Goal: Task Accomplishment & Management: Complete application form

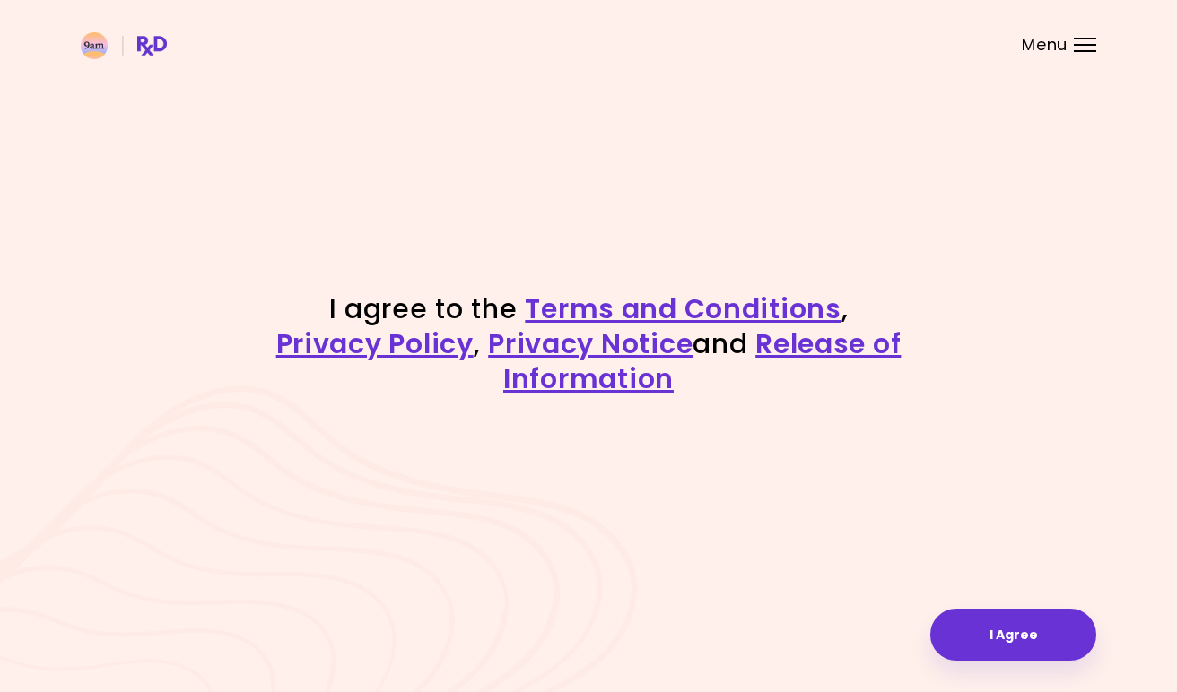
click at [1064, 647] on button "I Agree" at bounding box center [1013, 635] width 166 height 52
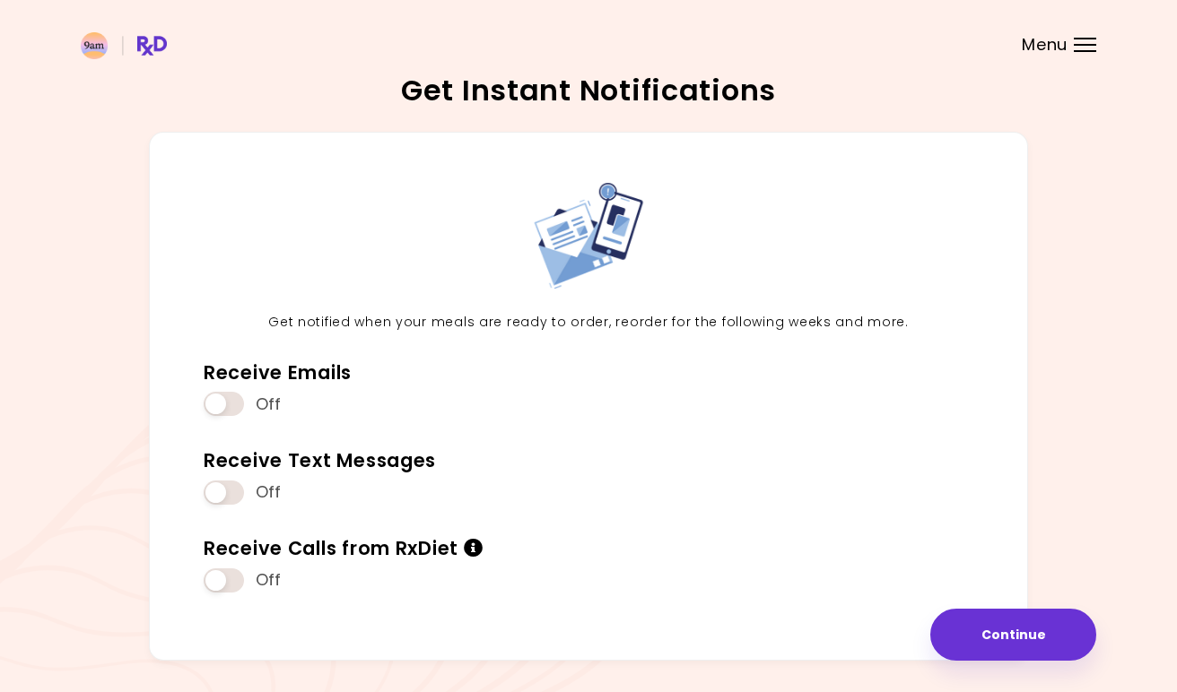
click at [217, 486] on span at bounding box center [224, 493] width 40 height 24
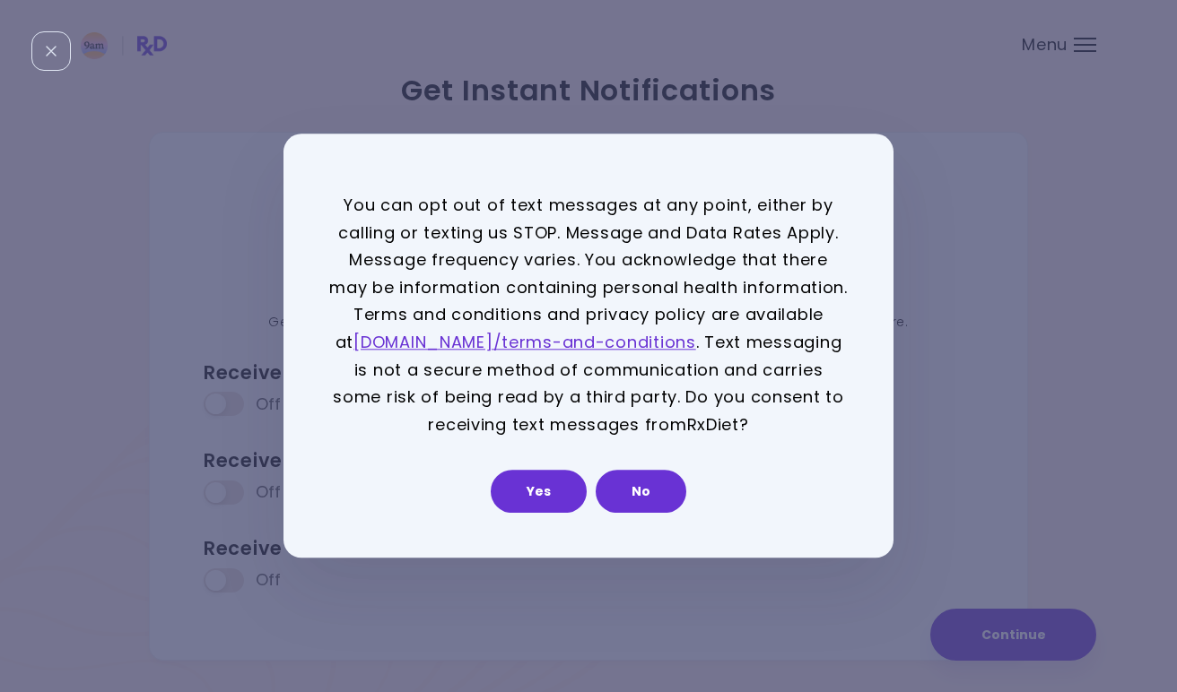
click at [551, 494] on button "Yes" at bounding box center [539, 492] width 96 height 43
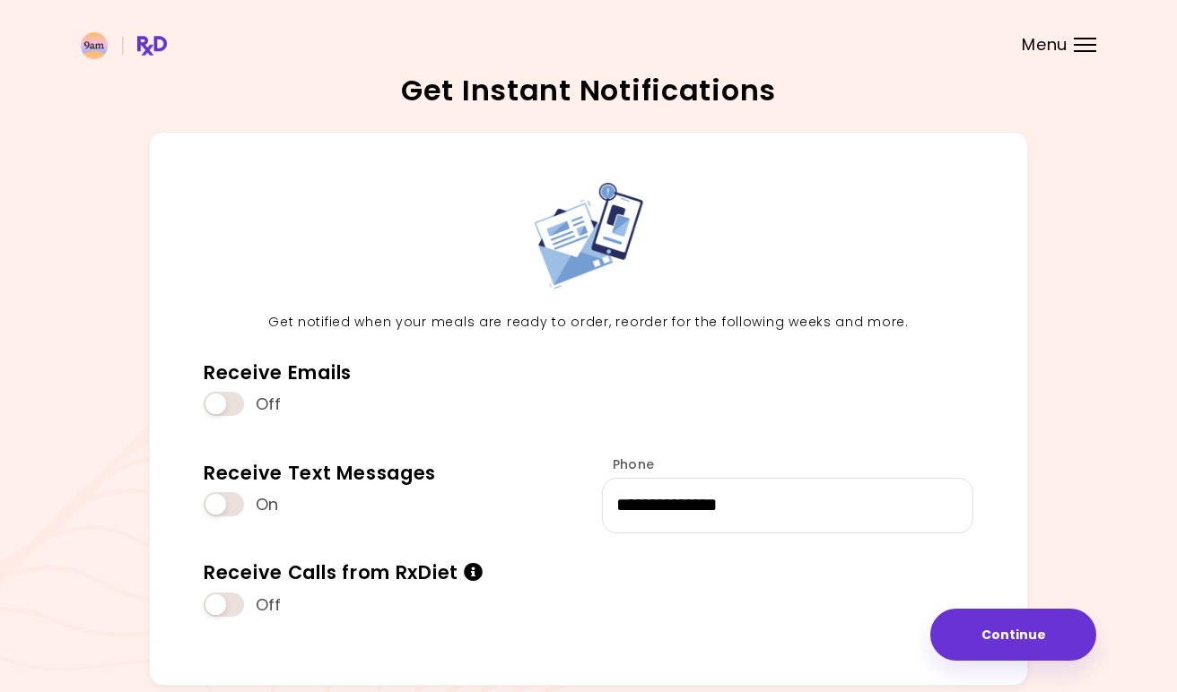
click at [216, 414] on span at bounding box center [224, 404] width 40 height 24
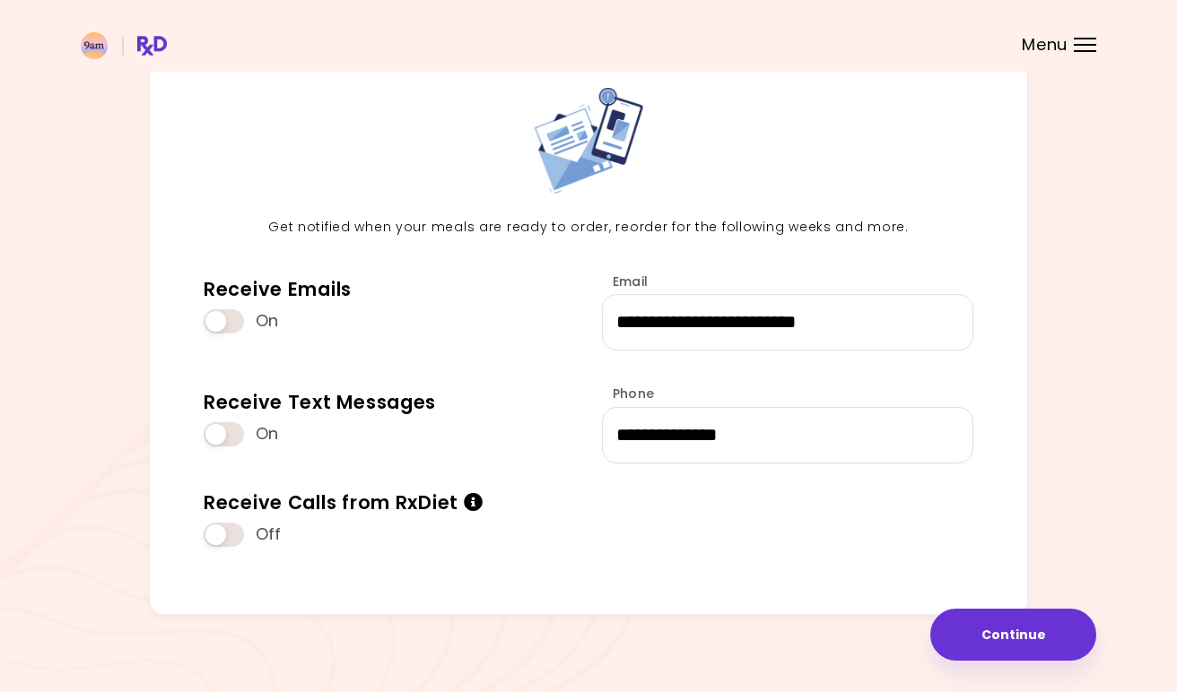
scroll to position [96, 0]
click at [213, 529] on span at bounding box center [224, 534] width 40 height 24
click at [232, 546] on span at bounding box center [224, 534] width 40 height 24
click at [962, 622] on button "Continue" at bounding box center [1013, 635] width 166 height 52
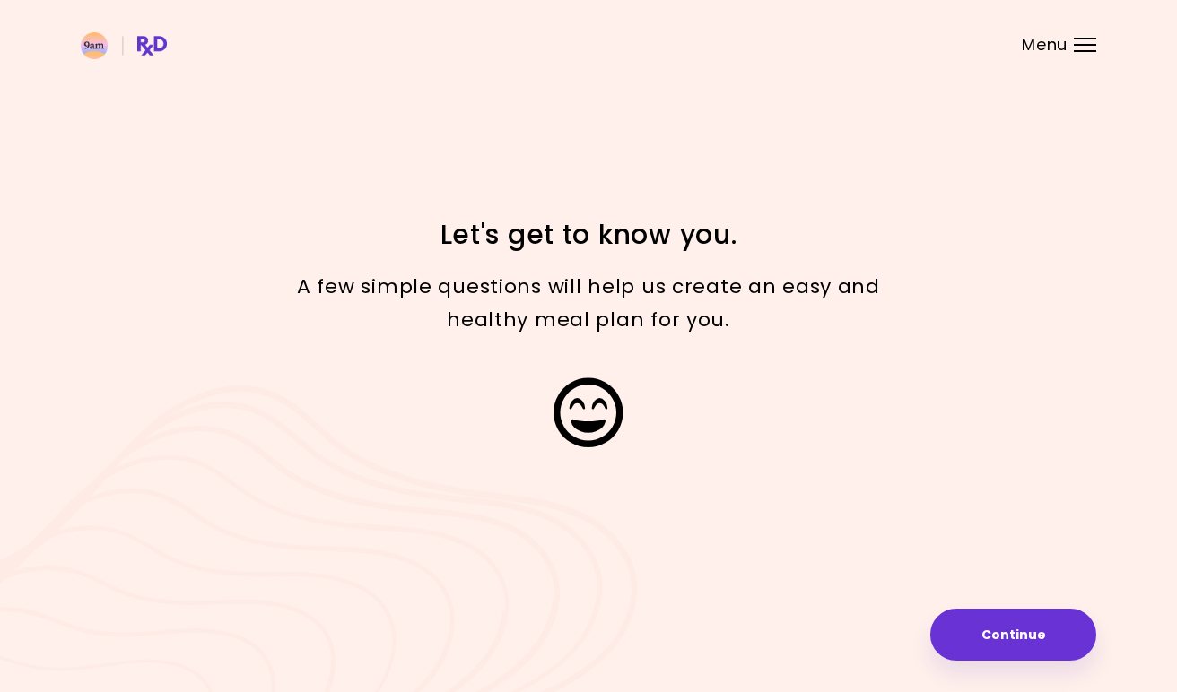
click at [988, 629] on button "Continue" at bounding box center [1013, 635] width 166 height 52
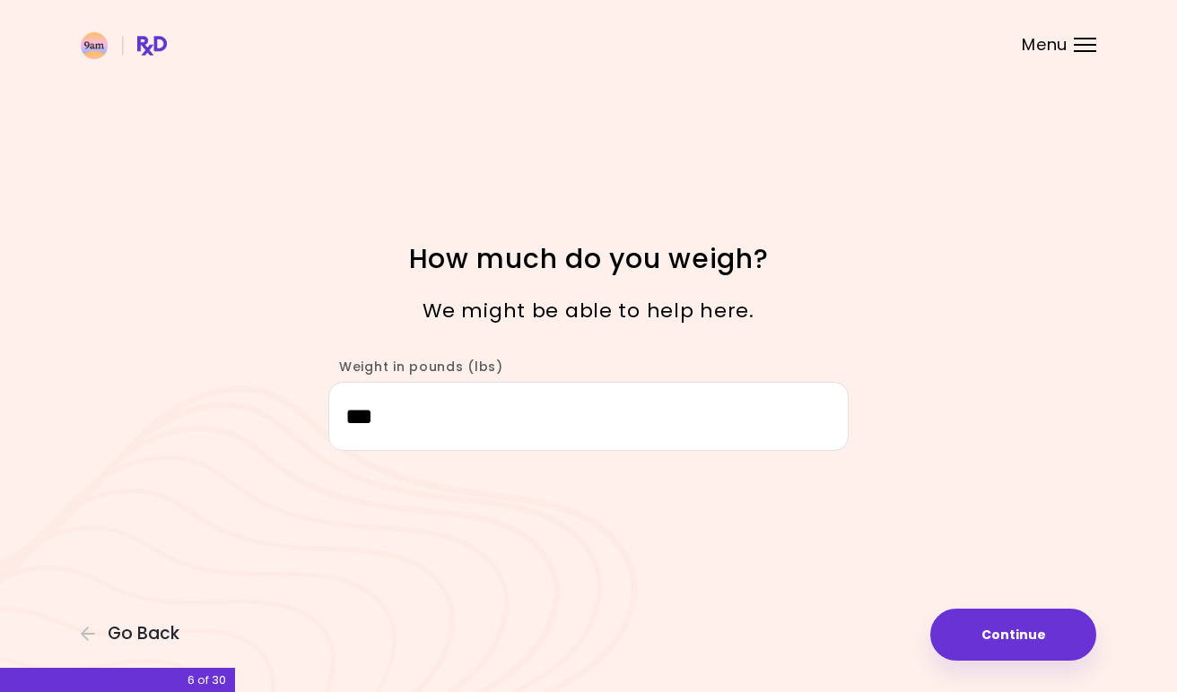
click at [979, 624] on button "Continue" at bounding box center [1013, 635] width 166 height 52
select select "****"
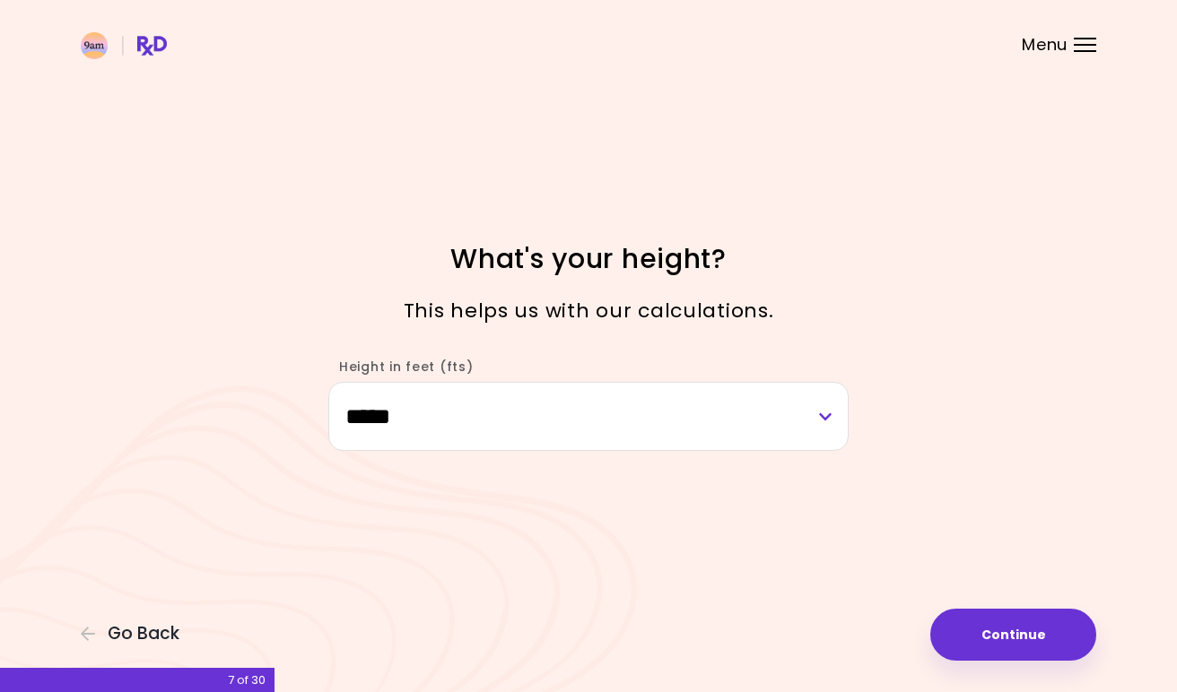
click at [979, 615] on button "Continue" at bounding box center [1013, 635] width 166 height 52
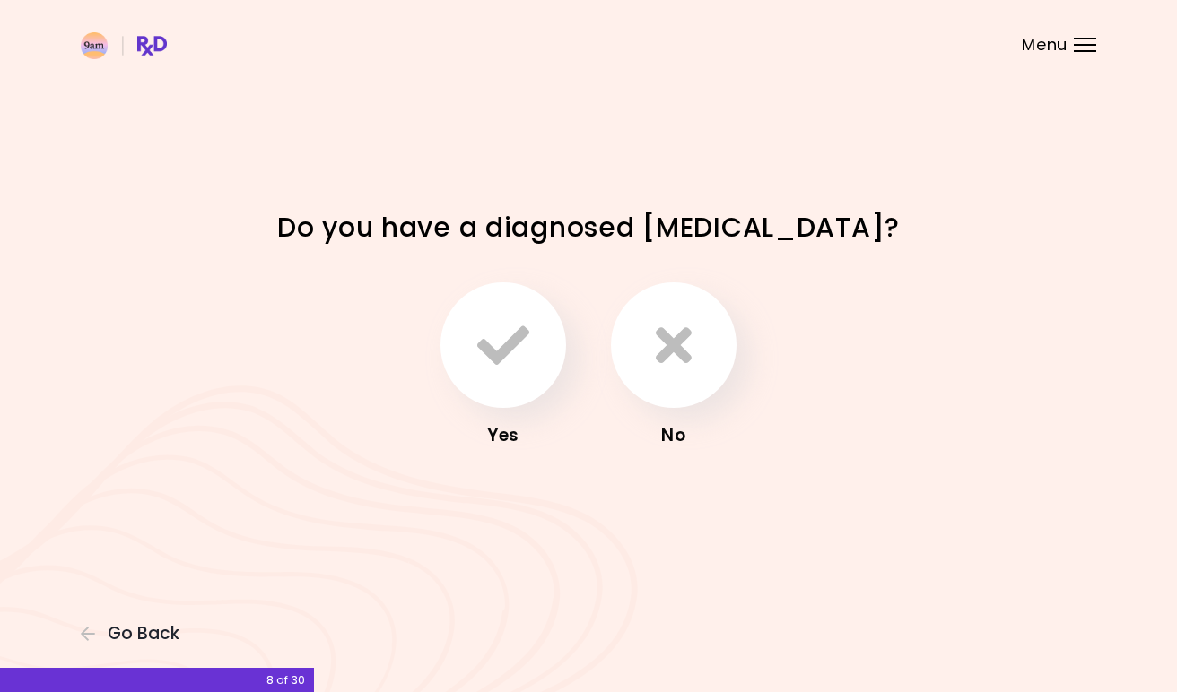
click at [647, 360] on button "button" at bounding box center [674, 345] width 126 height 126
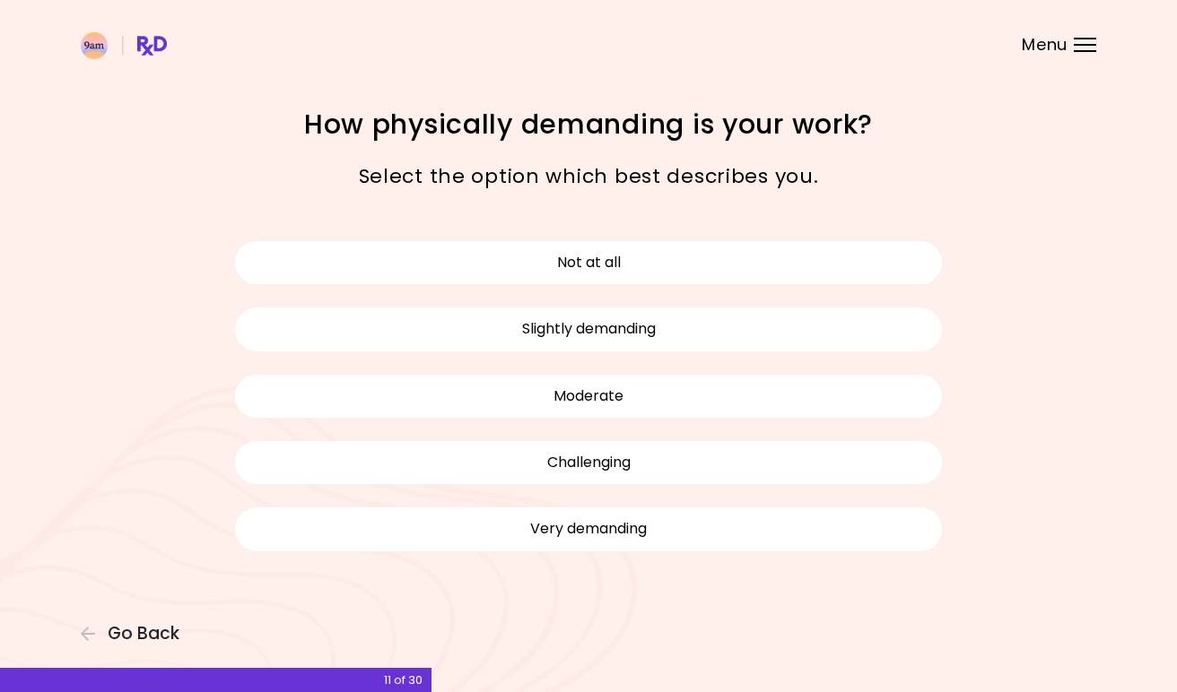
click at [582, 393] on button "Moderate" at bounding box center [588, 396] width 708 height 45
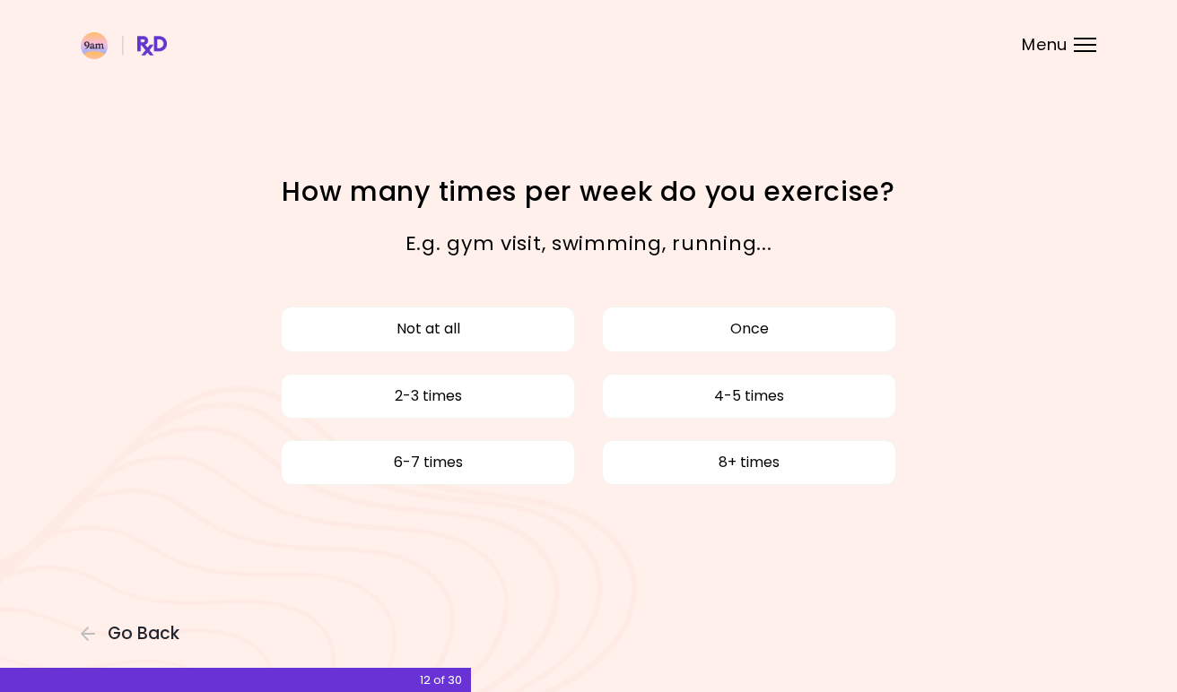
click at [534, 401] on button "2-3 times" at bounding box center [428, 396] width 294 height 45
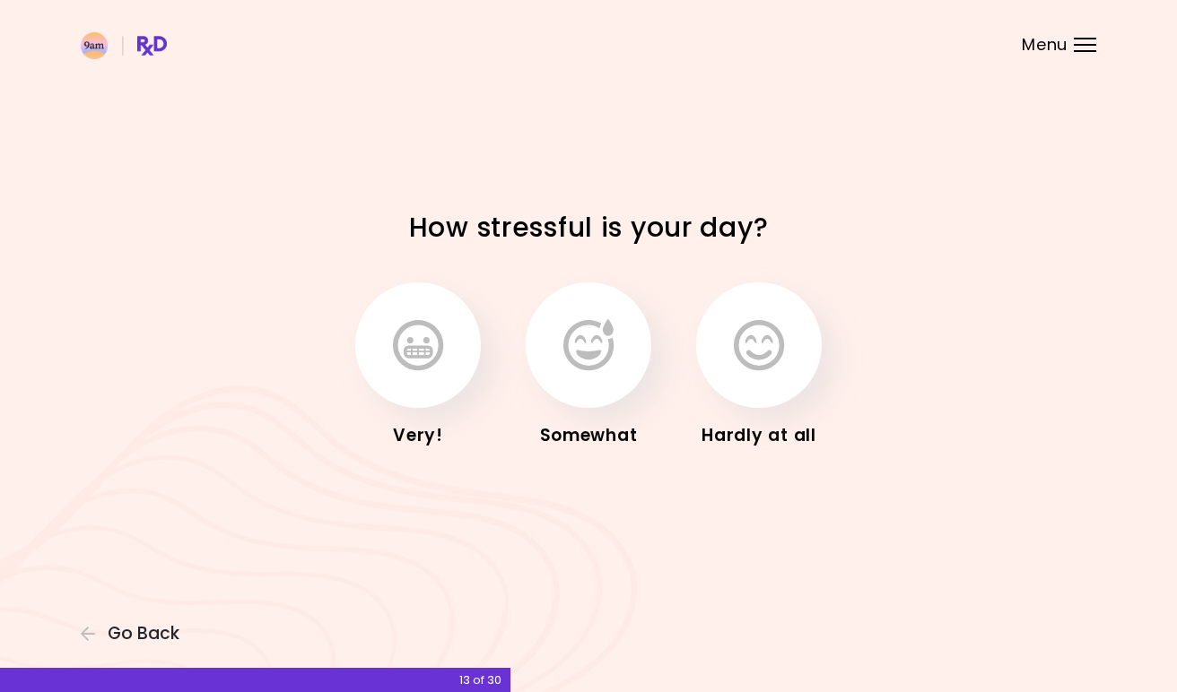
click at [593, 347] on icon "button" at bounding box center [588, 345] width 50 height 52
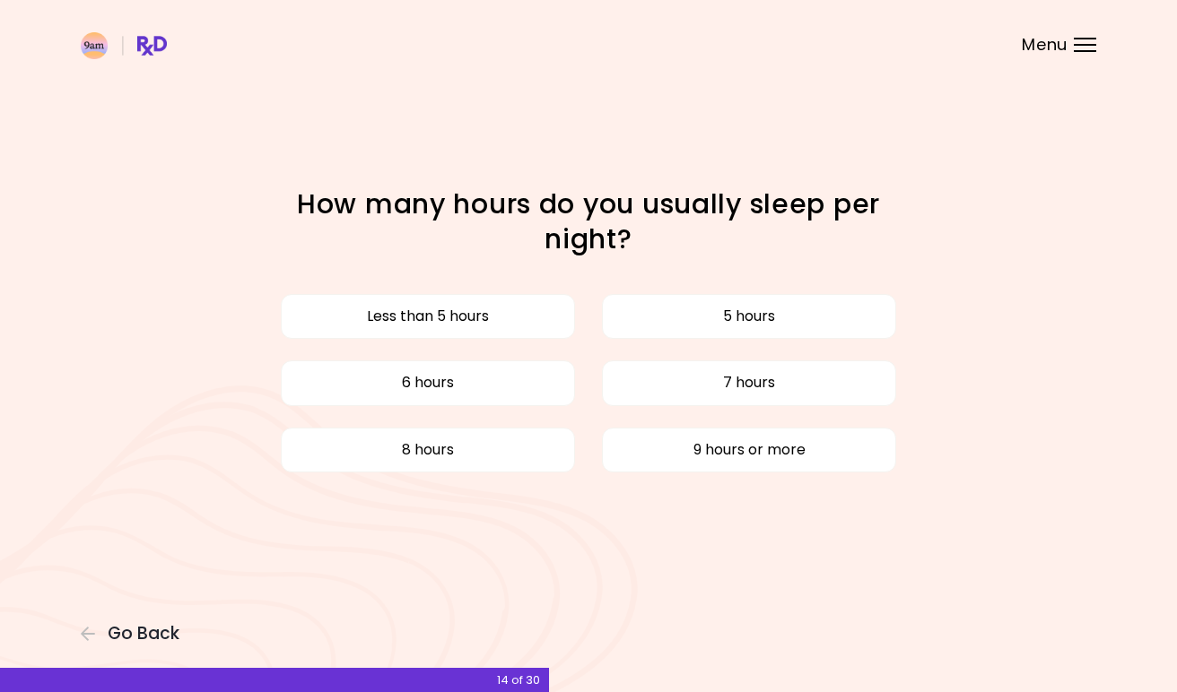
click at [494, 446] on button "8 hours" at bounding box center [428, 450] width 294 height 45
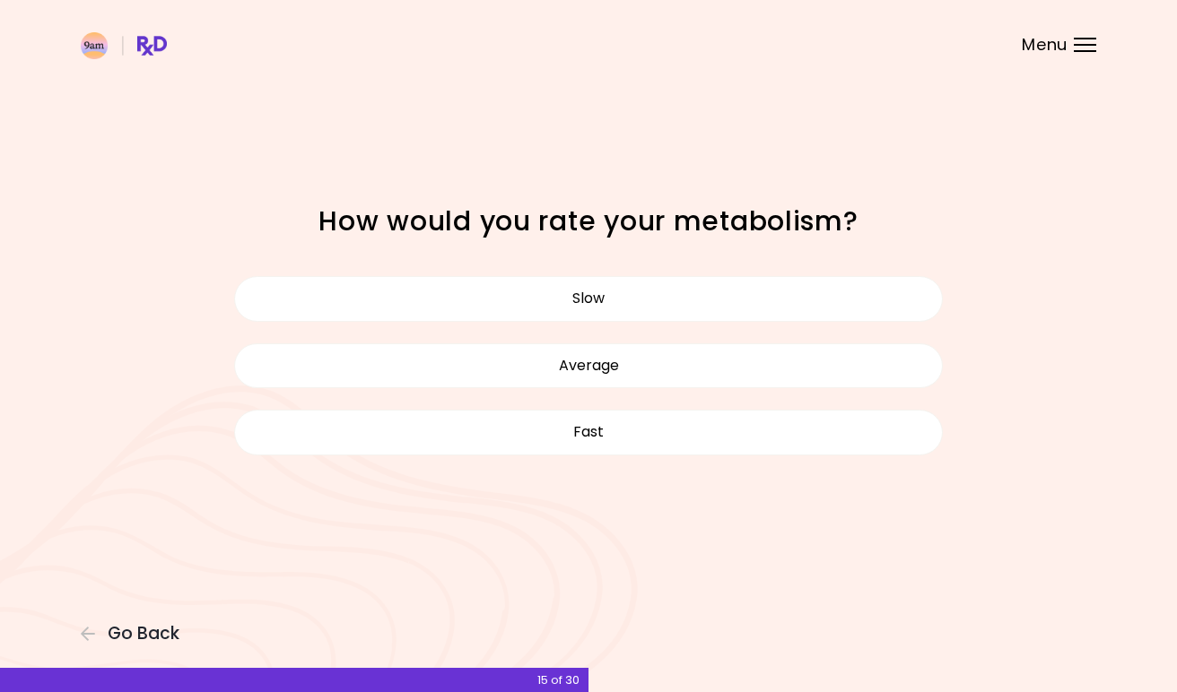
click at [587, 366] on button "Average" at bounding box center [588, 365] width 708 height 45
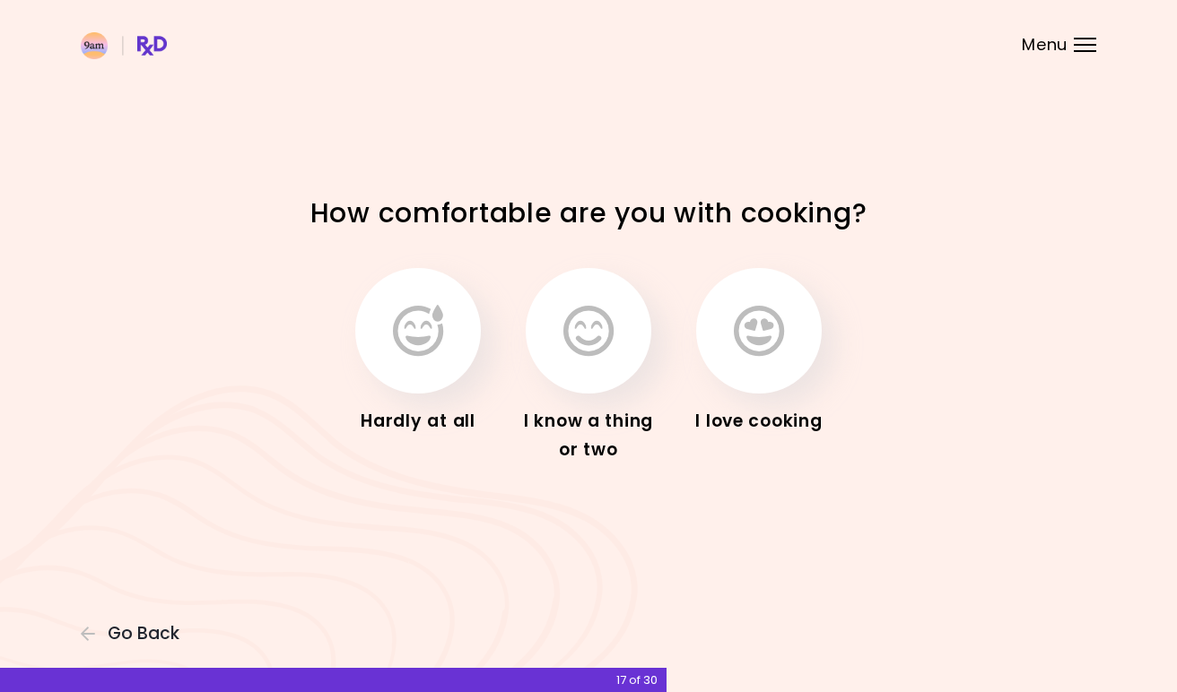
click at [628, 350] on button "button" at bounding box center [589, 331] width 126 height 126
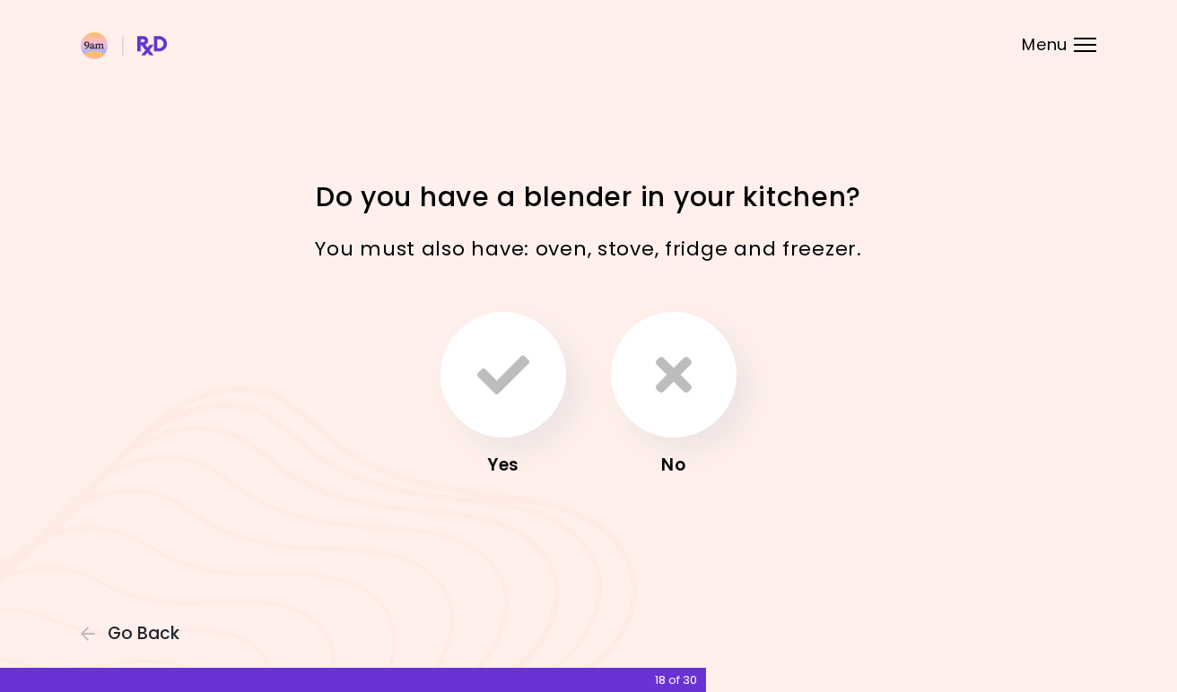
click at [533, 391] on button "button" at bounding box center [503, 375] width 126 height 126
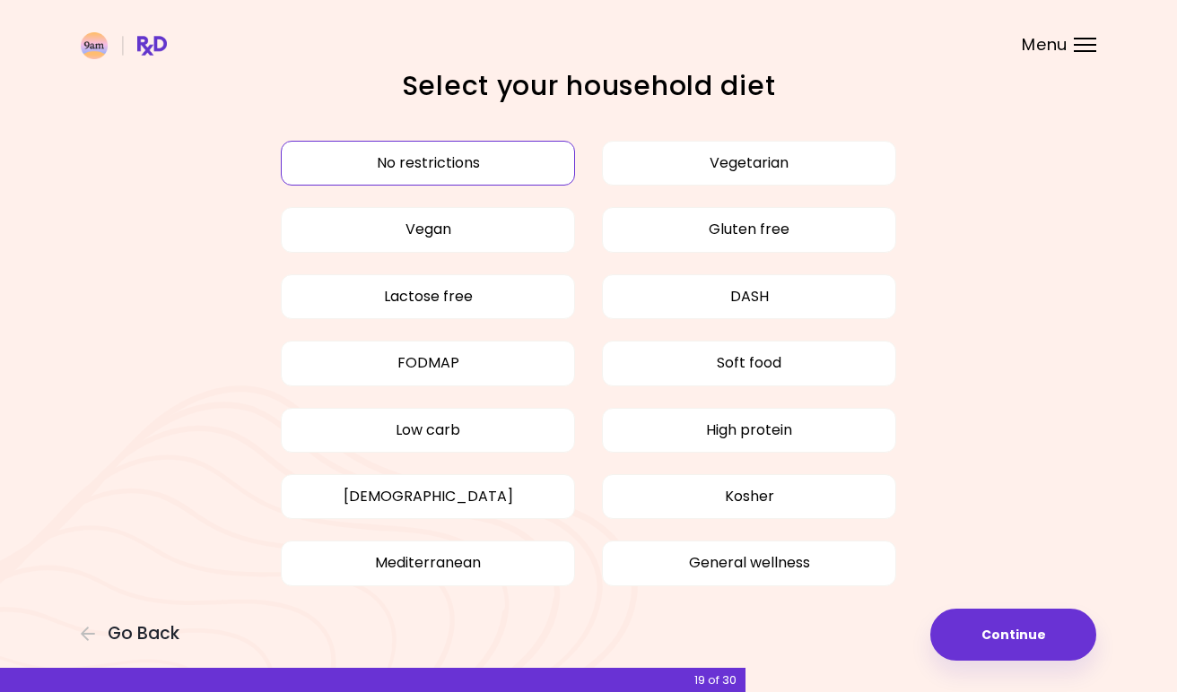
scroll to position [31, 0]
click at [492, 555] on button "Mediterranean" at bounding box center [428, 562] width 294 height 45
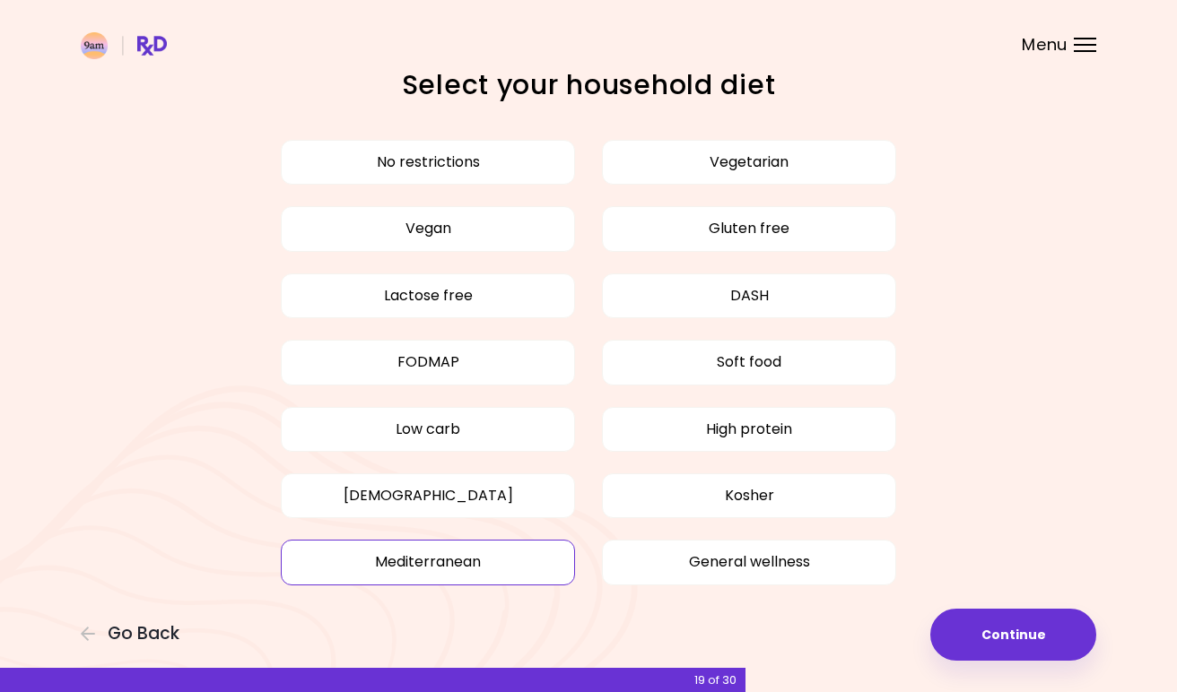
click at [509, 298] on button "Lactose free" at bounding box center [428, 296] width 294 height 45
click at [525, 561] on button "Mediterranean" at bounding box center [428, 562] width 294 height 45
click at [462, 298] on button "Lactose free" at bounding box center [428, 296] width 294 height 45
click at [526, 156] on button "No restrictions" at bounding box center [428, 162] width 294 height 45
click at [517, 181] on button "No restrictions" at bounding box center [428, 162] width 294 height 45
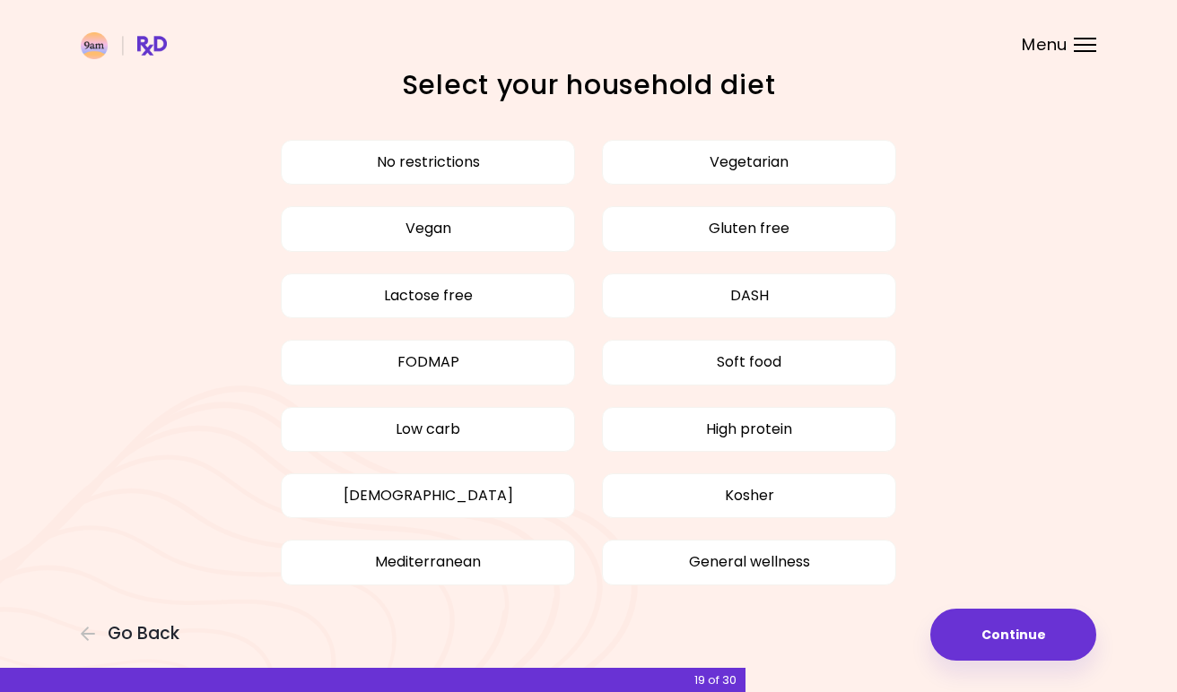
click at [516, 567] on button "Mediterranean" at bounding box center [428, 562] width 294 height 45
click at [524, 544] on button "Mediterranean" at bounding box center [428, 562] width 294 height 45
click at [528, 160] on button "No restrictions" at bounding box center [428, 162] width 294 height 45
click at [1047, 631] on button "Continue" at bounding box center [1013, 635] width 166 height 52
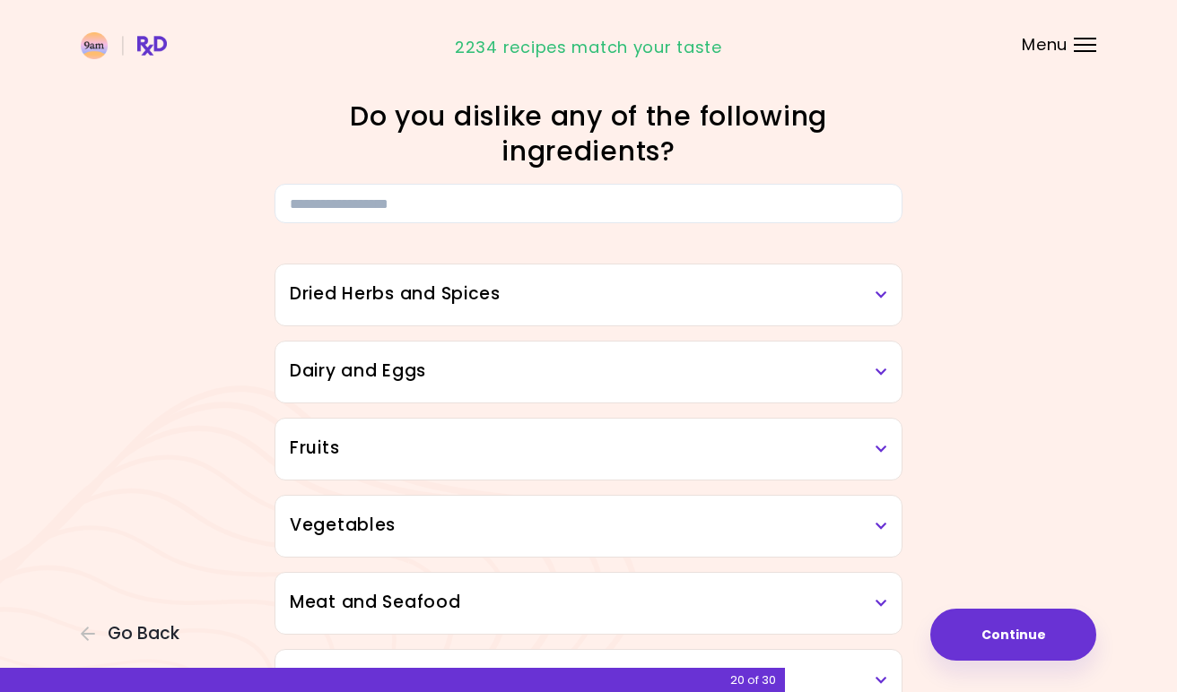
click at [878, 307] on div "Dried Herbs and Spices" at bounding box center [588, 295] width 626 height 61
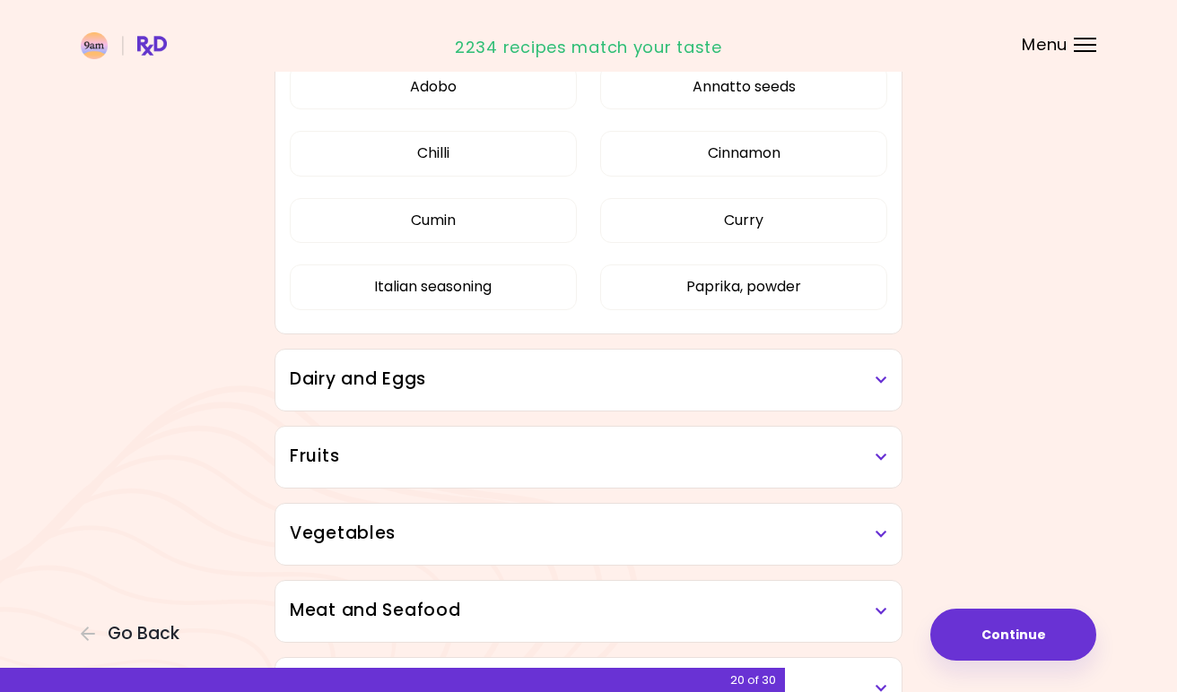
scroll to position [285, 0]
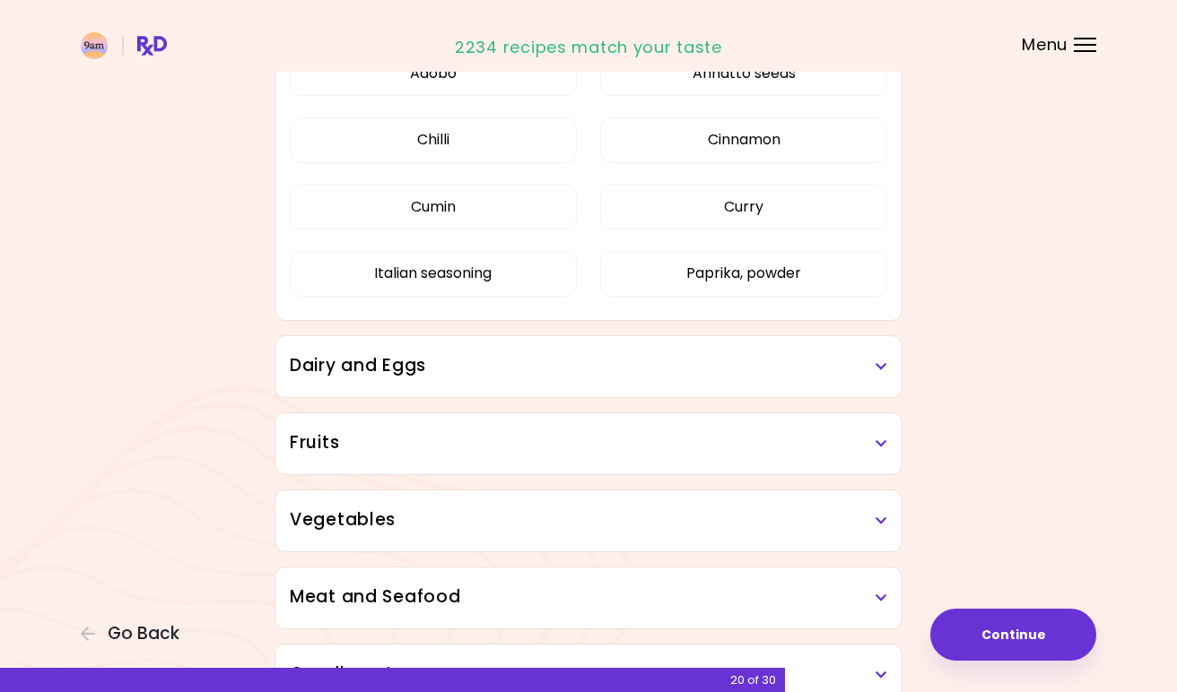
click at [886, 371] on icon at bounding box center [881, 367] width 12 height 13
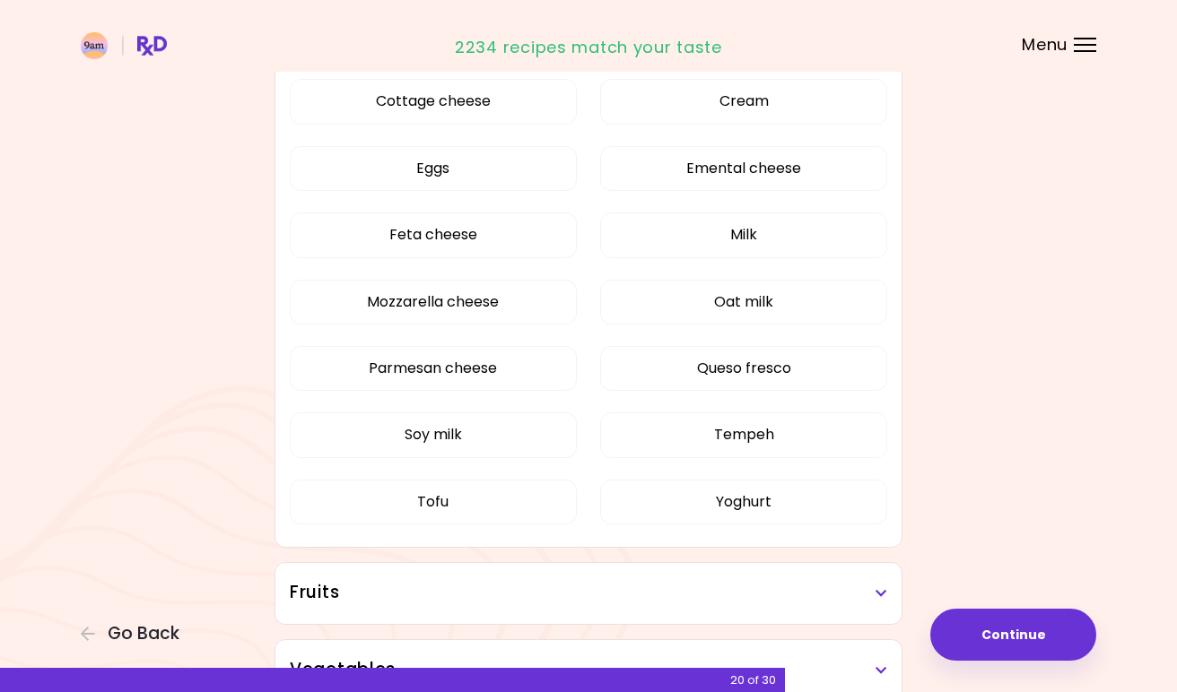
scroll to position [710, 0]
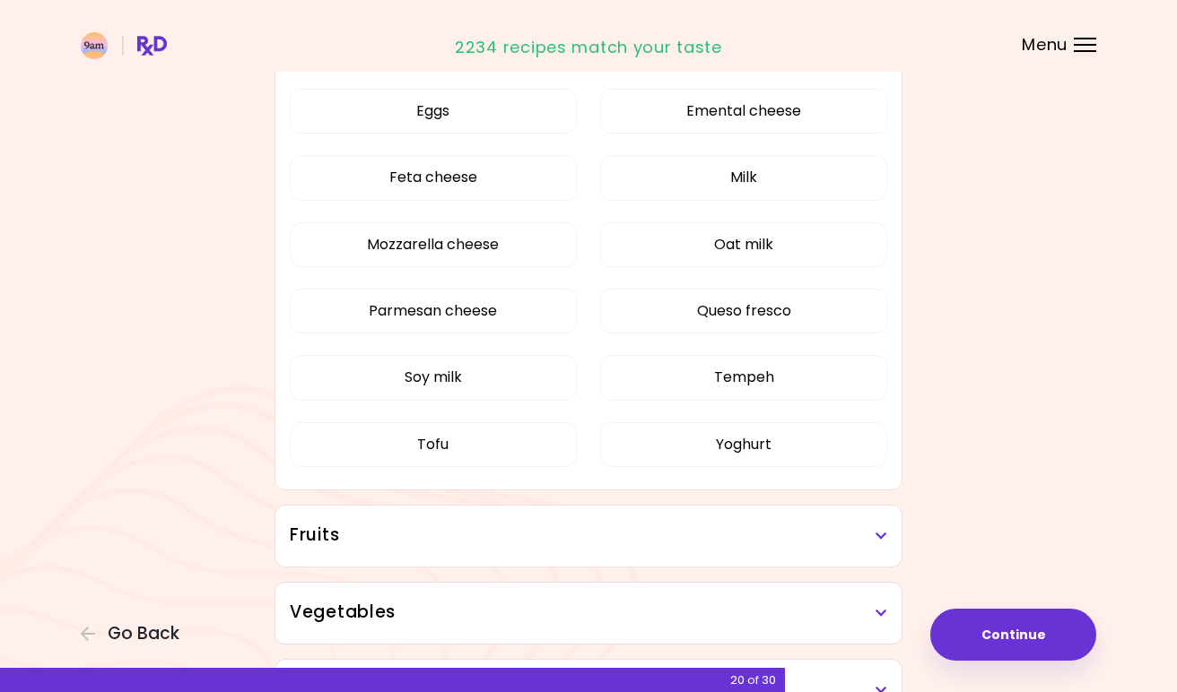
scroll to position [395, 0]
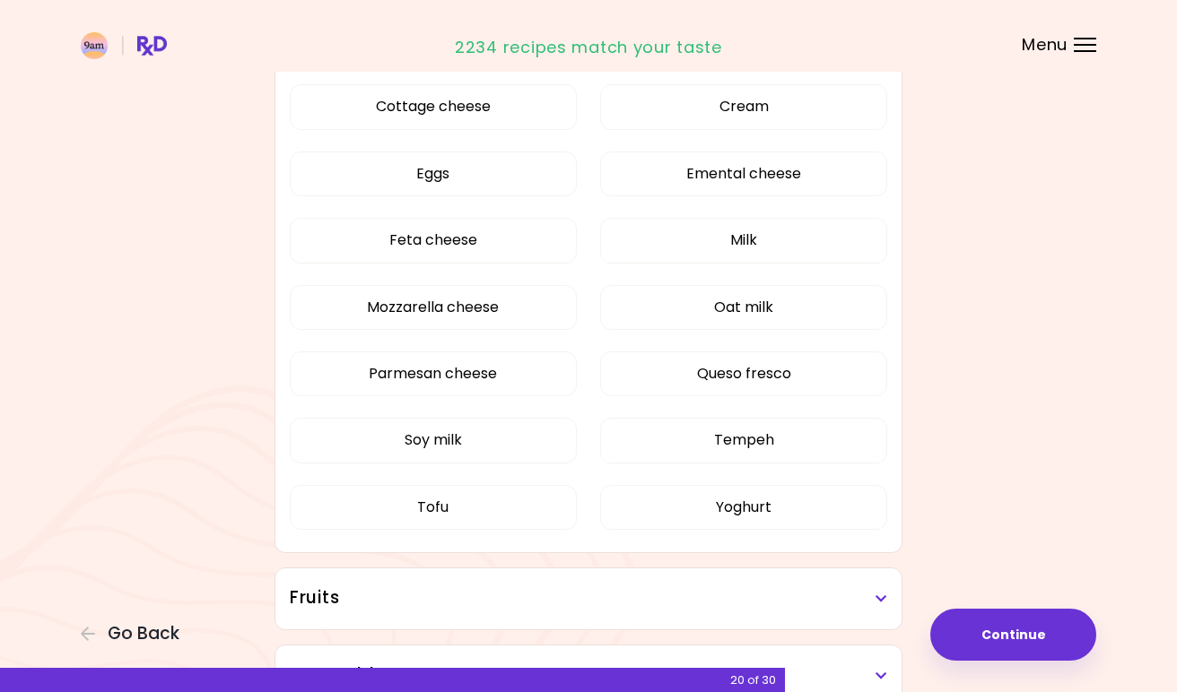
click at [738, 438] on button "Tempeh" at bounding box center [743, 440] width 287 height 45
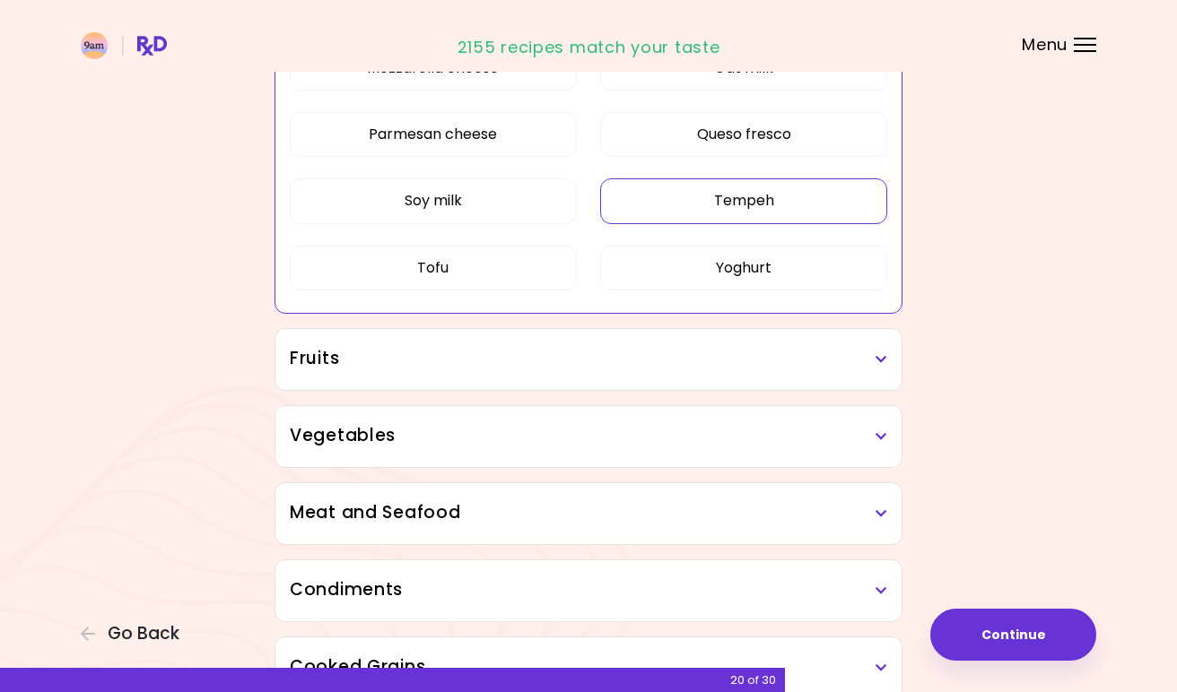
scroll to position [636, 0]
click at [867, 357] on h3 "Fruits" at bounding box center [588, 358] width 597 height 26
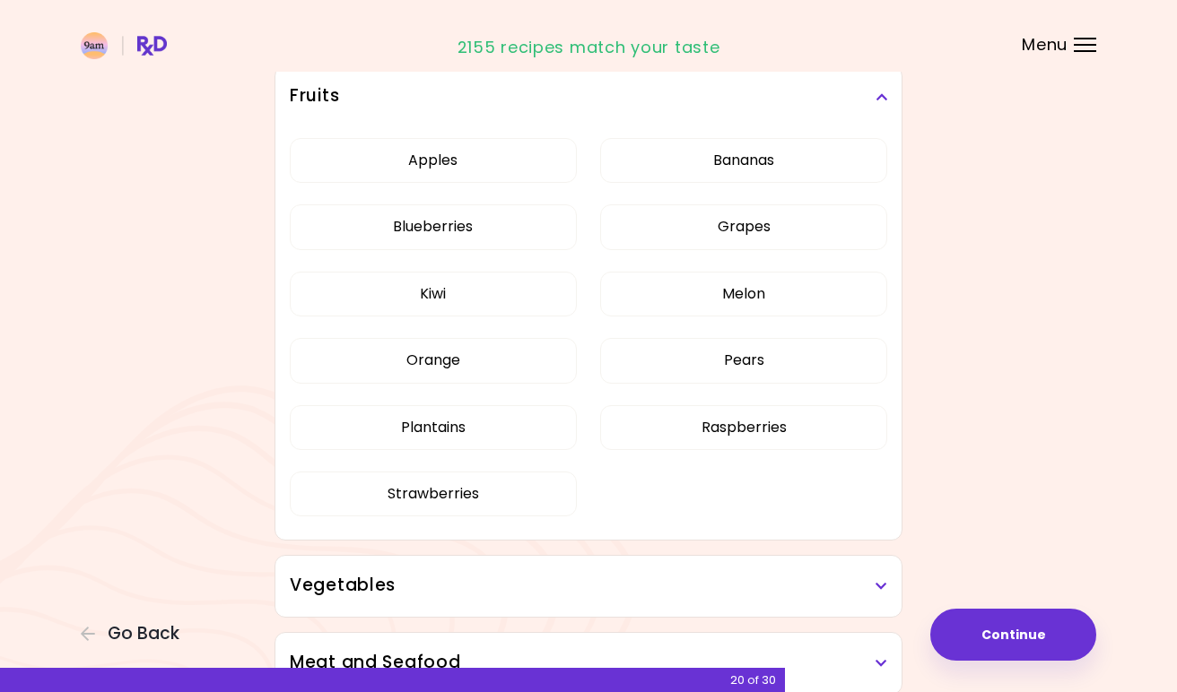
scroll to position [1253, 0]
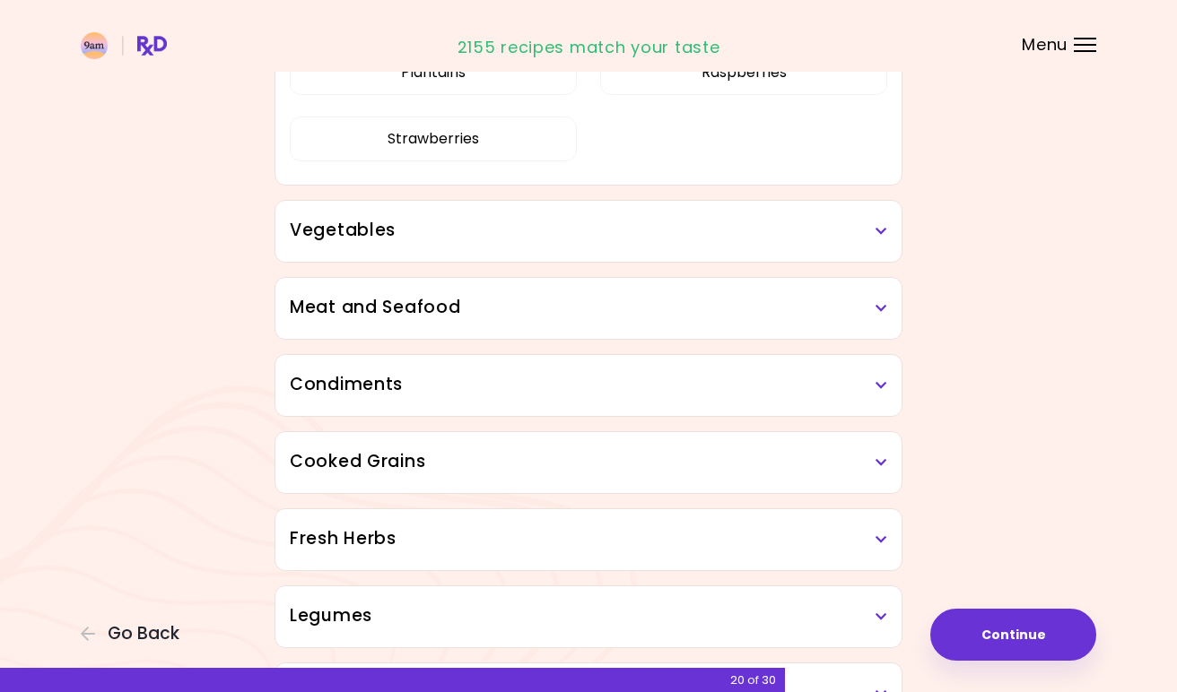
click at [884, 230] on icon at bounding box center [881, 231] width 12 height 13
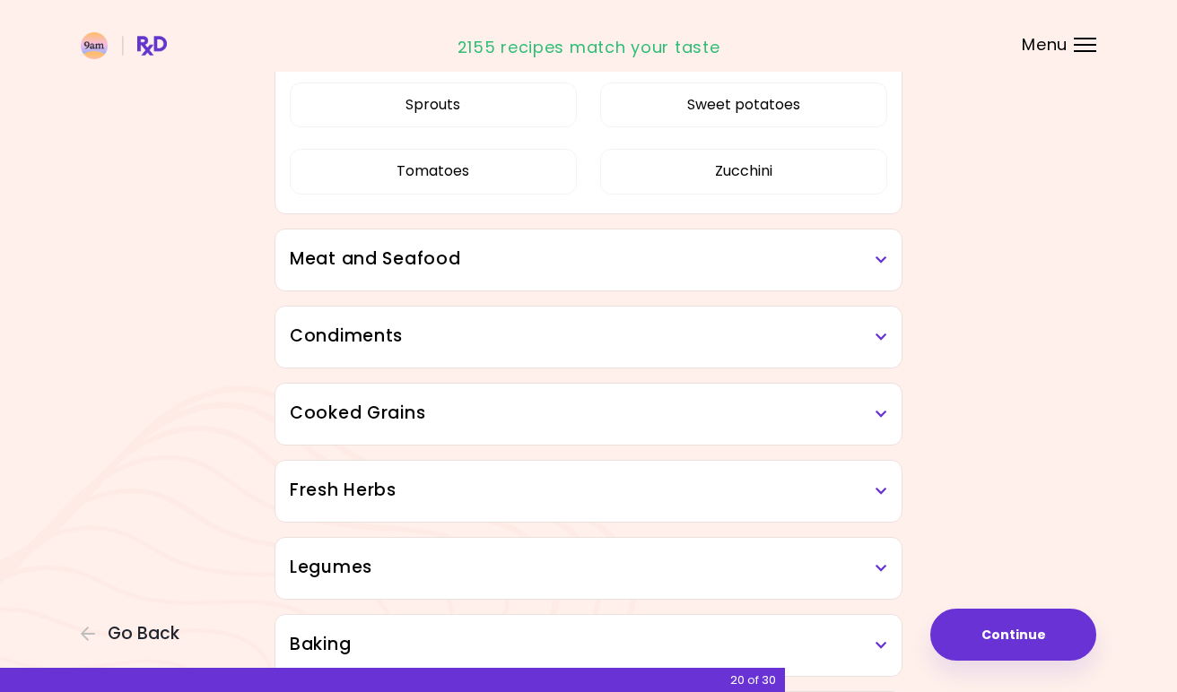
scroll to position [2378, 0]
click at [881, 263] on icon at bounding box center [881, 259] width 12 height 13
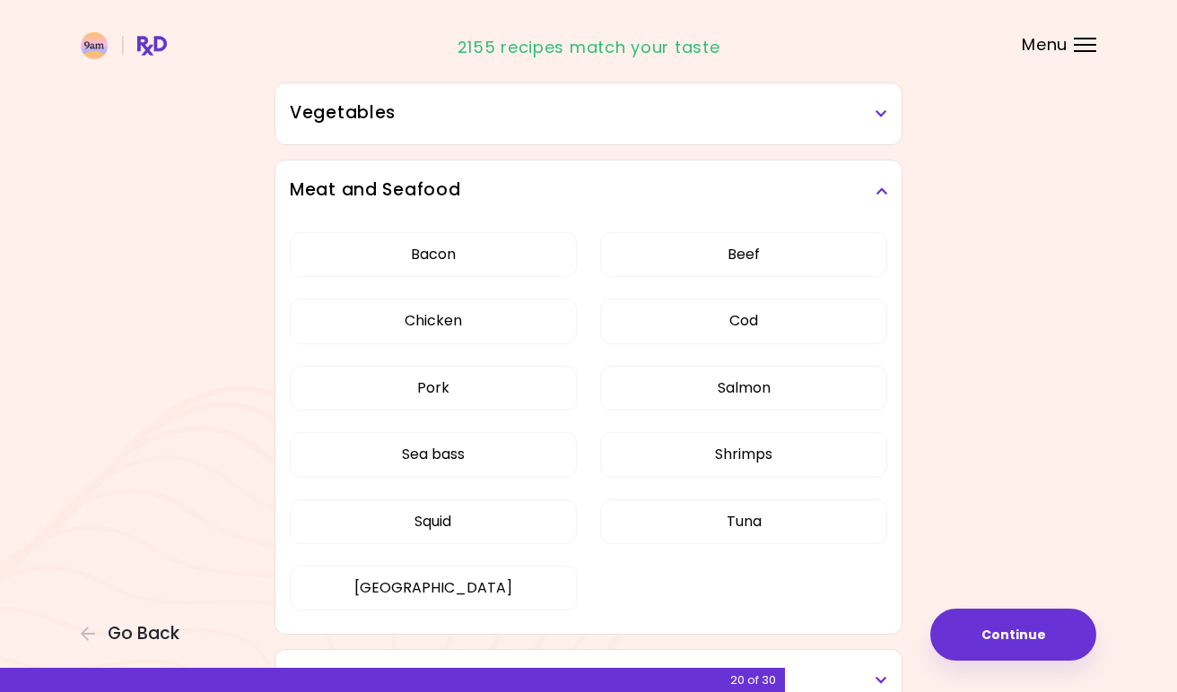
scroll to position [416, 0]
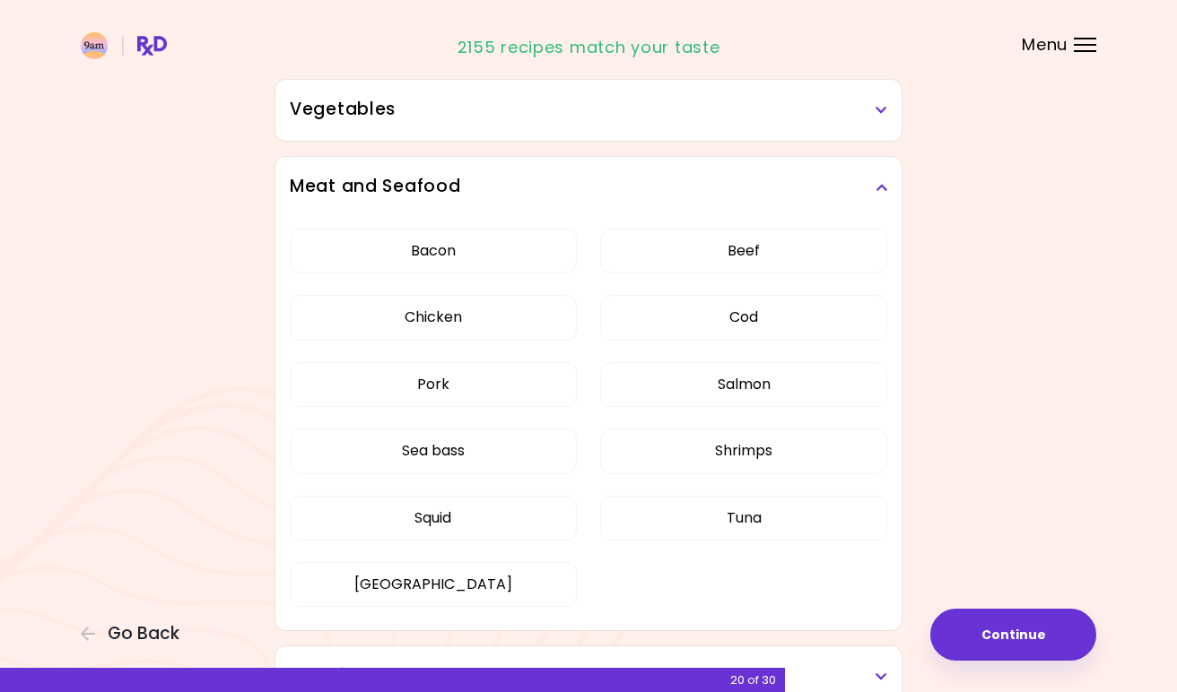
click at [665, 250] on button "Beef" at bounding box center [743, 251] width 287 height 45
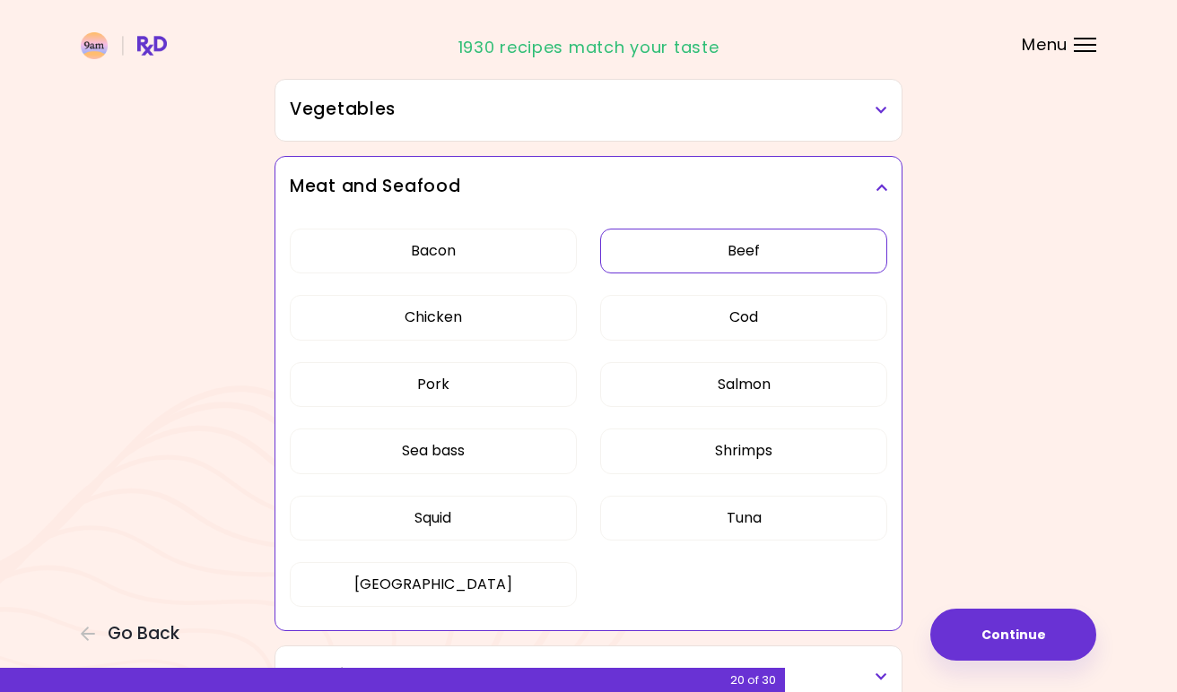
click at [508, 238] on button "Bacon" at bounding box center [433, 251] width 287 height 45
click at [534, 389] on button "Pork" at bounding box center [433, 384] width 287 height 45
click at [549, 511] on button "Squid" at bounding box center [433, 518] width 287 height 45
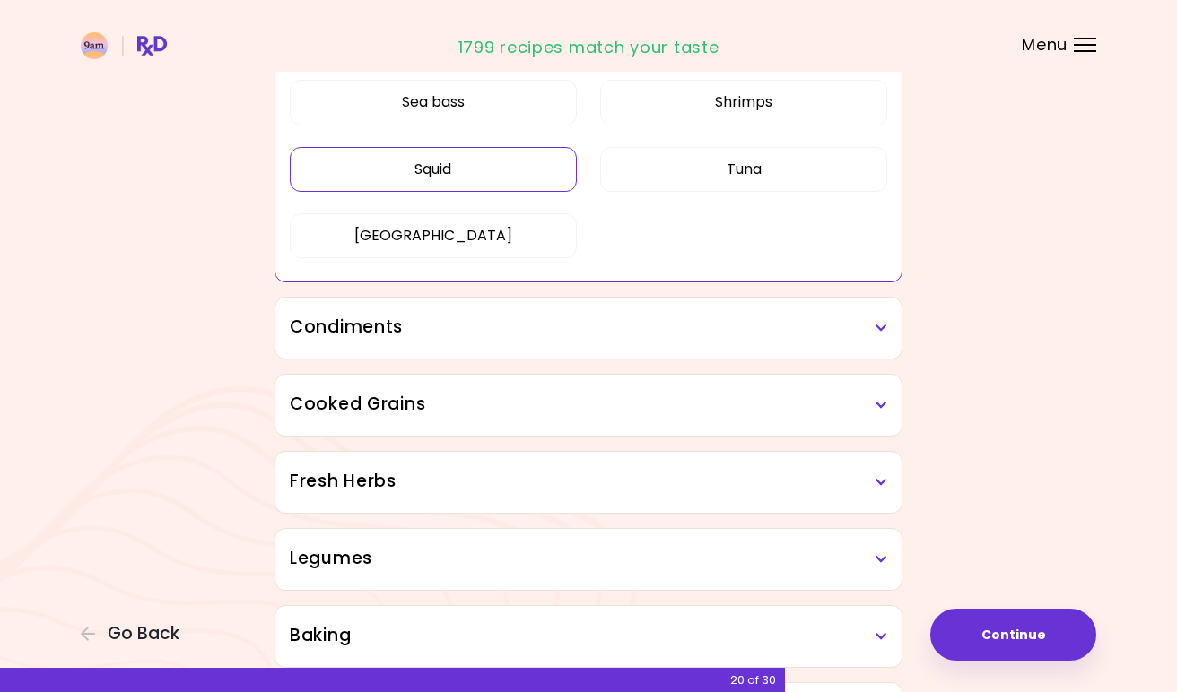
scroll to position [766, 0]
click at [879, 326] on icon at bounding box center [881, 327] width 12 height 13
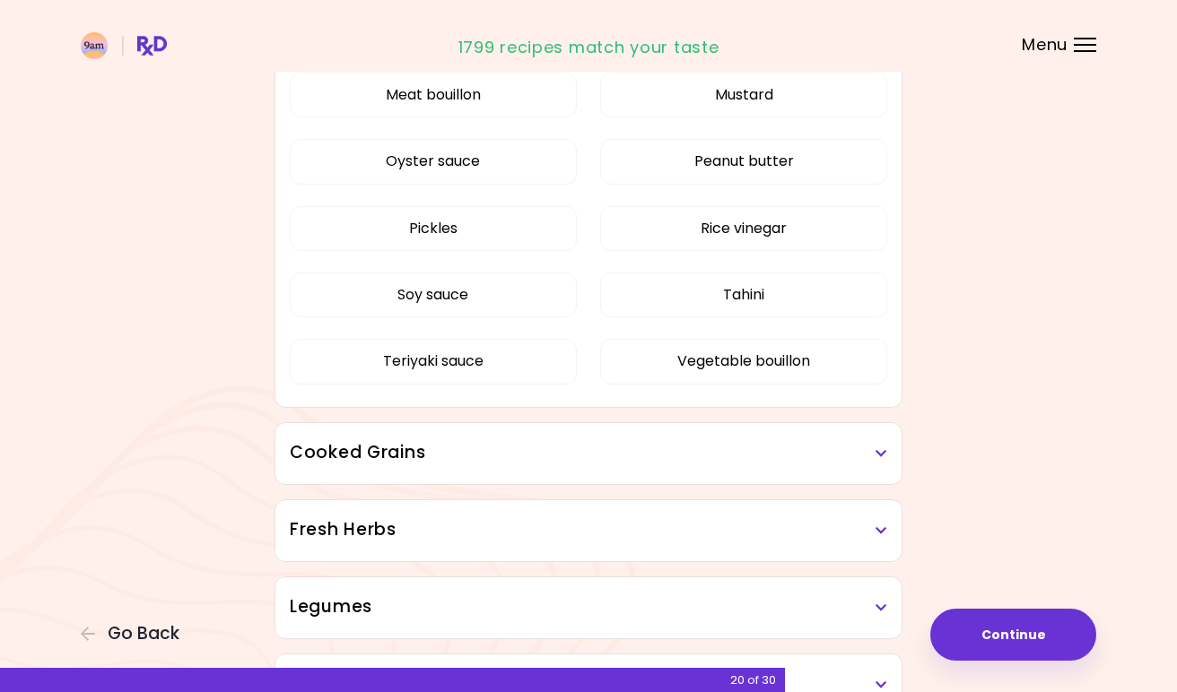
scroll to position [1327, 0]
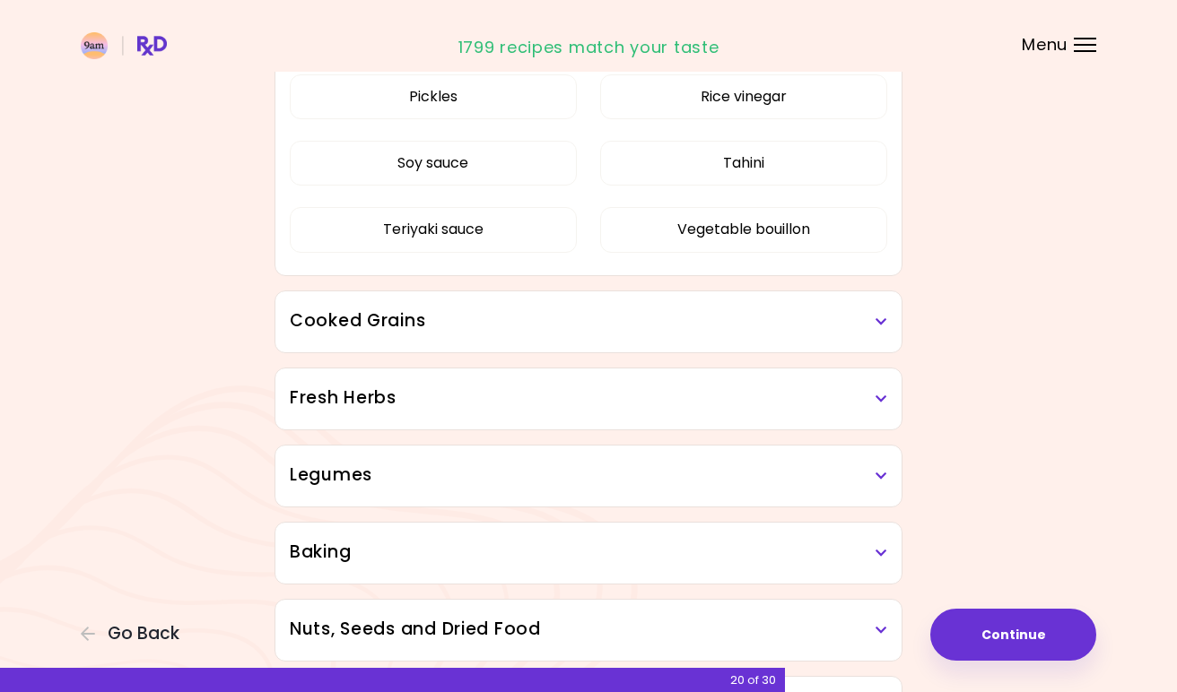
click at [879, 326] on icon at bounding box center [881, 322] width 12 height 13
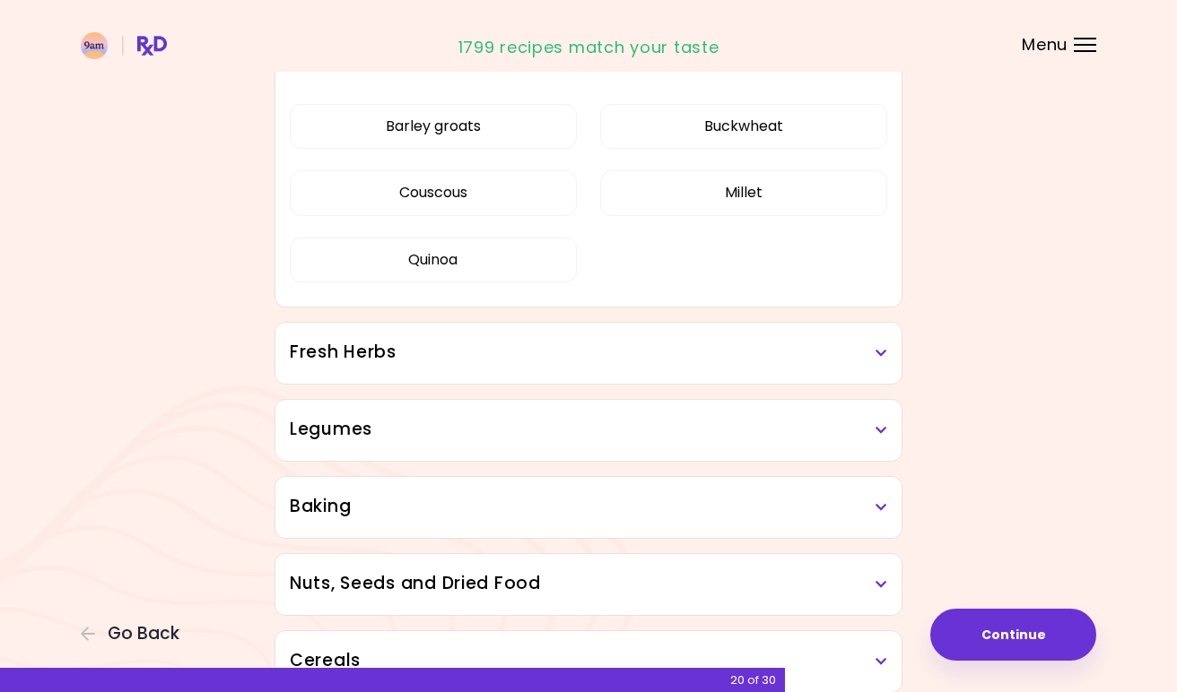
scroll to position [1611, 0]
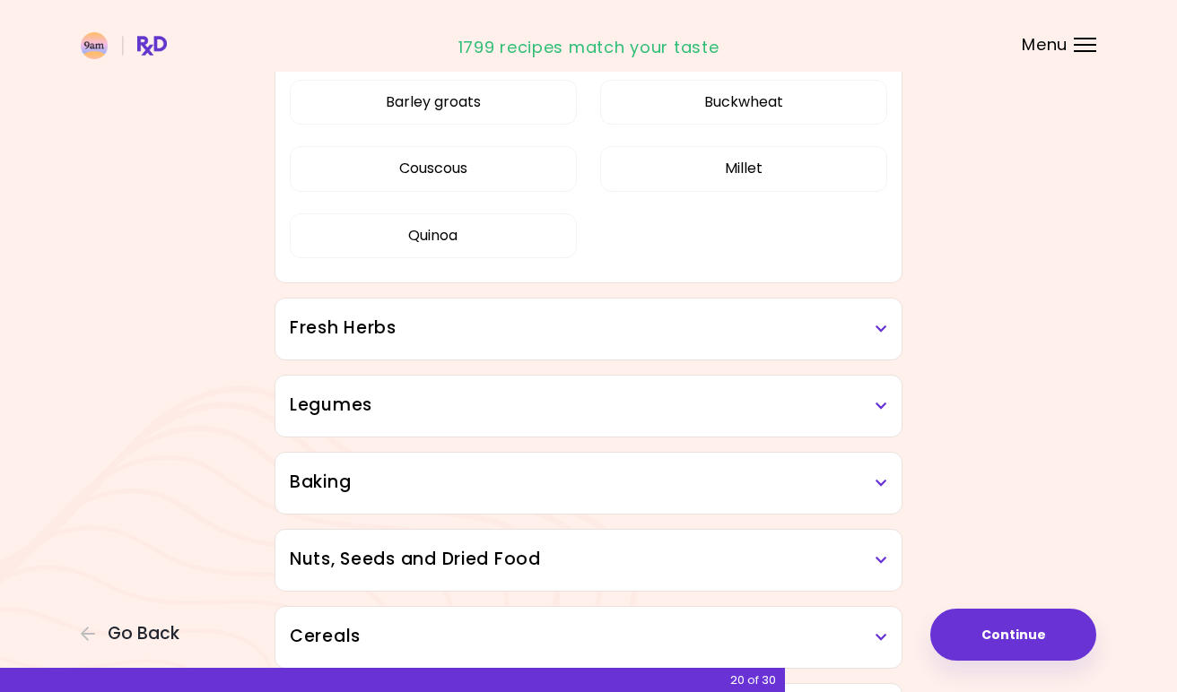
click at [879, 326] on icon at bounding box center [881, 329] width 12 height 13
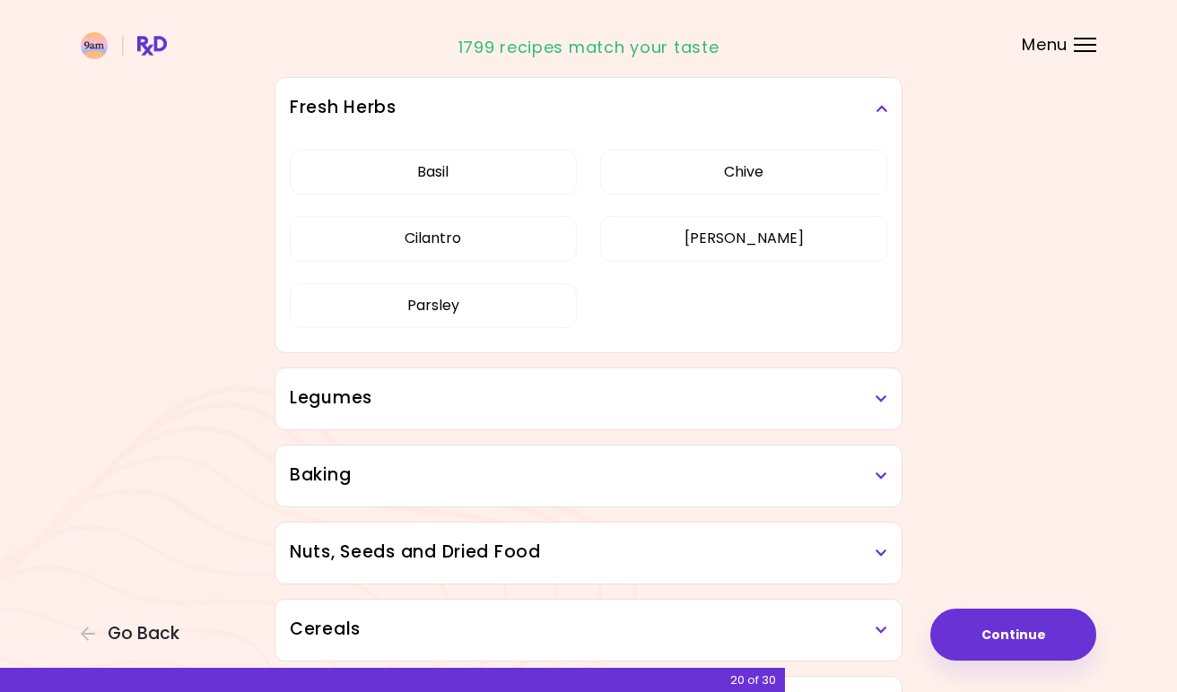
scroll to position [1880, 0]
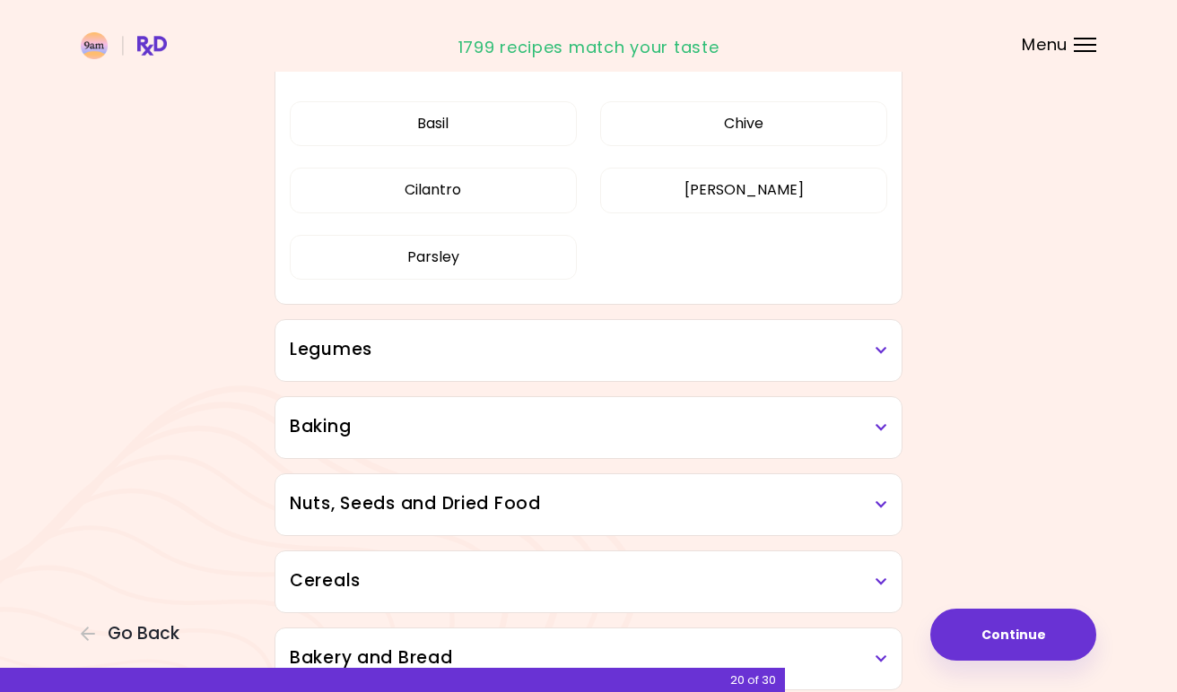
click at [881, 355] on icon at bounding box center [881, 350] width 12 height 13
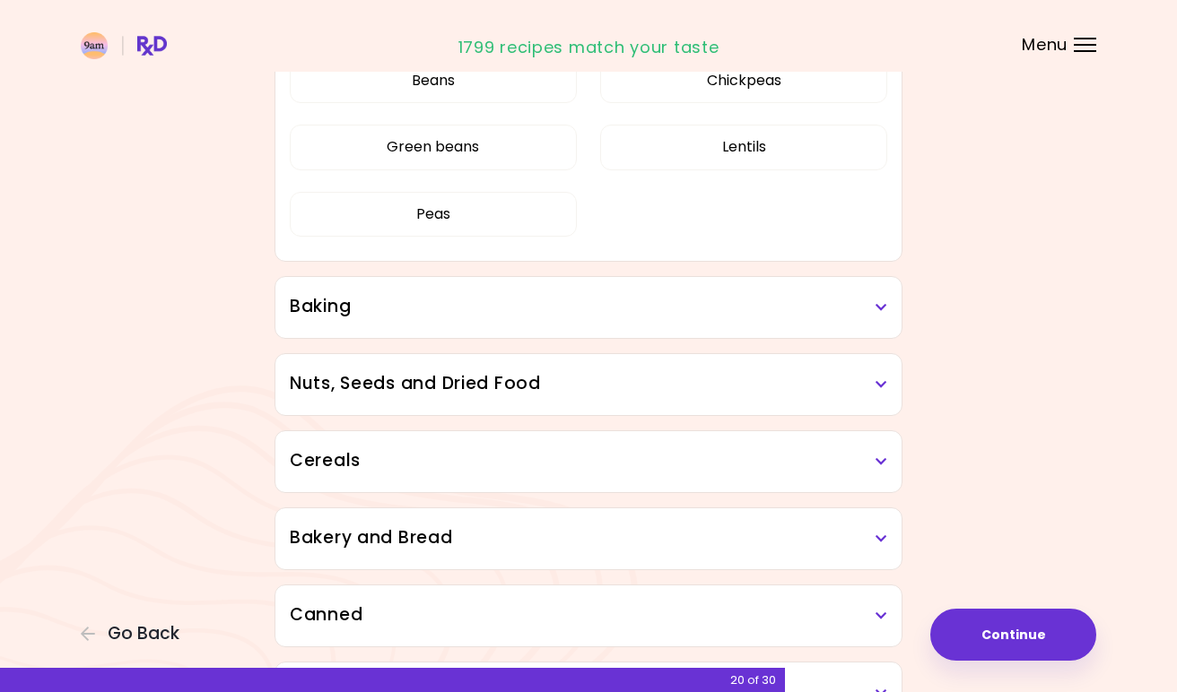
scroll to position [2253, 0]
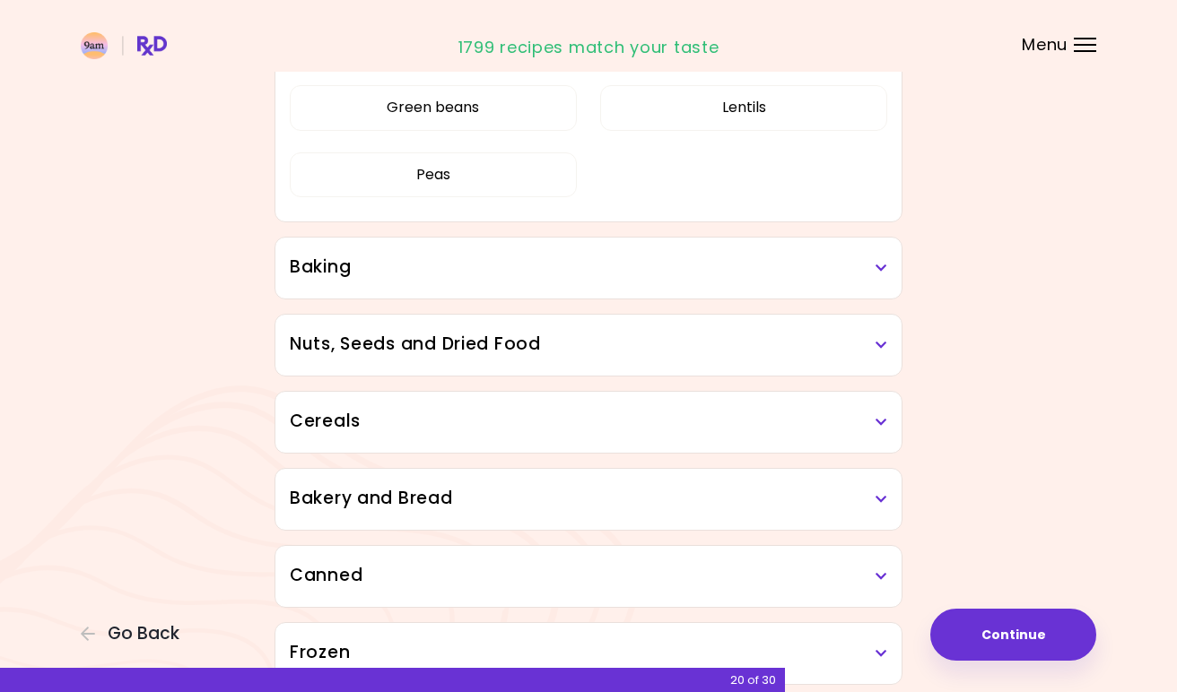
click at [882, 268] on icon at bounding box center [881, 268] width 12 height 13
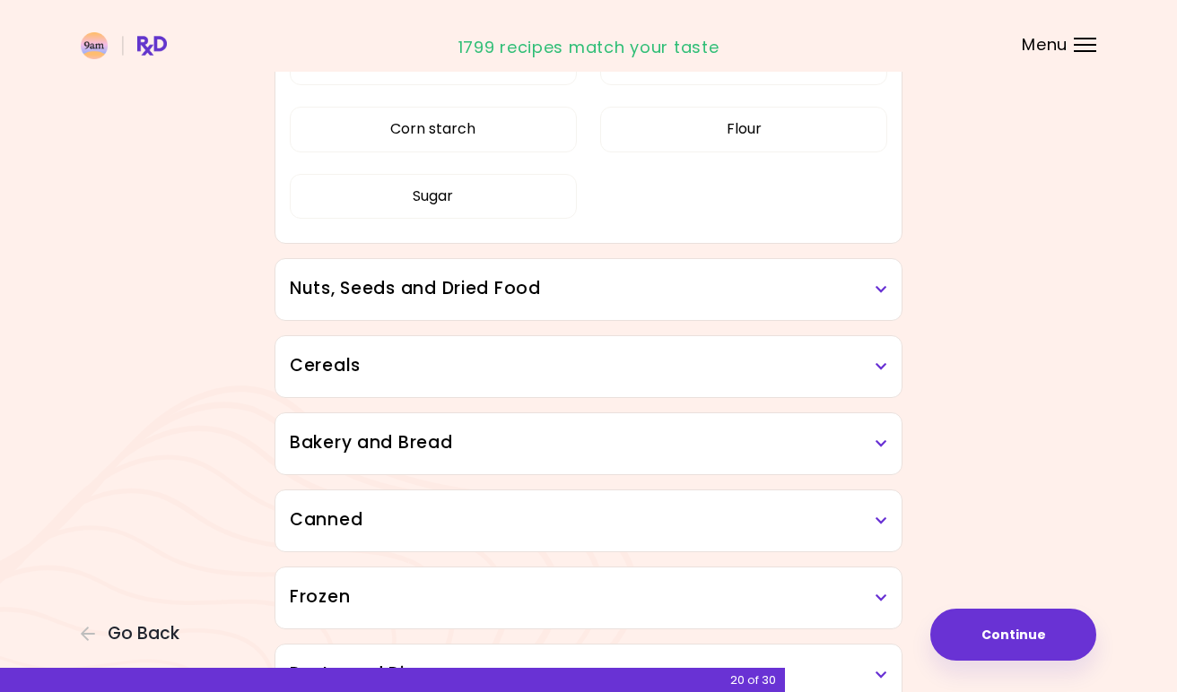
scroll to position [2528, 0]
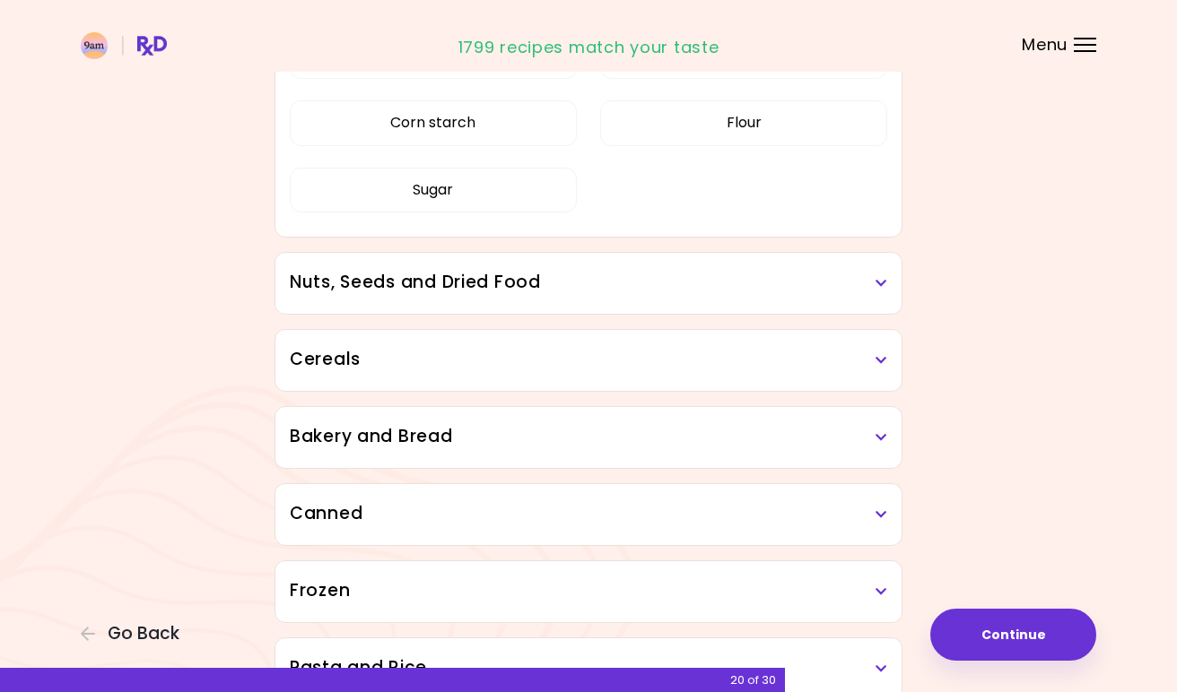
click at [882, 268] on div "Nuts, Seeds and Dried Food" at bounding box center [588, 283] width 626 height 61
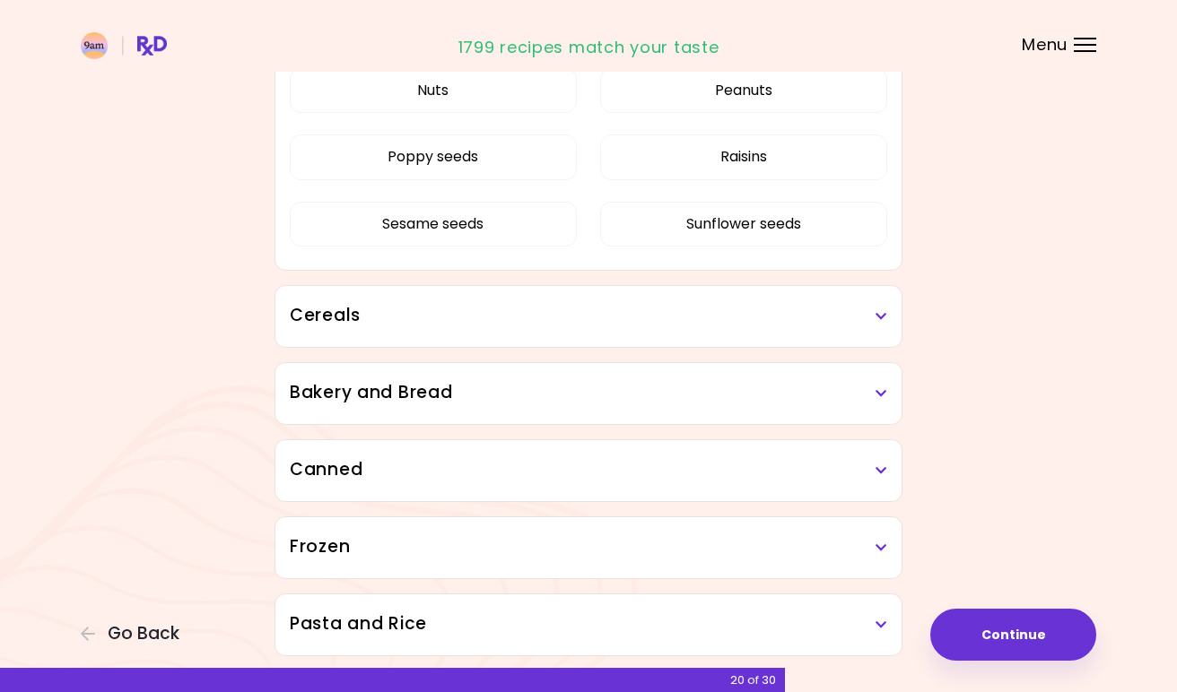
scroll to position [2921, 0]
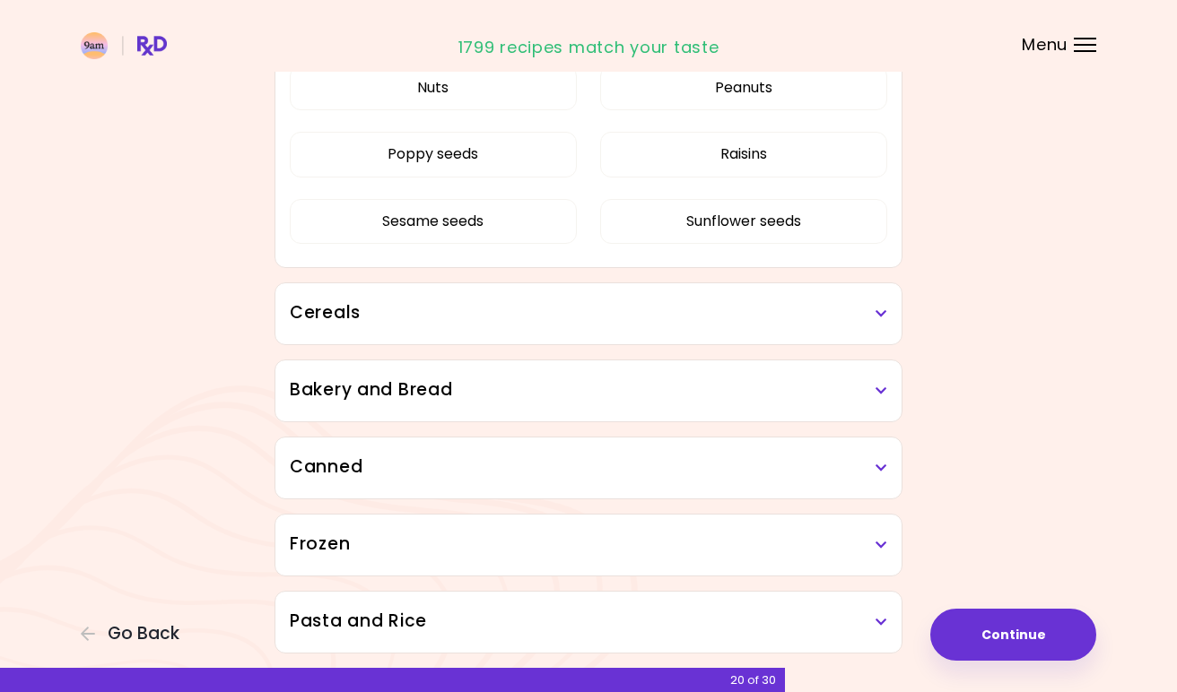
click at [877, 311] on icon at bounding box center [881, 314] width 12 height 13
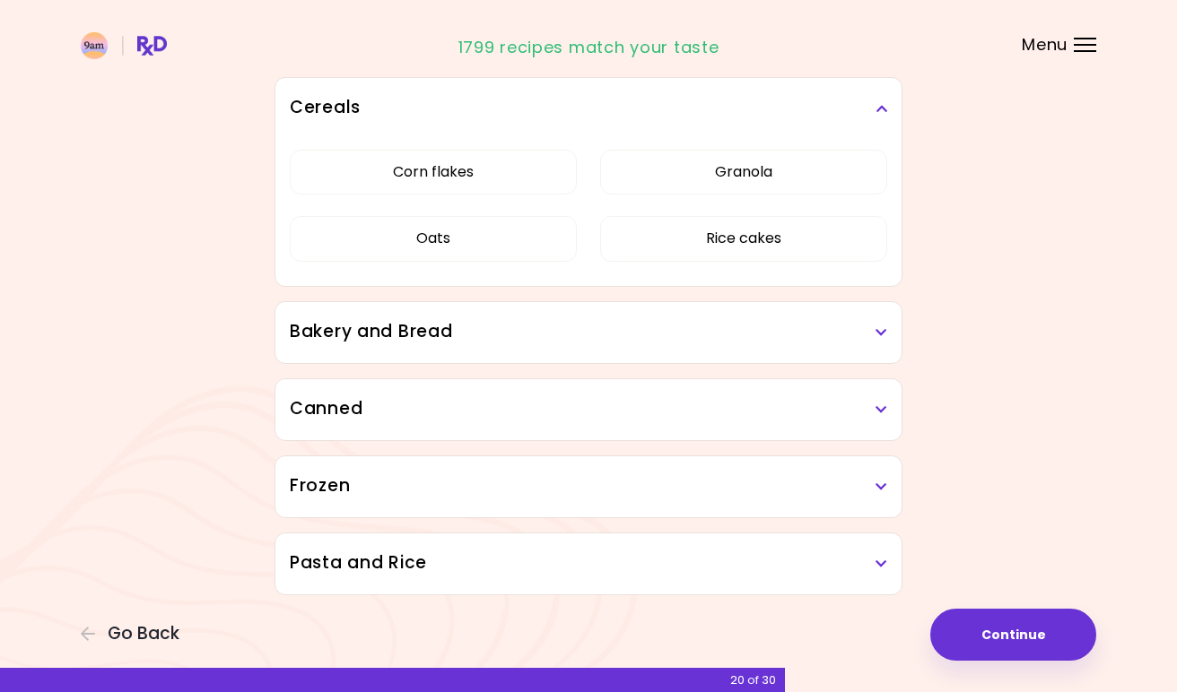
scroll to position [3127, 0]
click at [877, 333] on icon at bounding box center [881, 332] width 12 height 13
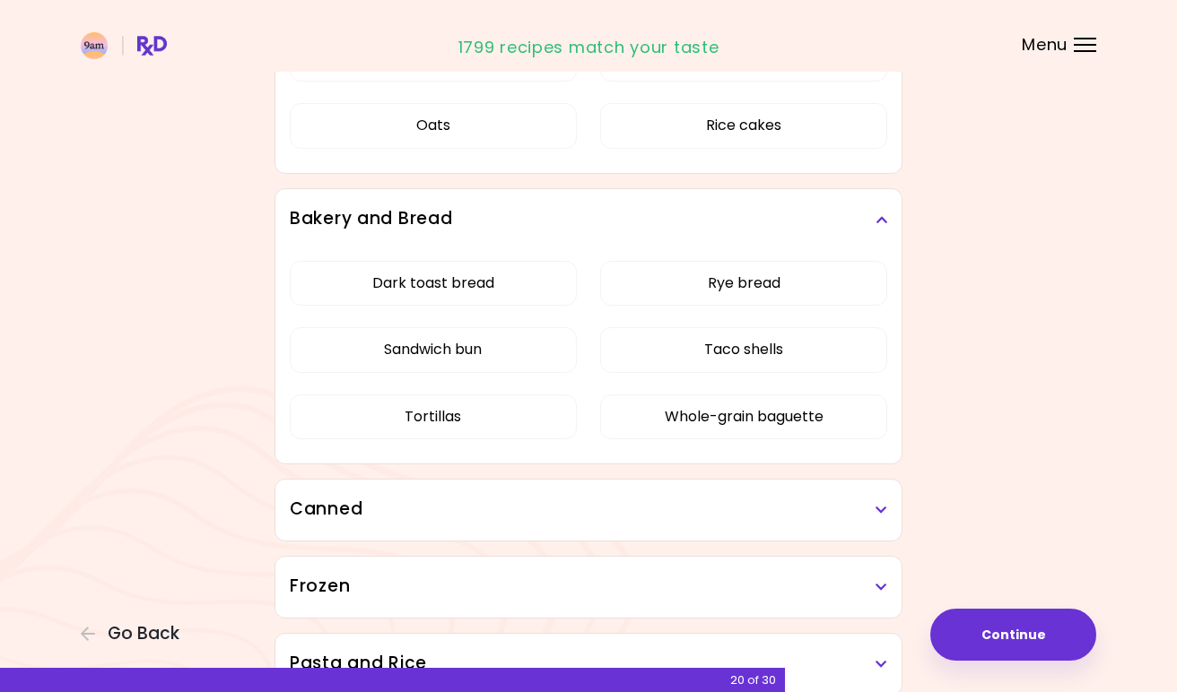
scroll to position [3240, 0]
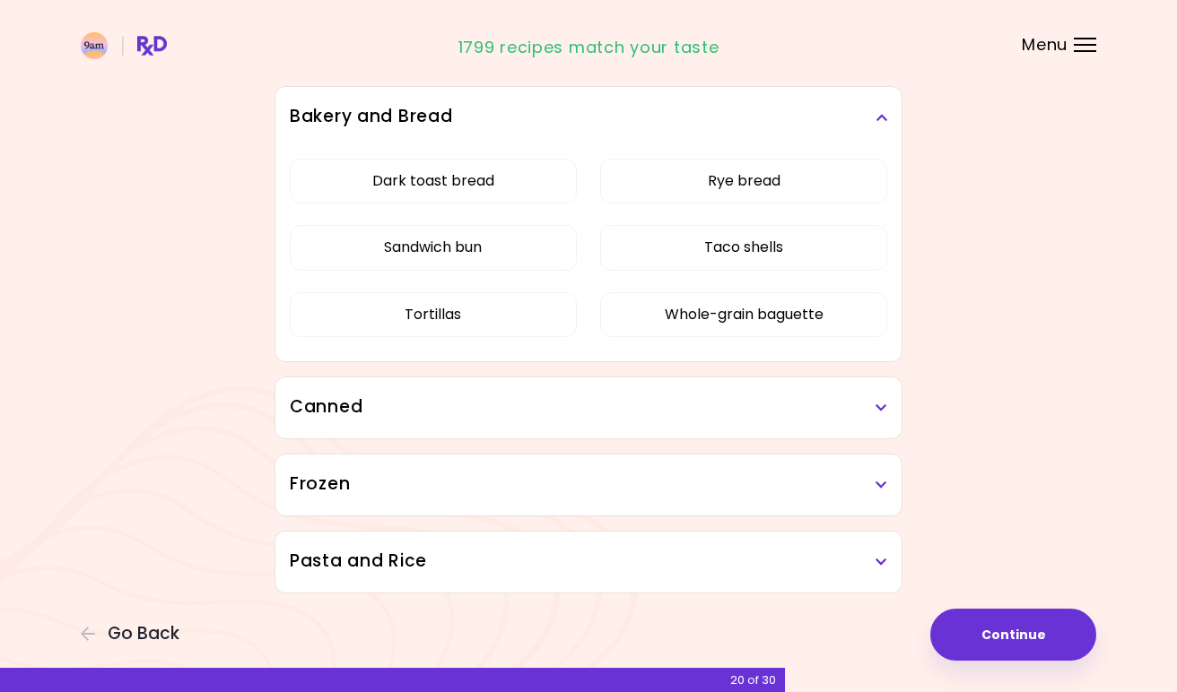
click at [876, 407] on icon at bounding box center [881, 408] width 12 height 13
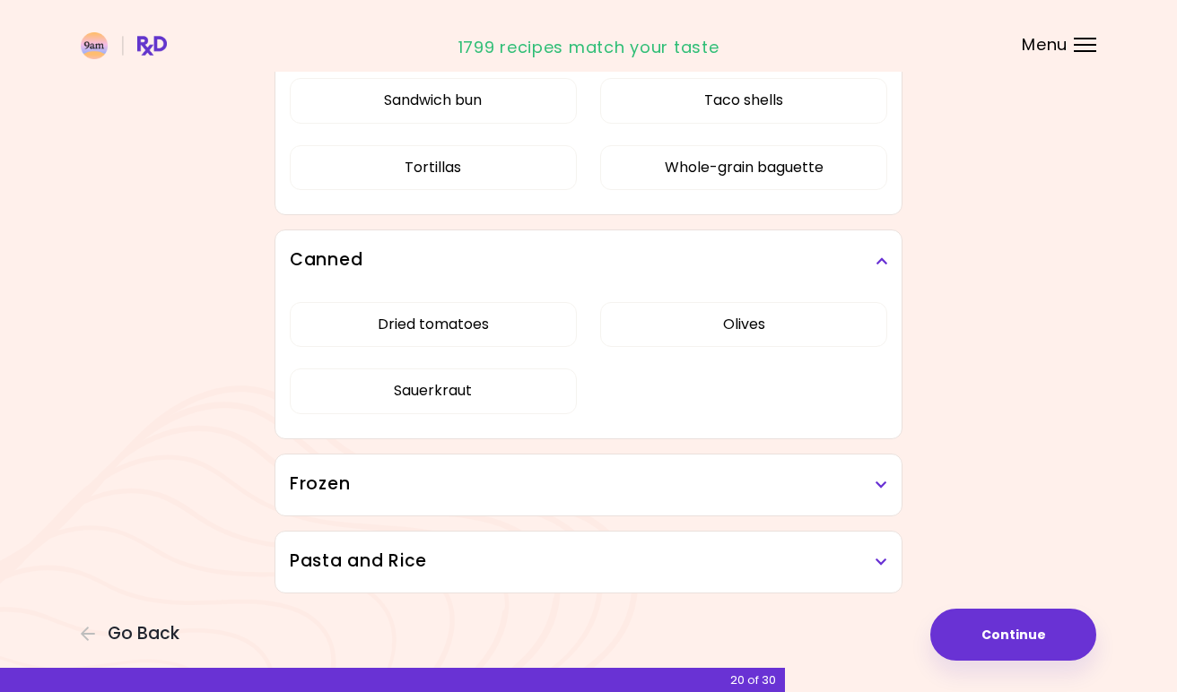
scroll to position [3489, 0]
click at [875, 481] on icon at bounding box center [881, 485] width 12 height 13
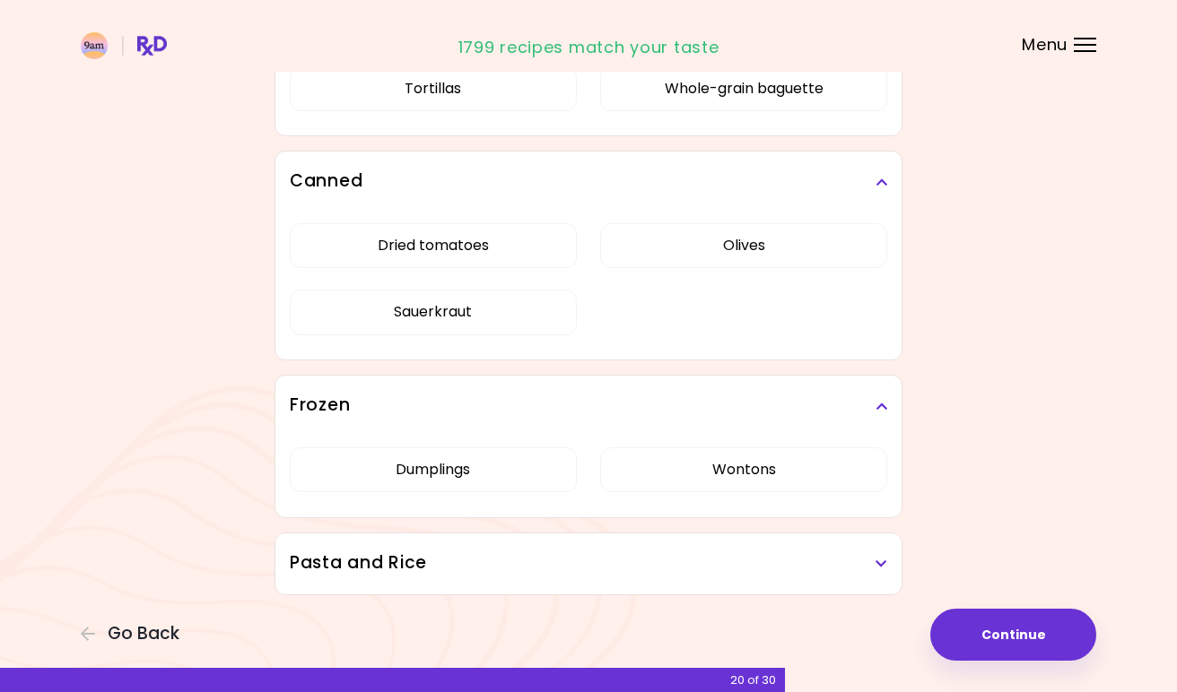
scroll to position [3569, 0]
click at [877, 557] on icon at bounding box center [881, 562] width 12 height 13
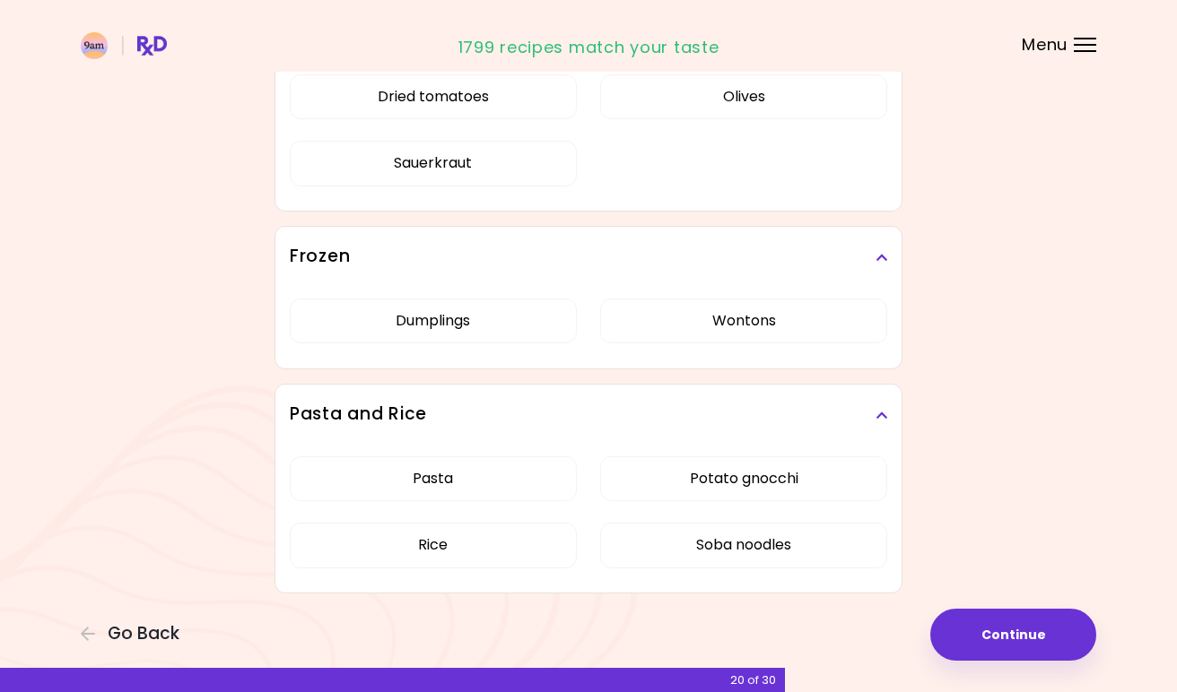
scroll to position [3716, 0]
click at [1009, 635] on button "Continue" at bounding box center [1013, 635] width 166 height 52
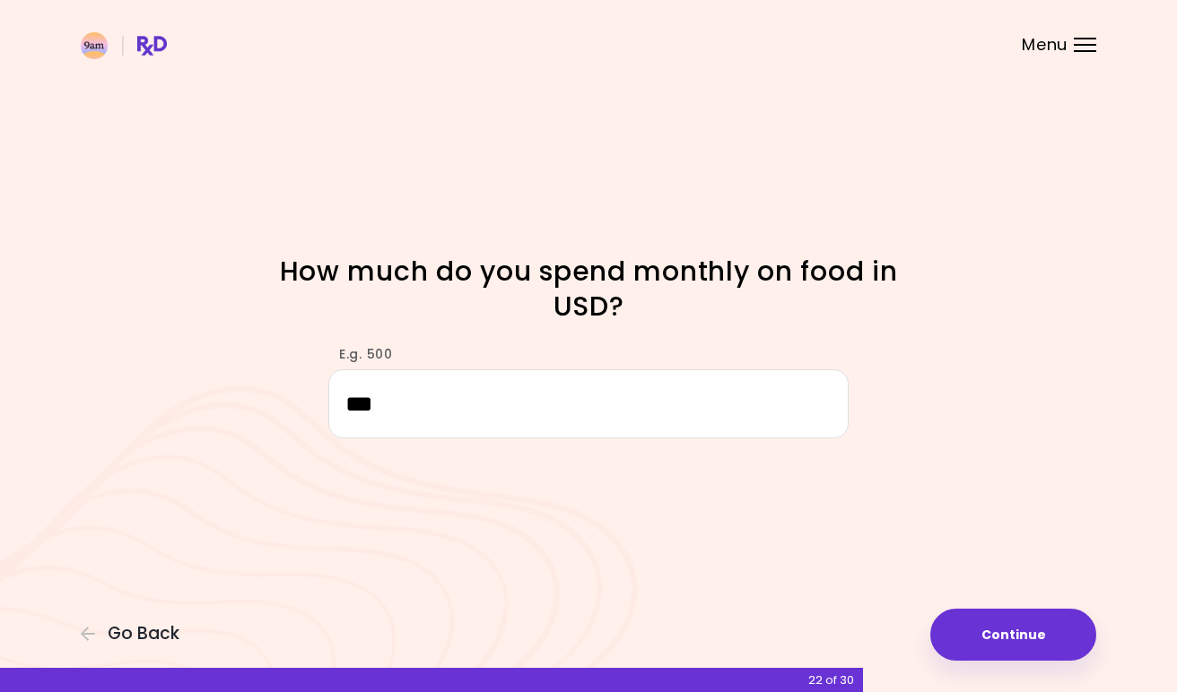
type input "***"
click at [1036, 624] on button "Continue" at bounding box center [1013, 635] width 166 height 52
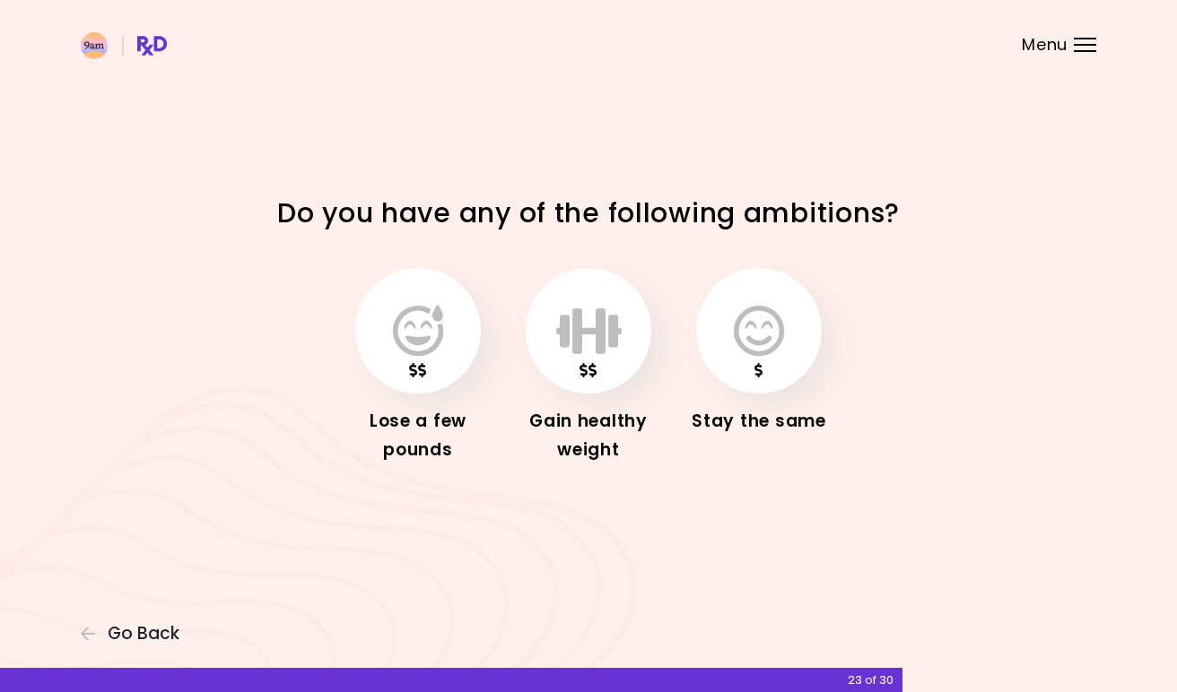
click at [426, 322] on icon "button" at bounding box center [418, 331] width 50 height 52
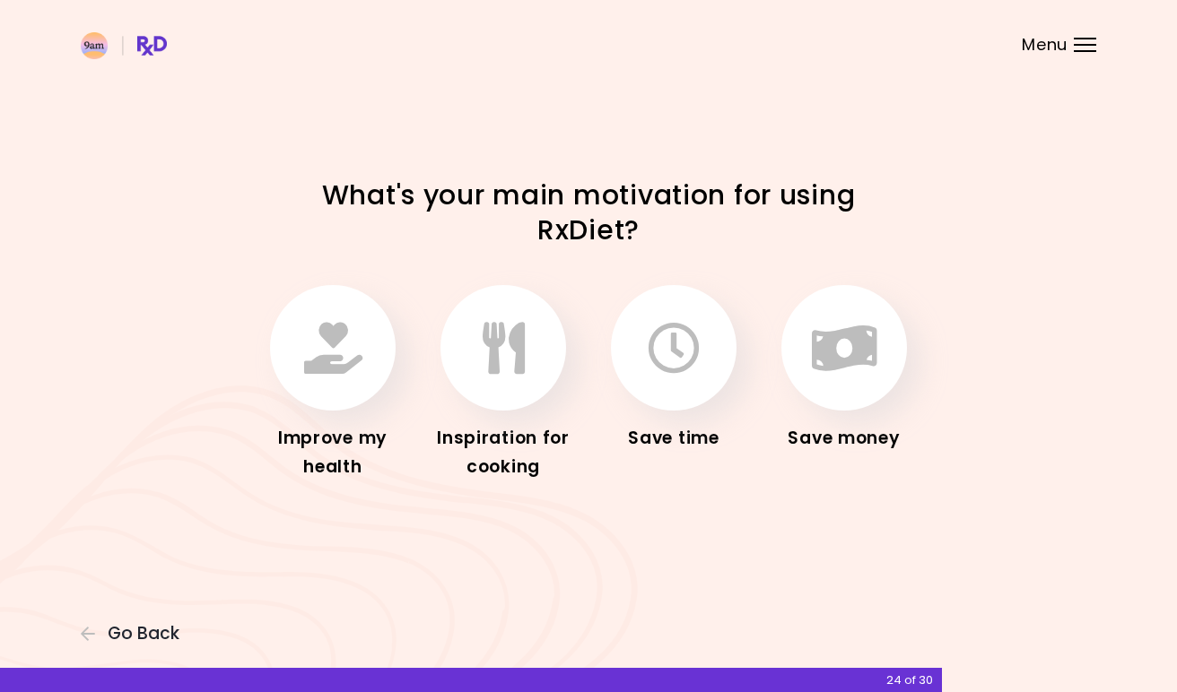
click at [320, 362] on icon "button" at bounding box center [333, 348] width 58 height 52
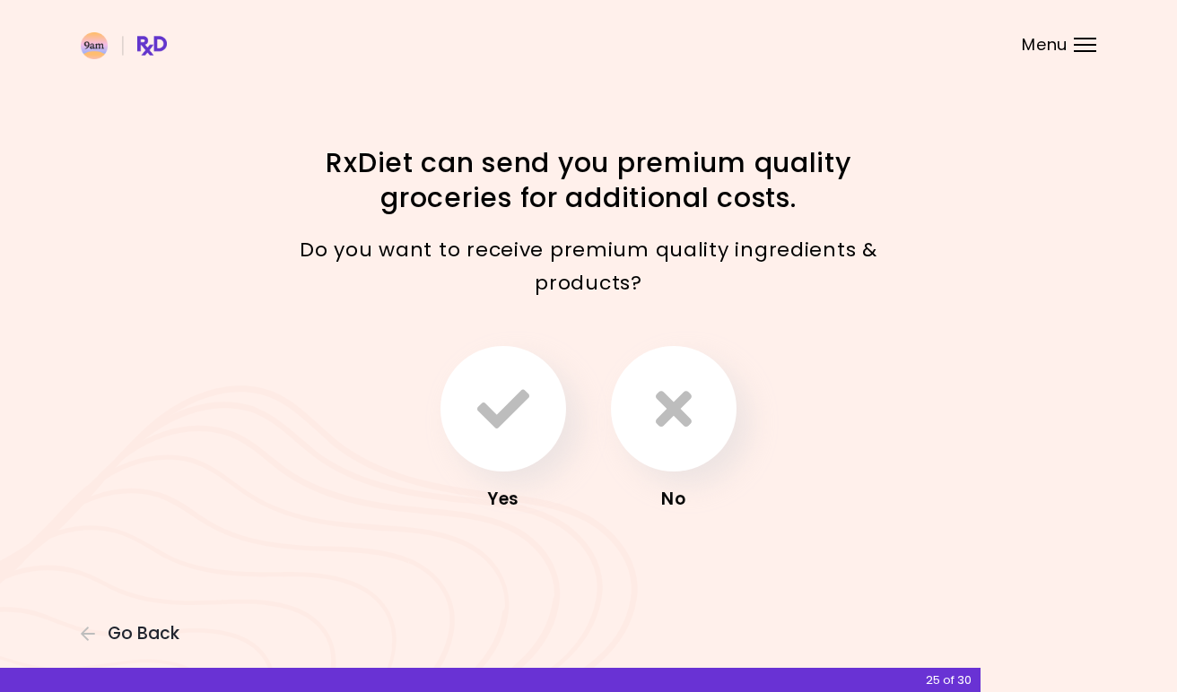
click at [528, 436] on button "button" at bounding box center [503, 409] width 126 height 126
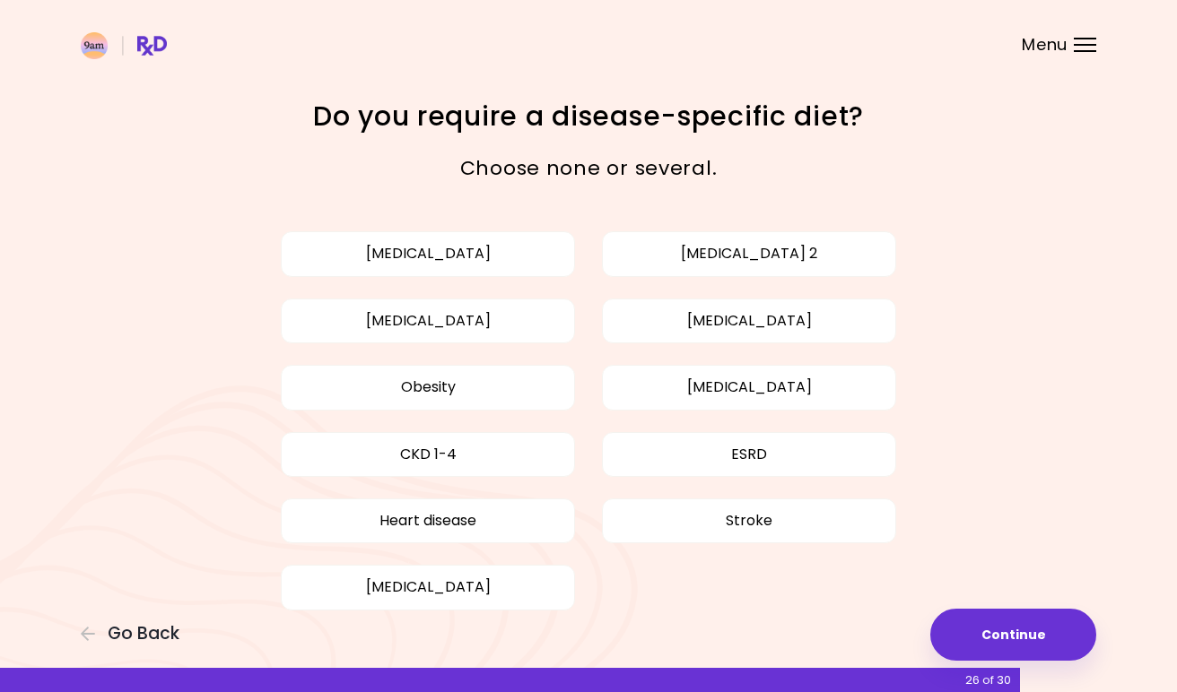
click at [505, 387] on button "Obesity" at bounding box center [428, 387] width 294 height 45
click at [978, 624] on button "Continue" at bounding box center [1013, 635] width 166 height 52
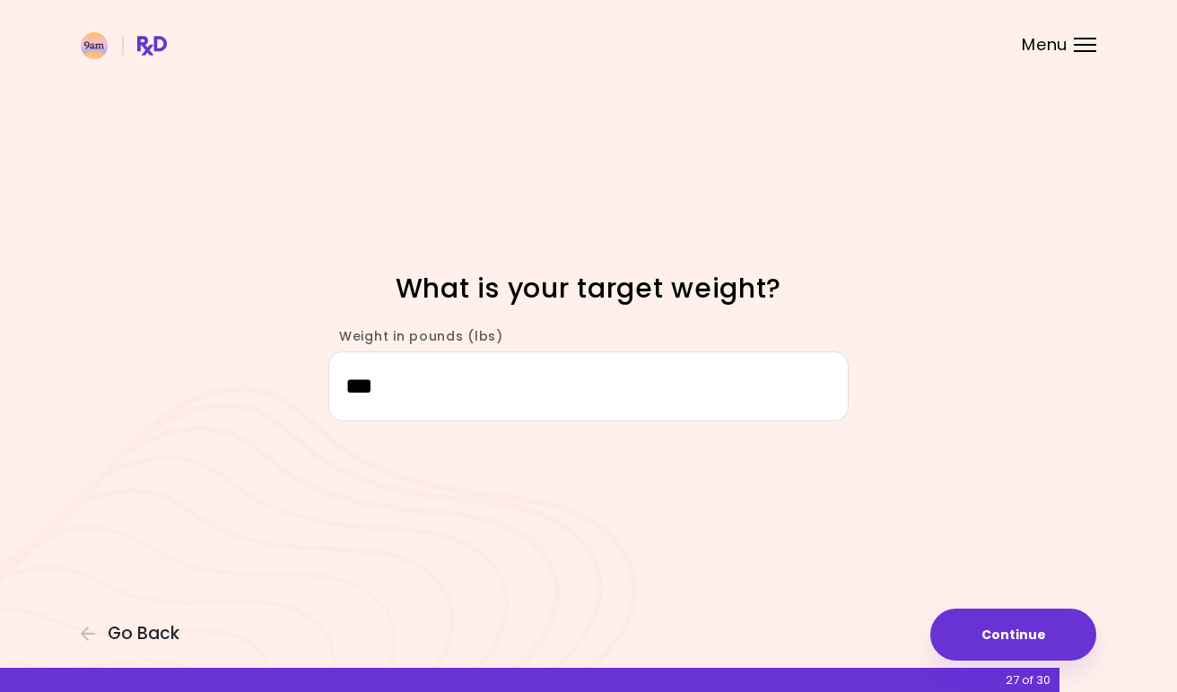
type input "***"
click at [1025, 627] on button "Continue" at bounding box center [1013, 635] width 166 height 52
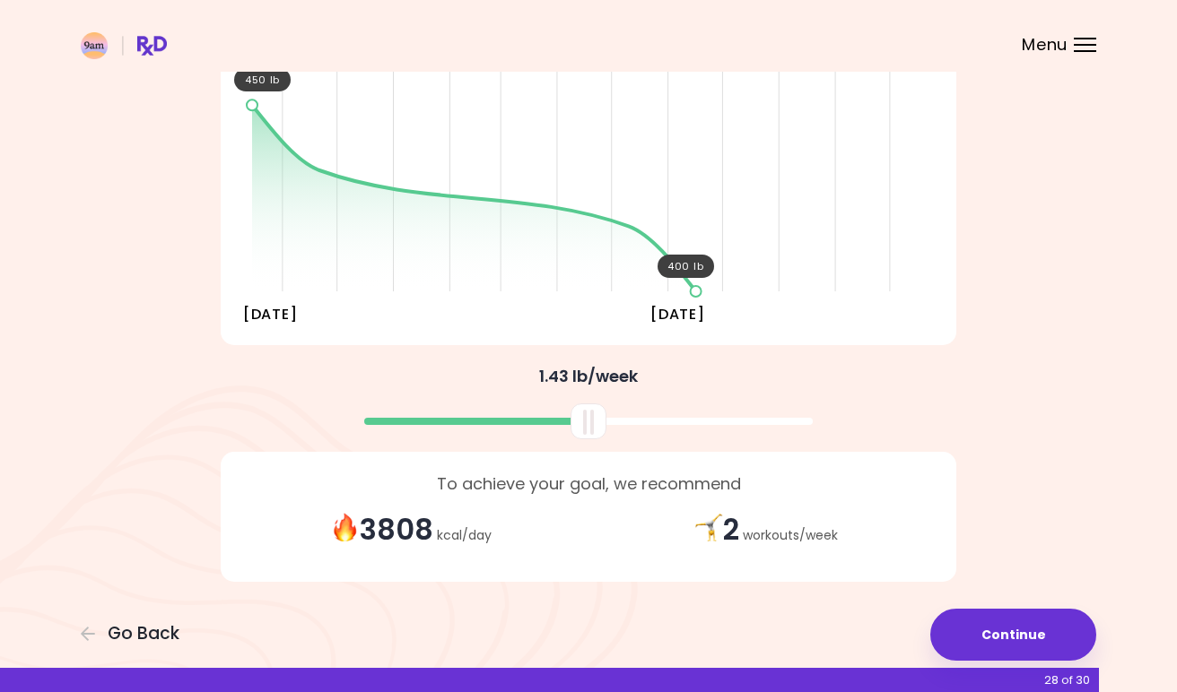
scroll to position [232, 0]
click at [985, 626] on button "Continue" at bounding box center [1013, 635] width 166 height 52
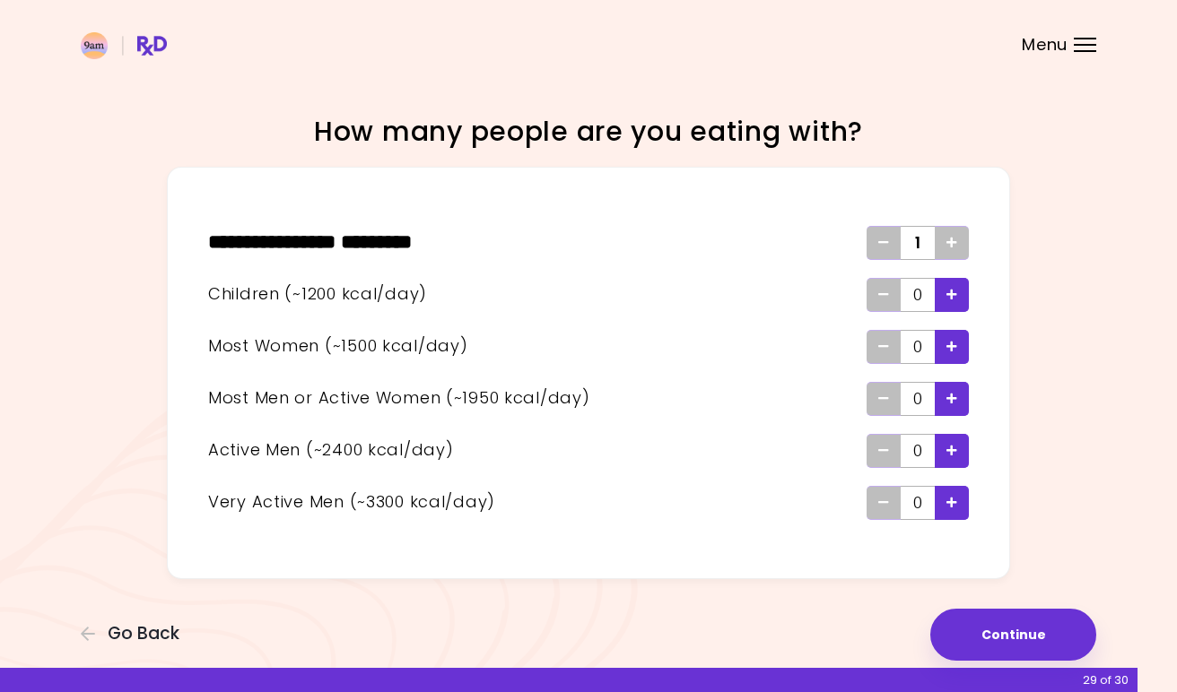
click at [1025, 632] on button "Continue" at bounding box center [1013, 635] width 166 height 52
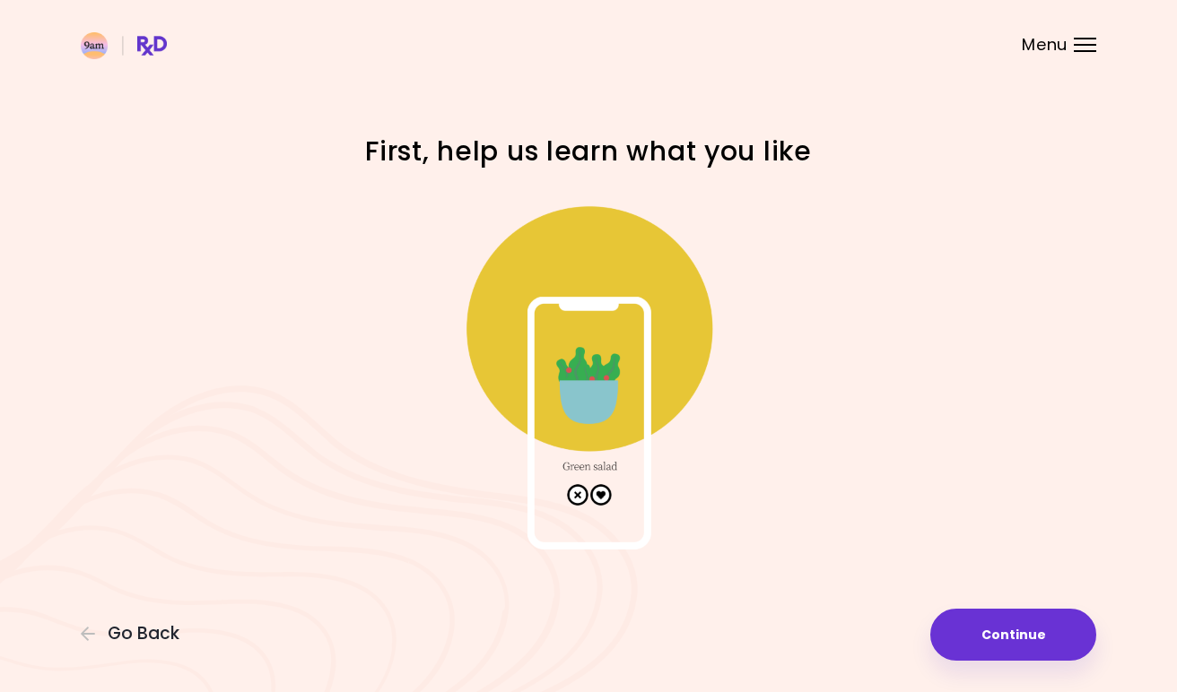
click at [1004, 639] on button "Continue" at bounding box center [1013, 635] width 166 height 52
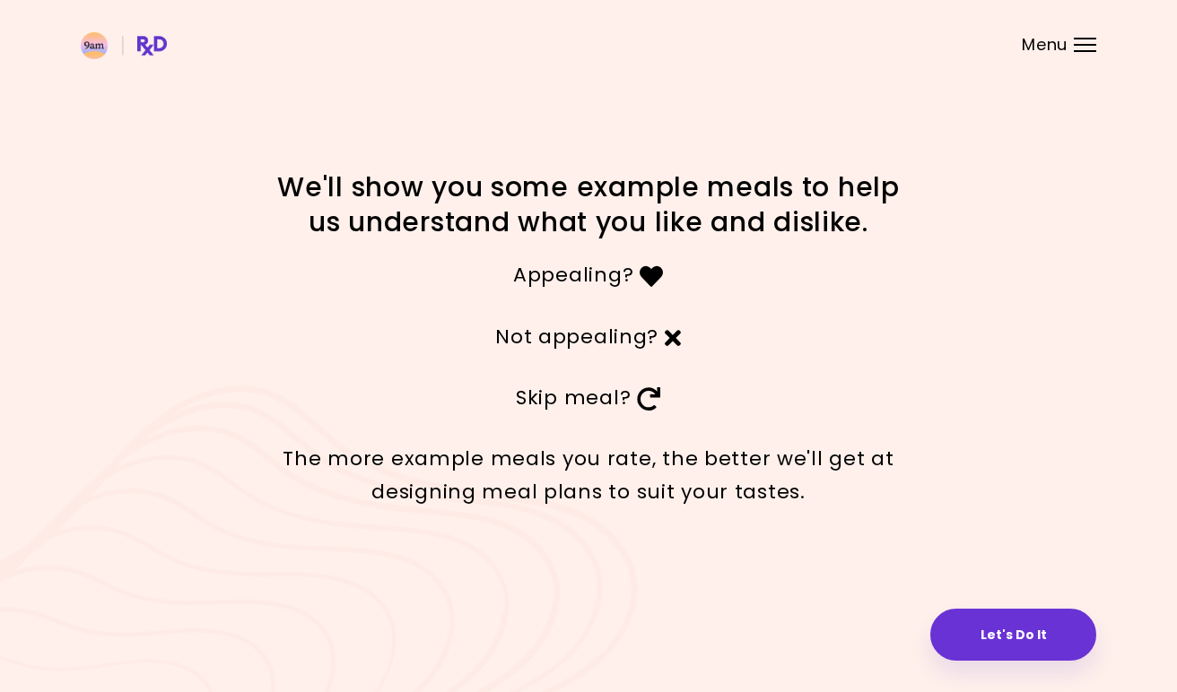
click at [982, 655] on button "Let's Do It" at bounding box center [1013, 635] width 166 height 52
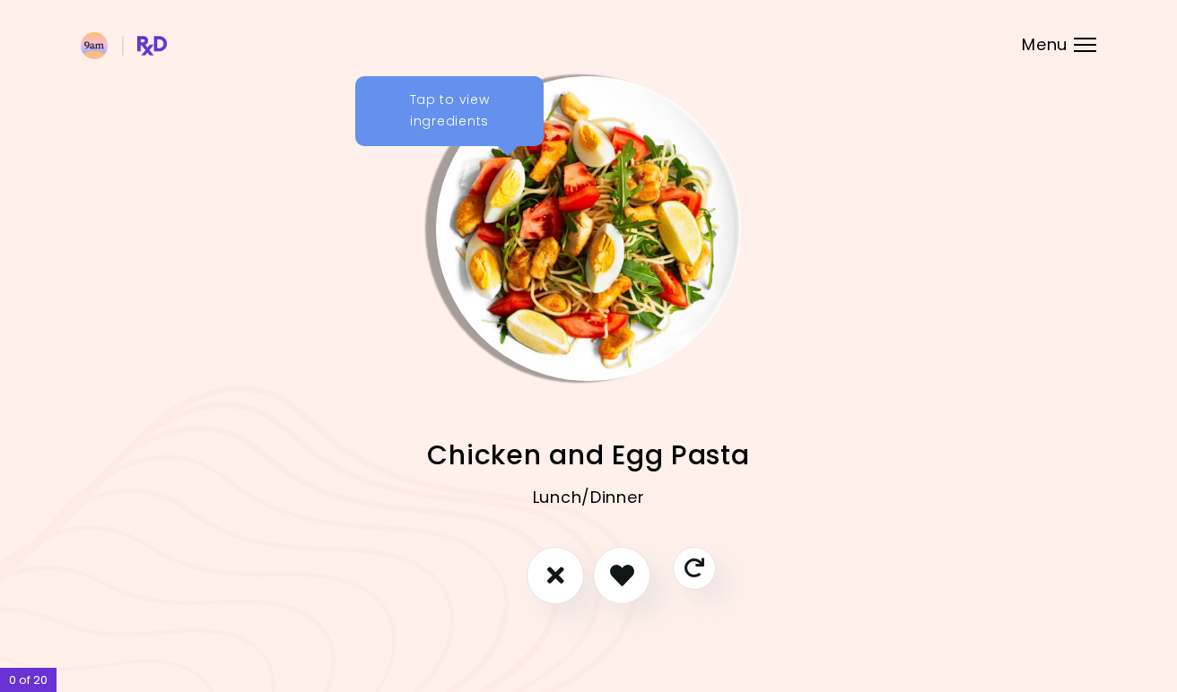
click at [509, 100] on div "Tap to view ingredients" at bounding box center [449, 111] width 188 height 70
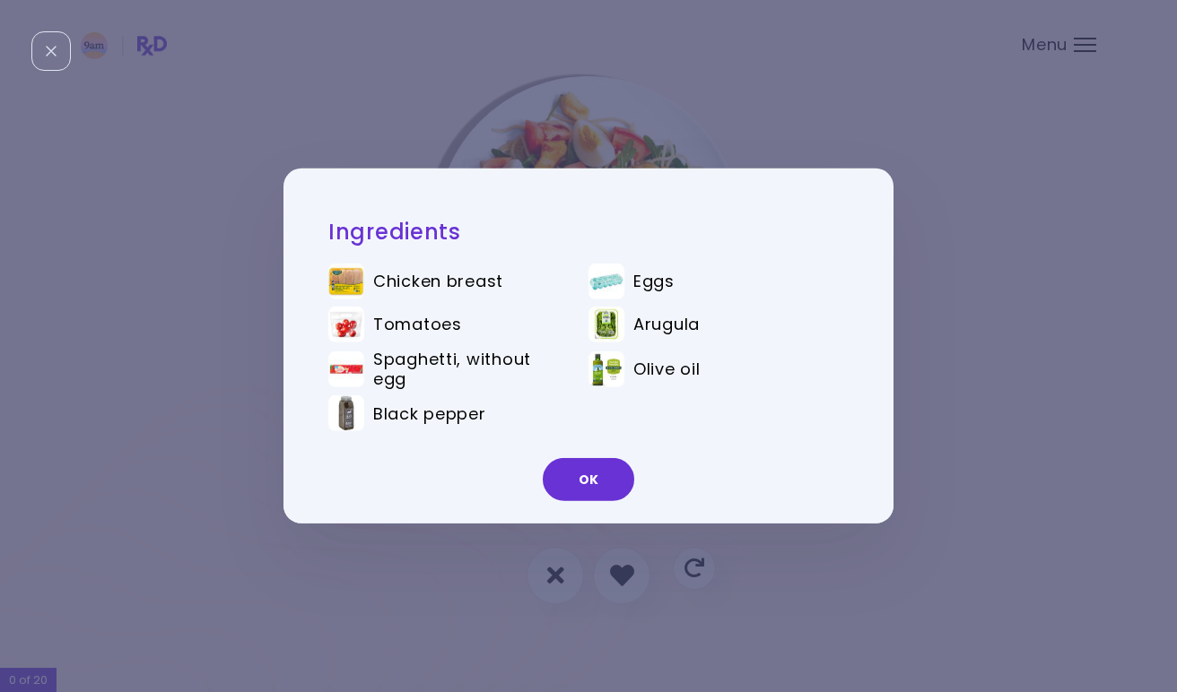
click at [572, 482] on button "OK" at bounding box center [588, 479] width 91 height 43
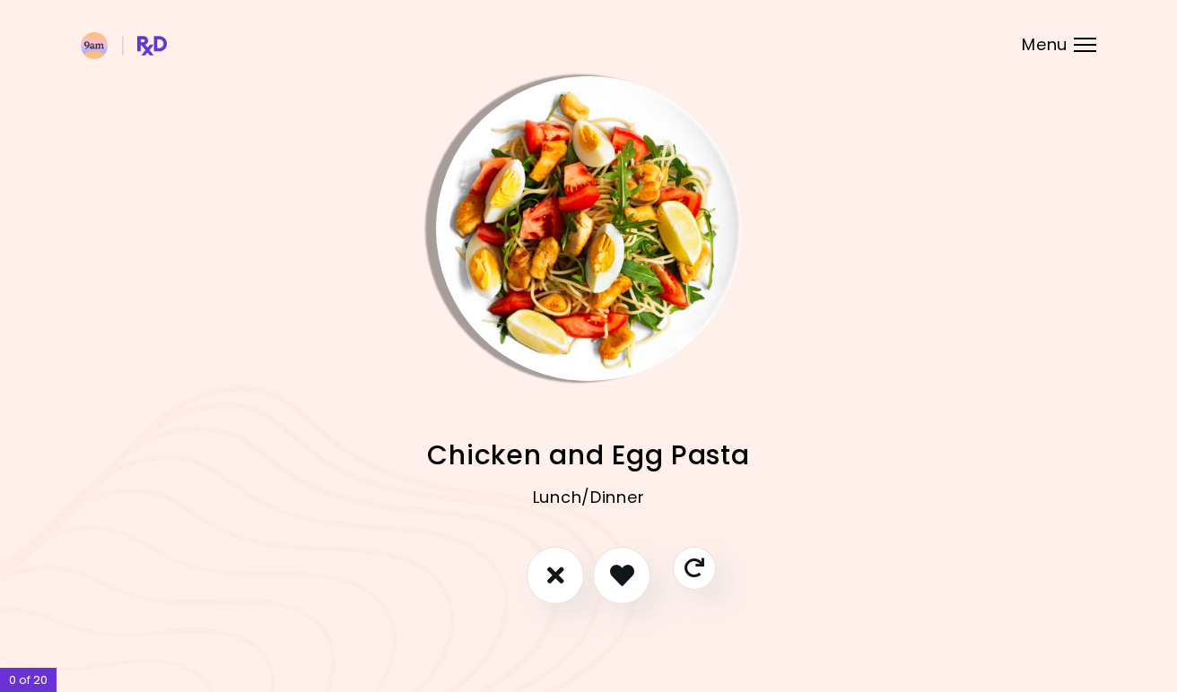
click at [622, 584] on icon "I like this recipe" at bounding box center [622, 575] width 24 height 24
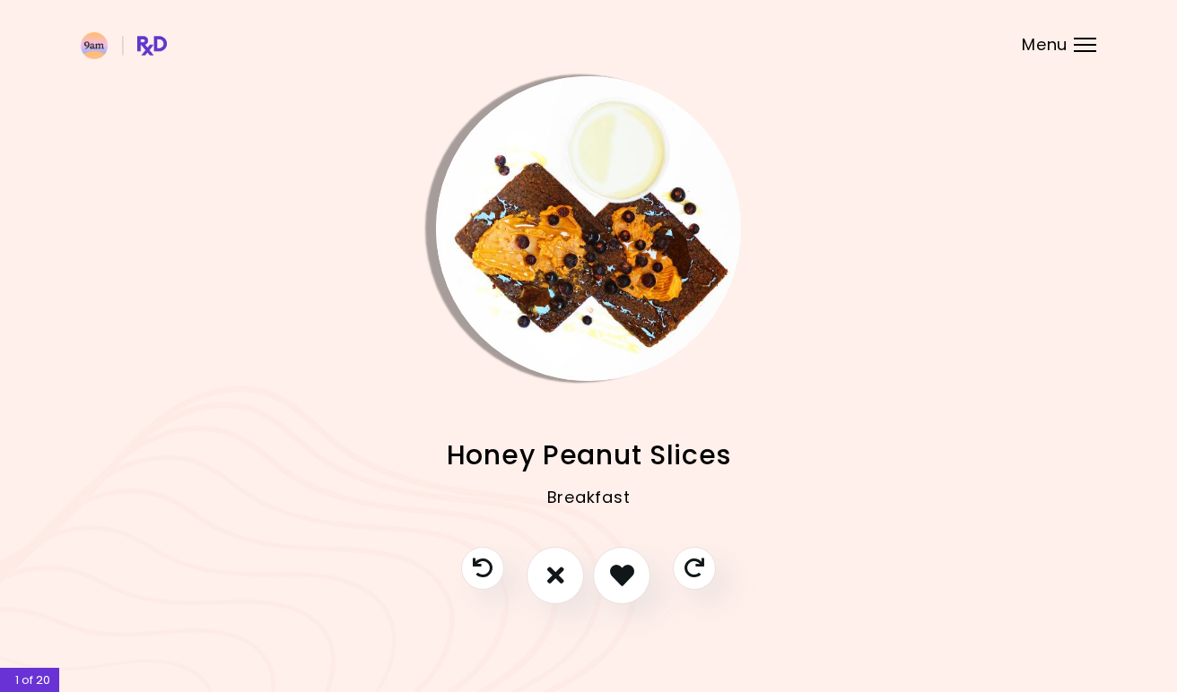
click at [550, 578] on icon "I don't like this recipe" at bounding box center [555, 575] width 17 height 24
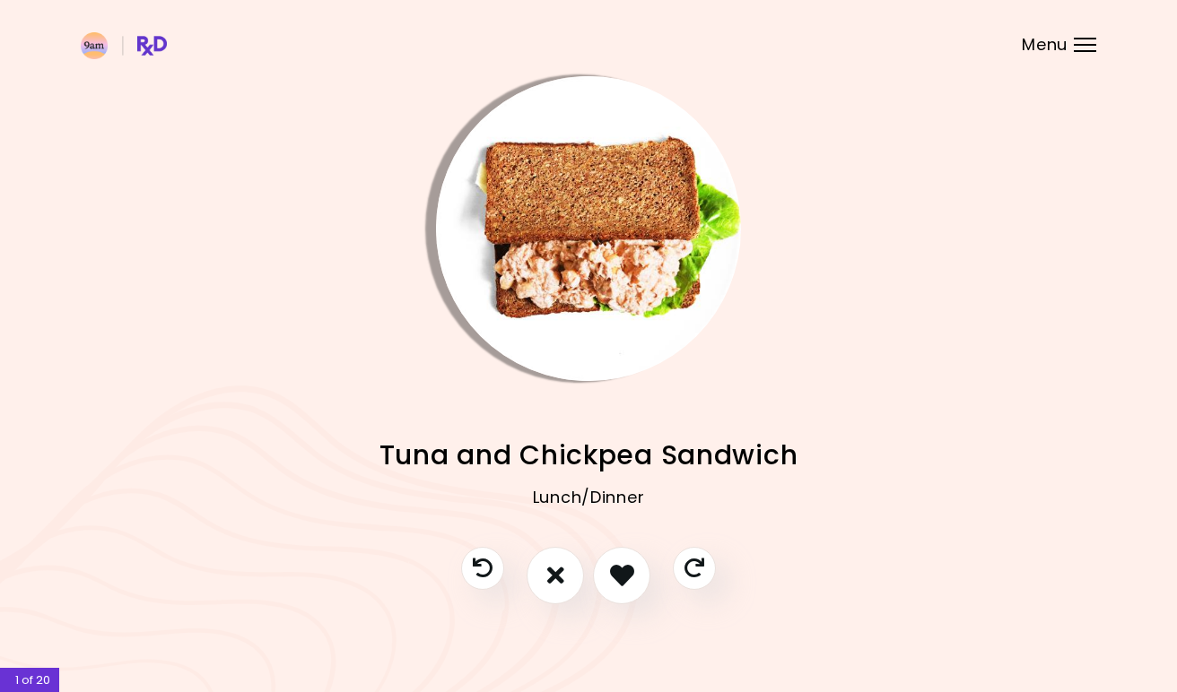
click at [619, 572] on icon "I like this recipe" at bounding box center [622, 575] width 24 height 24
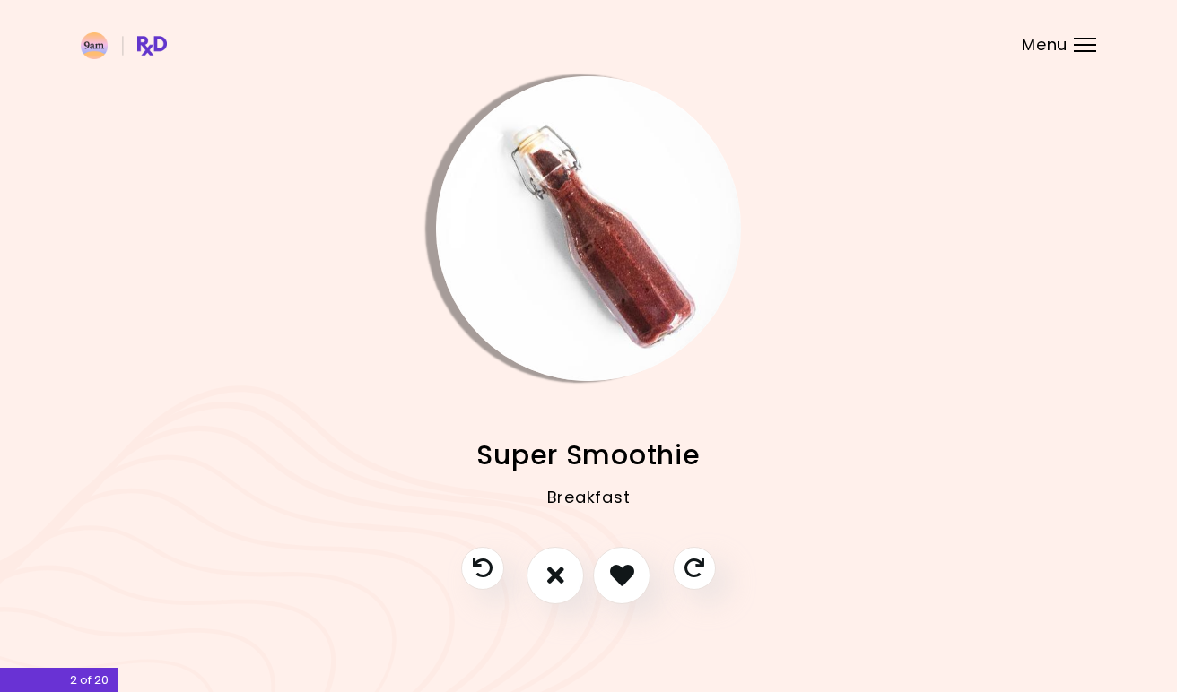
click at [619, 572] on icon "I like this recipe" at bounding box center [622, 575] width 24 height 24
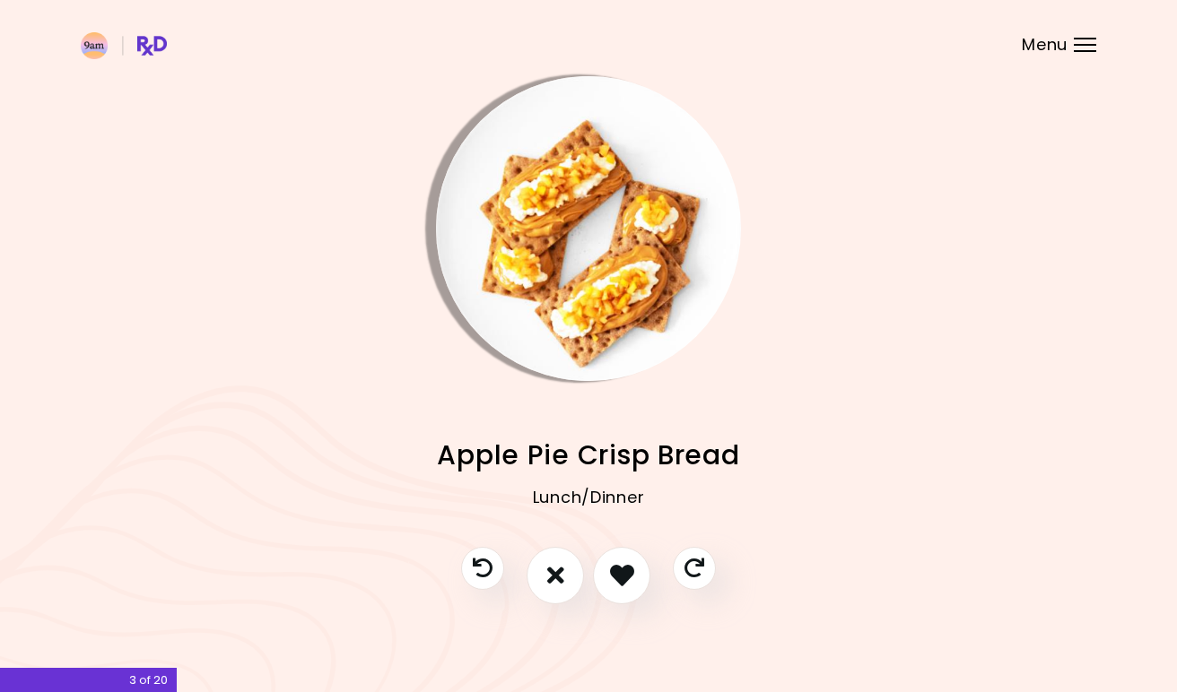
click at [567, 578] on button "I don't like this recipe" at bounding box center [554, 575] width 57 height 57
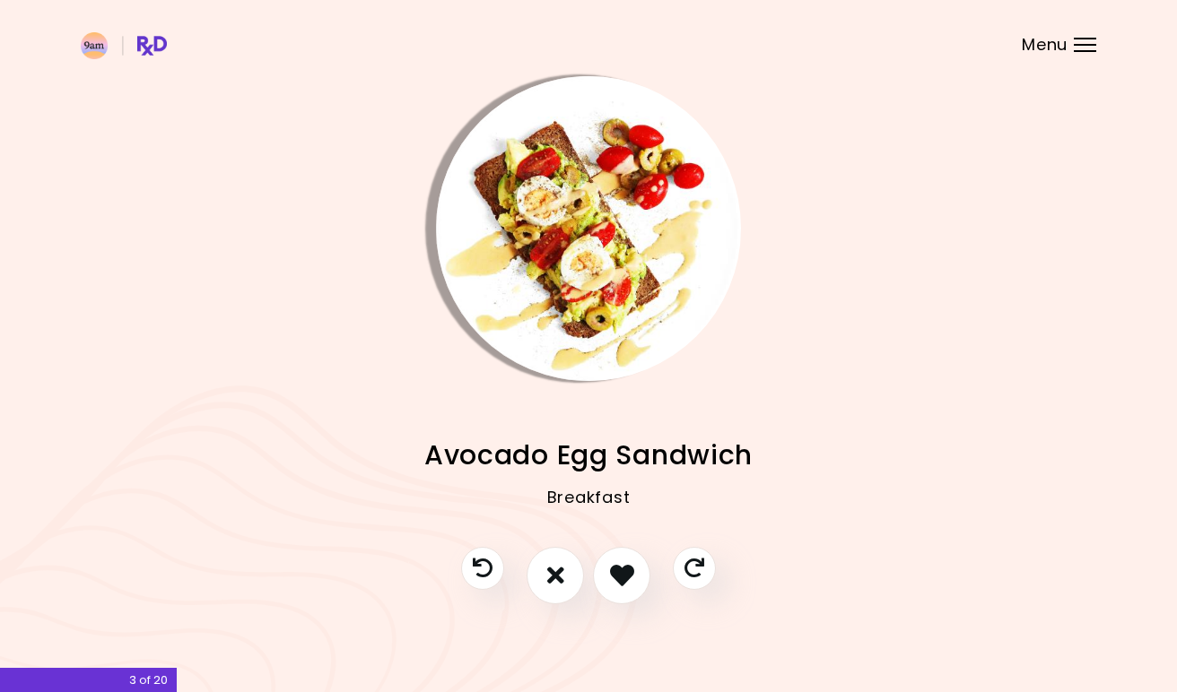
click at [616, 571] on icon "I like this recipe" at bounding box center [622, 575] width 24 height 24
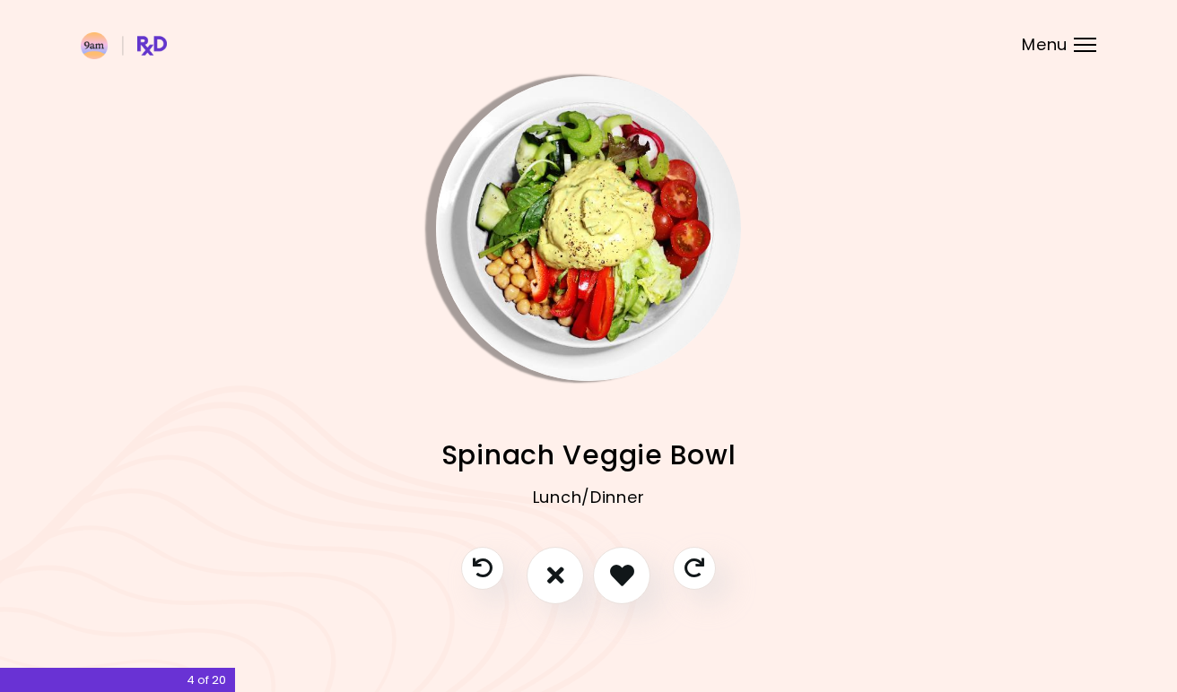
click at [616, 571] on icon "I like this recipe" at bounding box center [622, 575] width 24 height 24
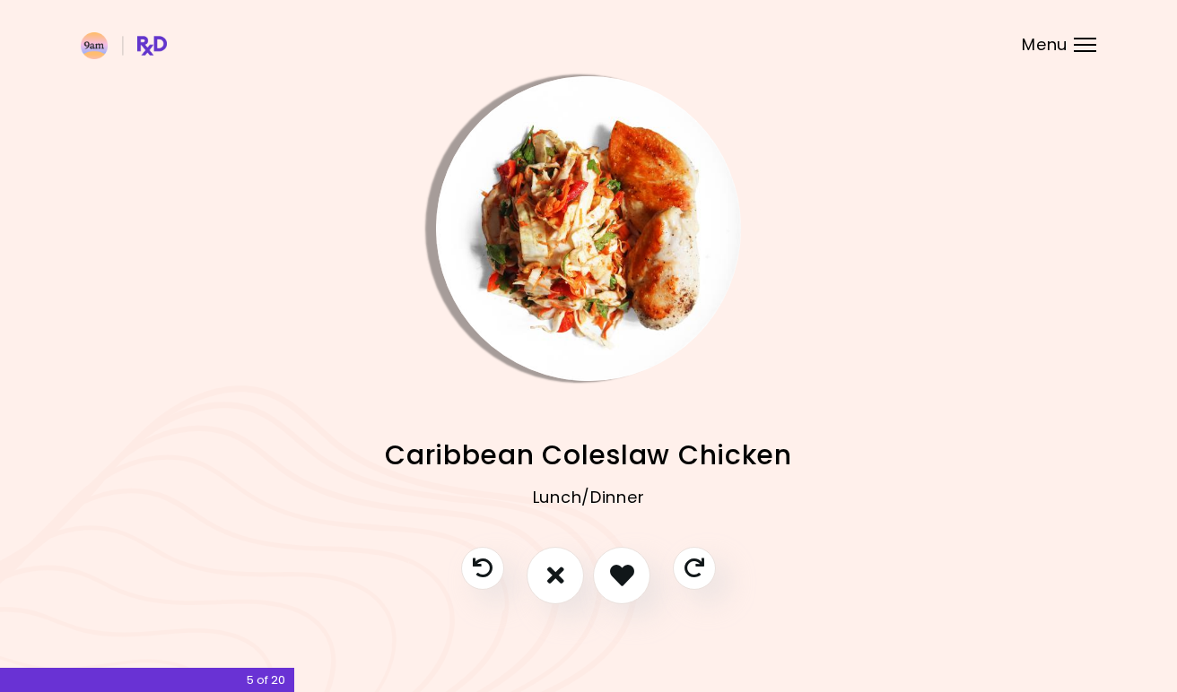
click at [619, 570] on icon "I like this recipe" at bounding box center [622, 575] width 24 height 24
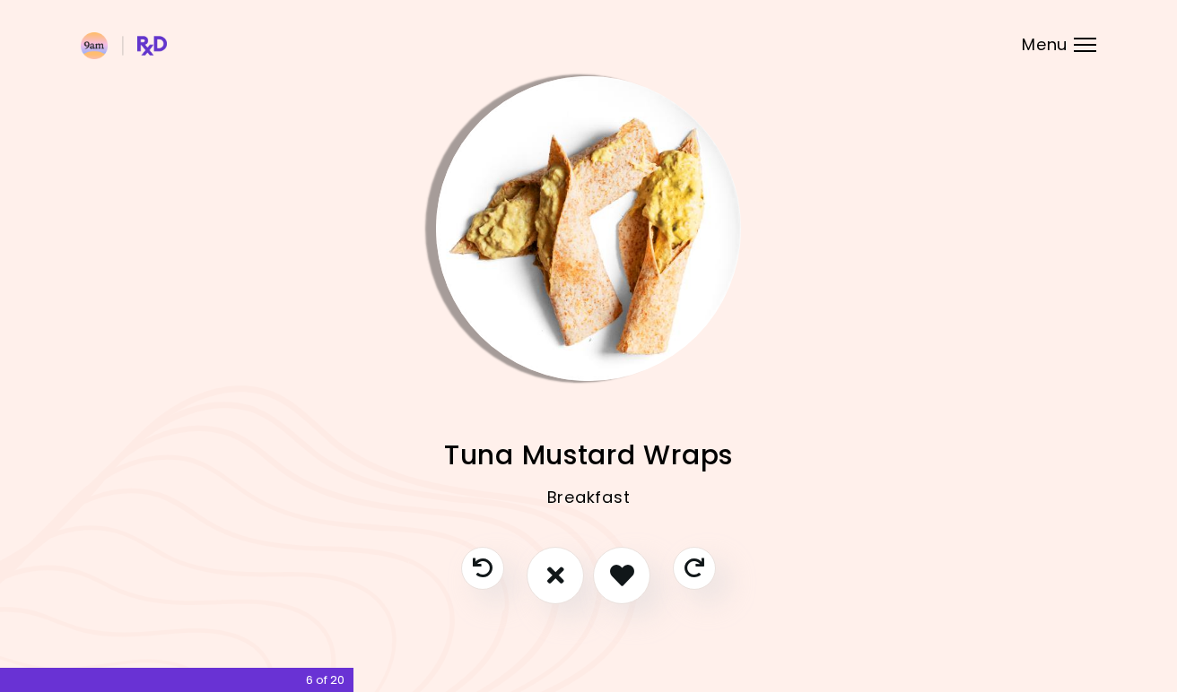
click at [619, 570] on icon "I like this recipe" at bounding box center [622, 575] width 24 height 24
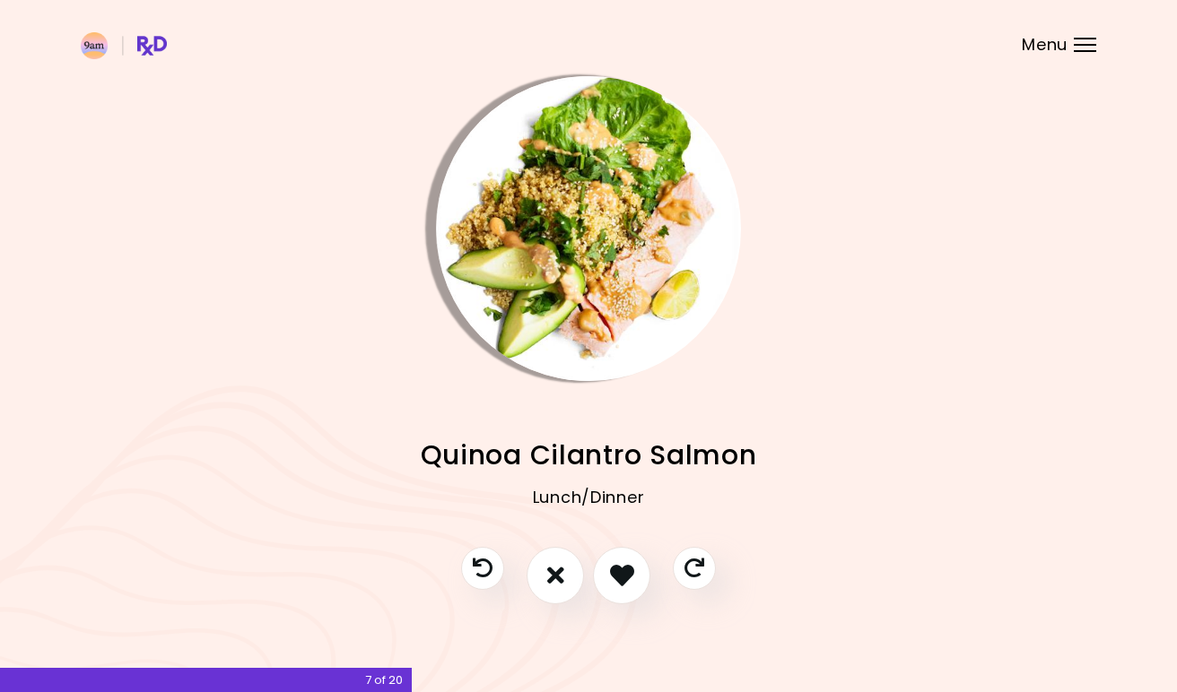
click at [619, 570] on icon "I like this recipe" at bounding box center [622, 575] width 24 height 24
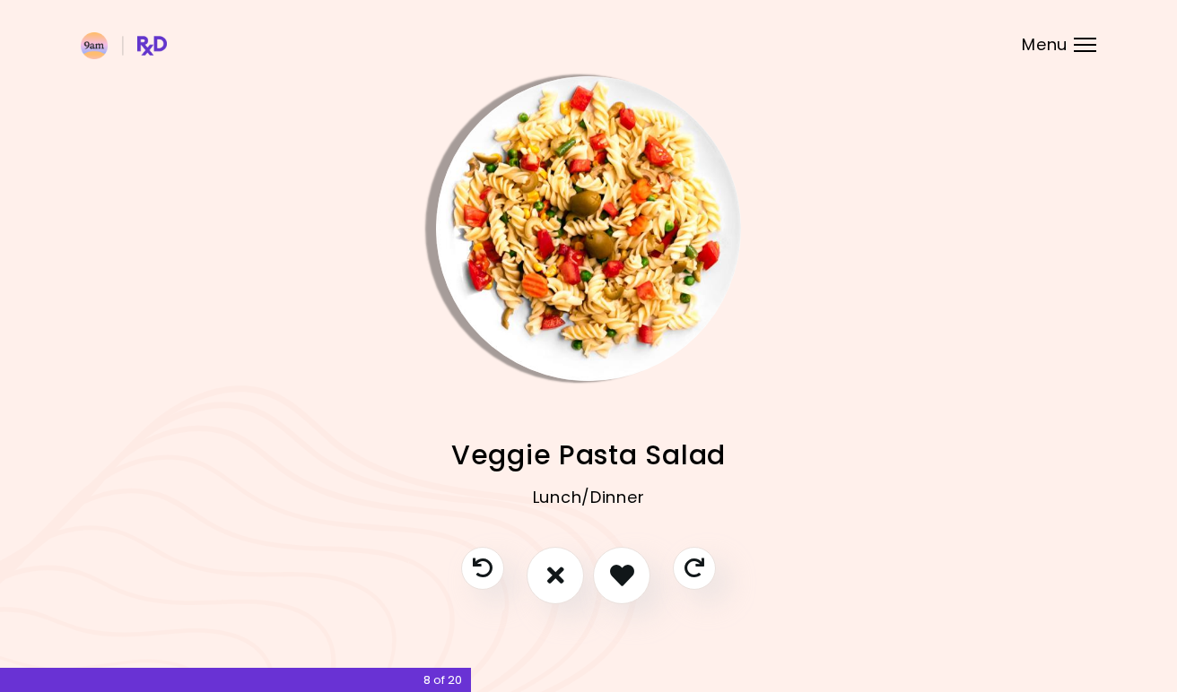
click at [619, 570] on icon "I like this recipe" at bounding box center [622, 575] width 24 height 24
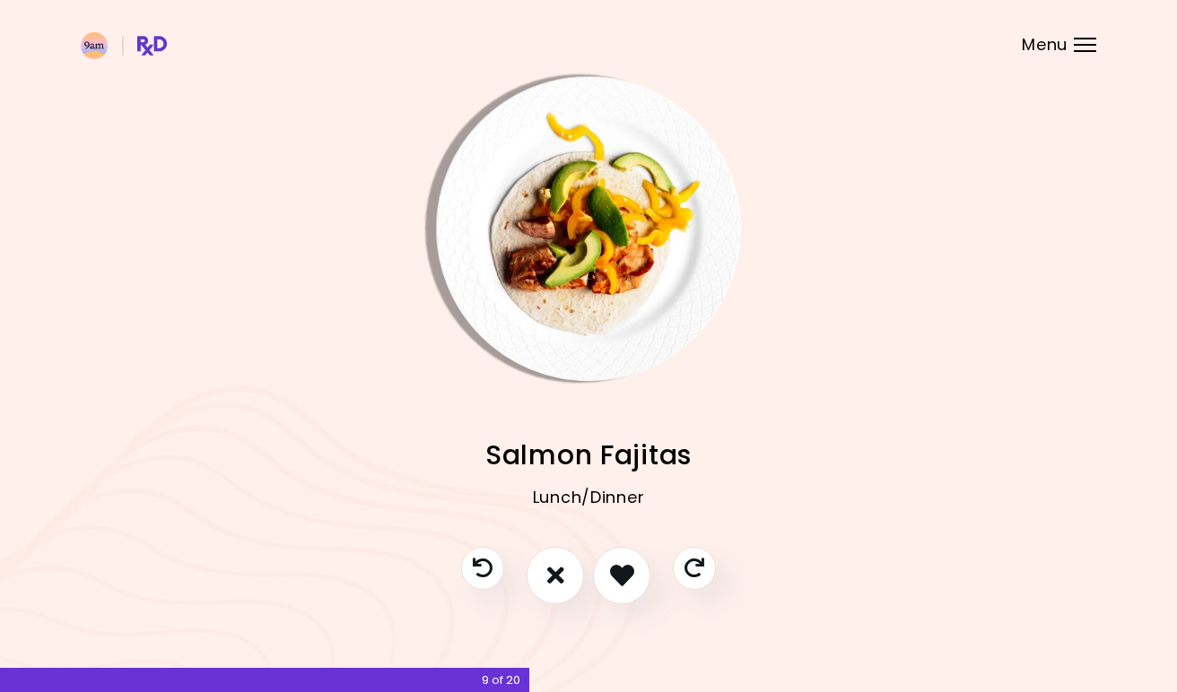
click at [619, 570] on icon "I like this recipe" at bounding box center [622, 575] width 24 height 24
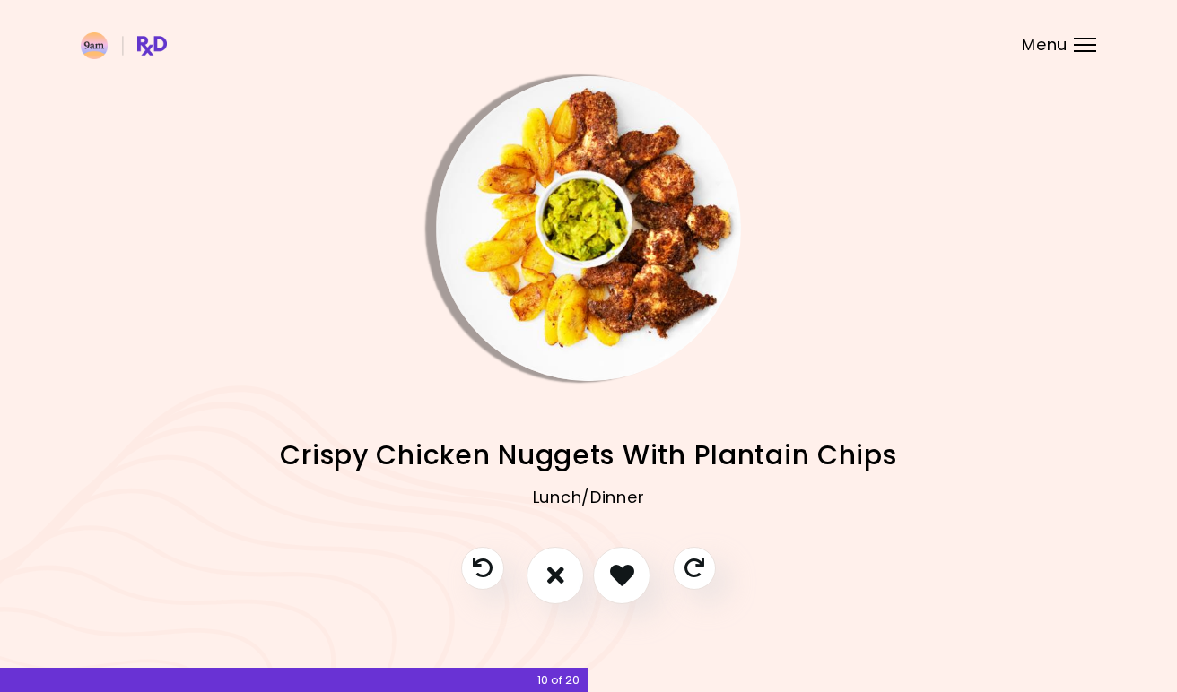
click at [619, 570] on icon "I like this recipe" at bounding box center [622, 575] width 24 height 24
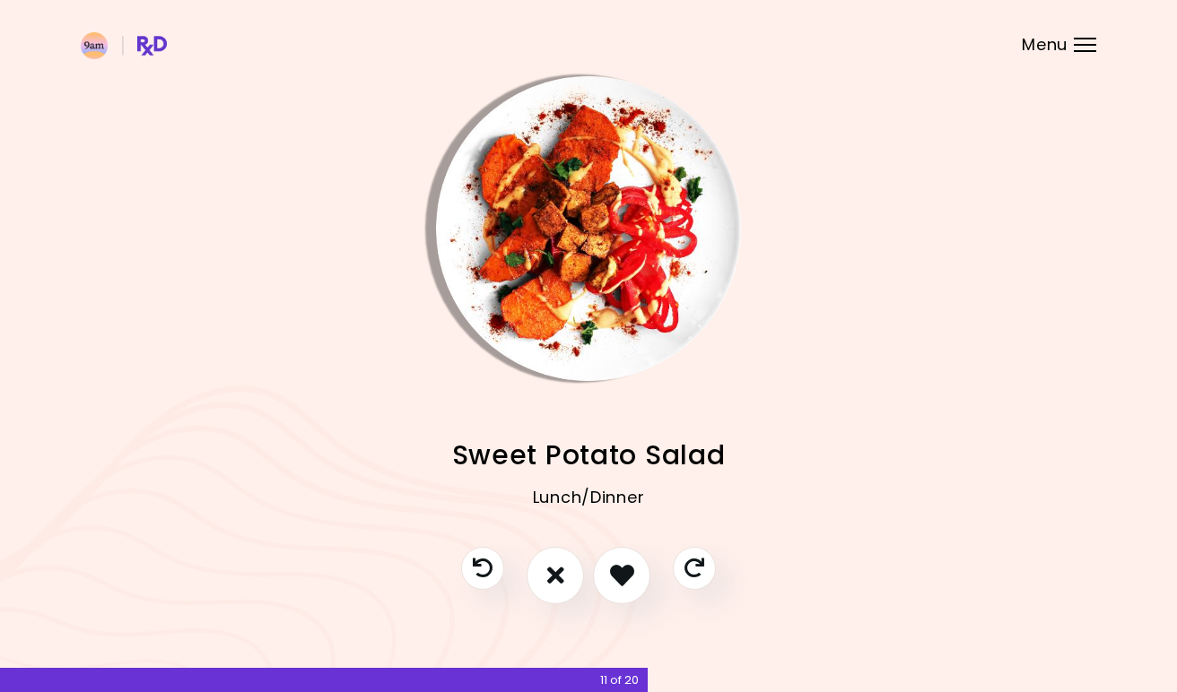
click at [619, 570] on icon "I like this recipe" at bounding box center [622, 575] width 24 height 24
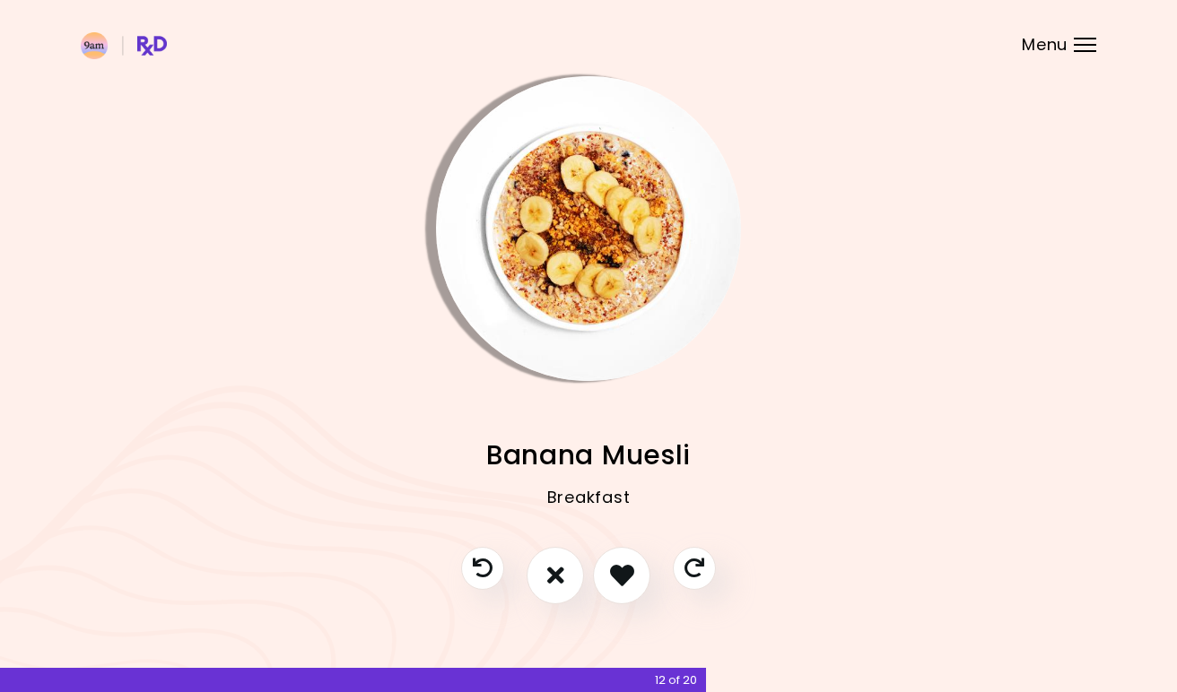
click at [619, 570] on icon "I like this recipe" at bounding box center [622, 575] width 24 height 24
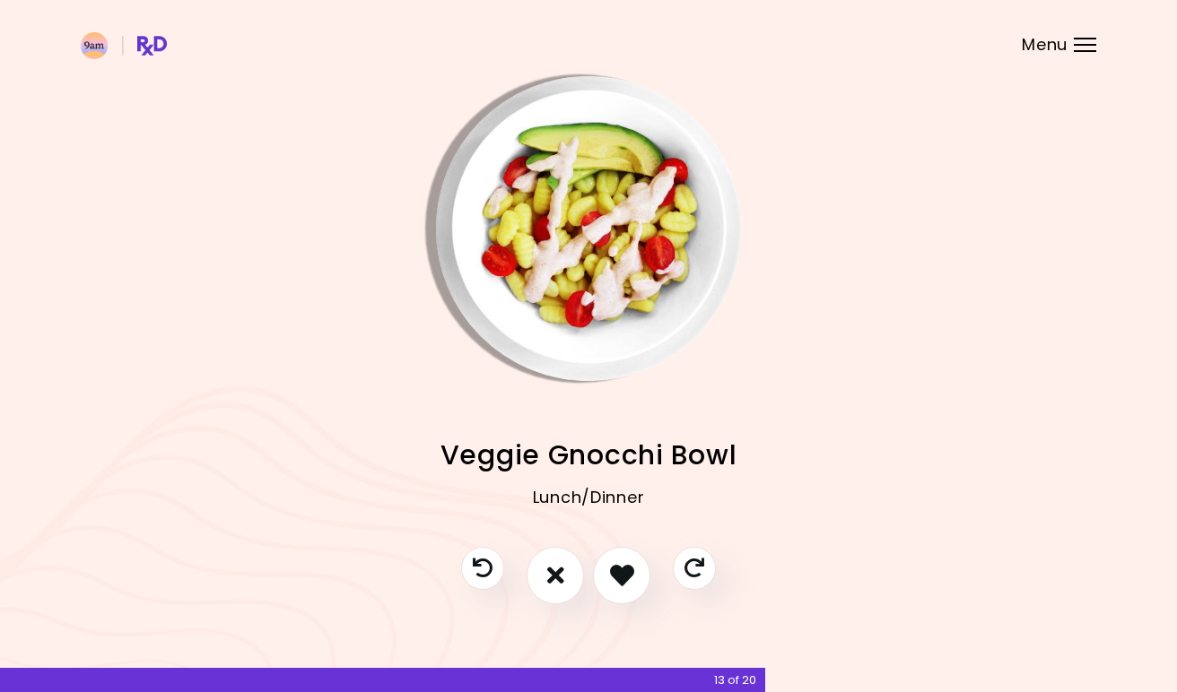
click at [619, 570] on icon "I like this recipe" at bounding box center [622, 575] width 24 height 24
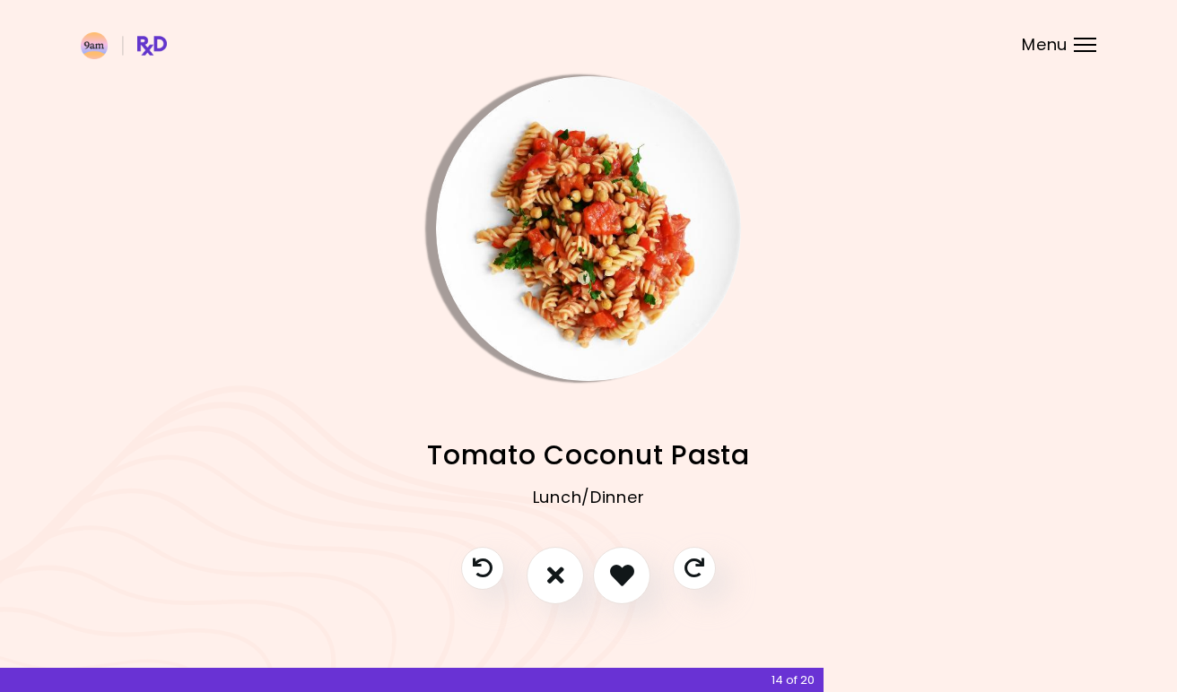
click at [621, 570] on icon "I like this recipe" at bounding box center [622, 575] width 24 height 24
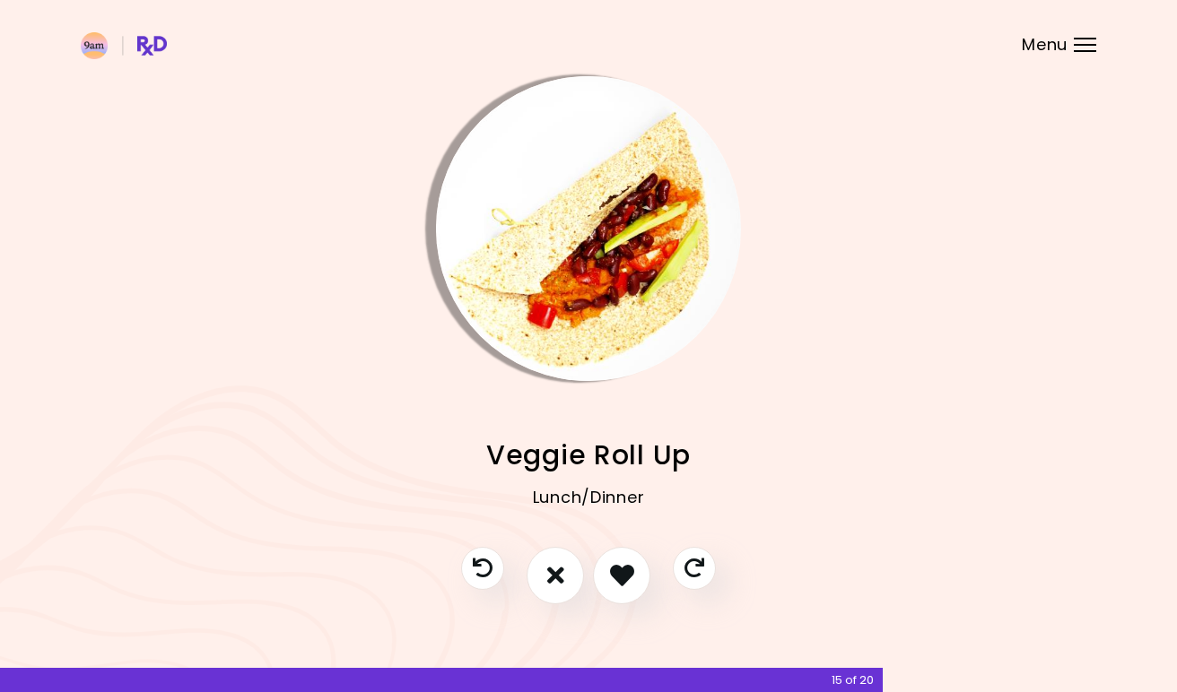
click at [621, 570] on icon "I like this recipe" at bounding box center [622, 575] width 24 height 24
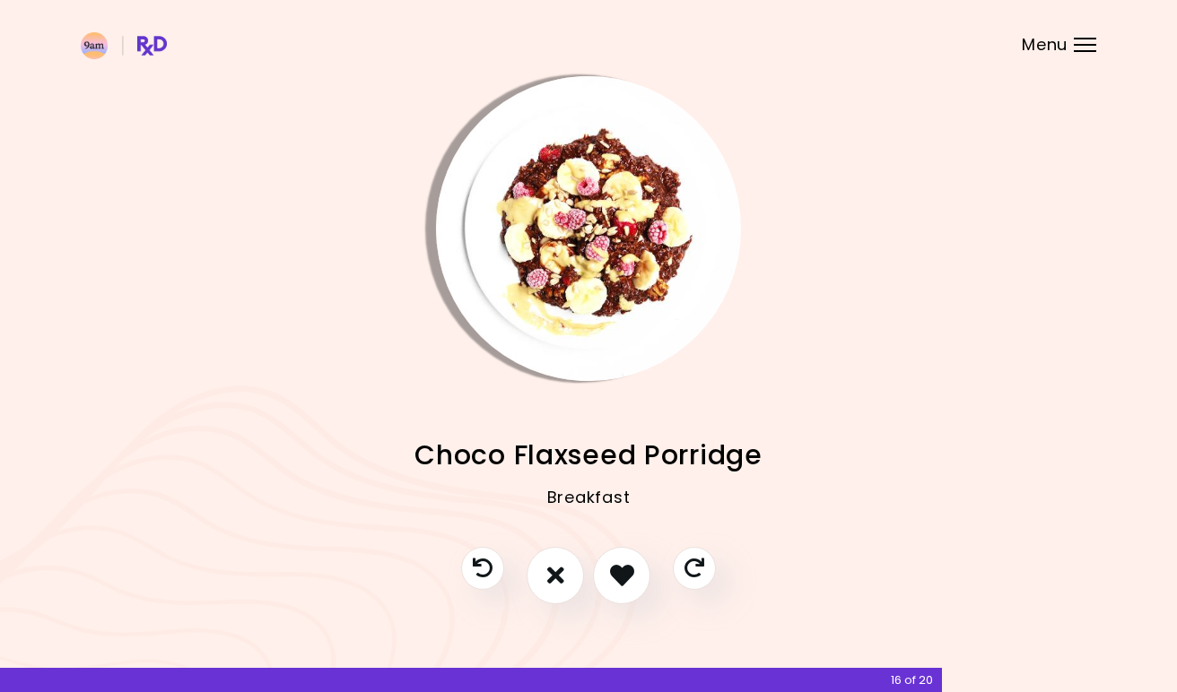
click at [552, 578] on icon "I don't like this recipe" at bounding box center [555, 575] width 17 height 24
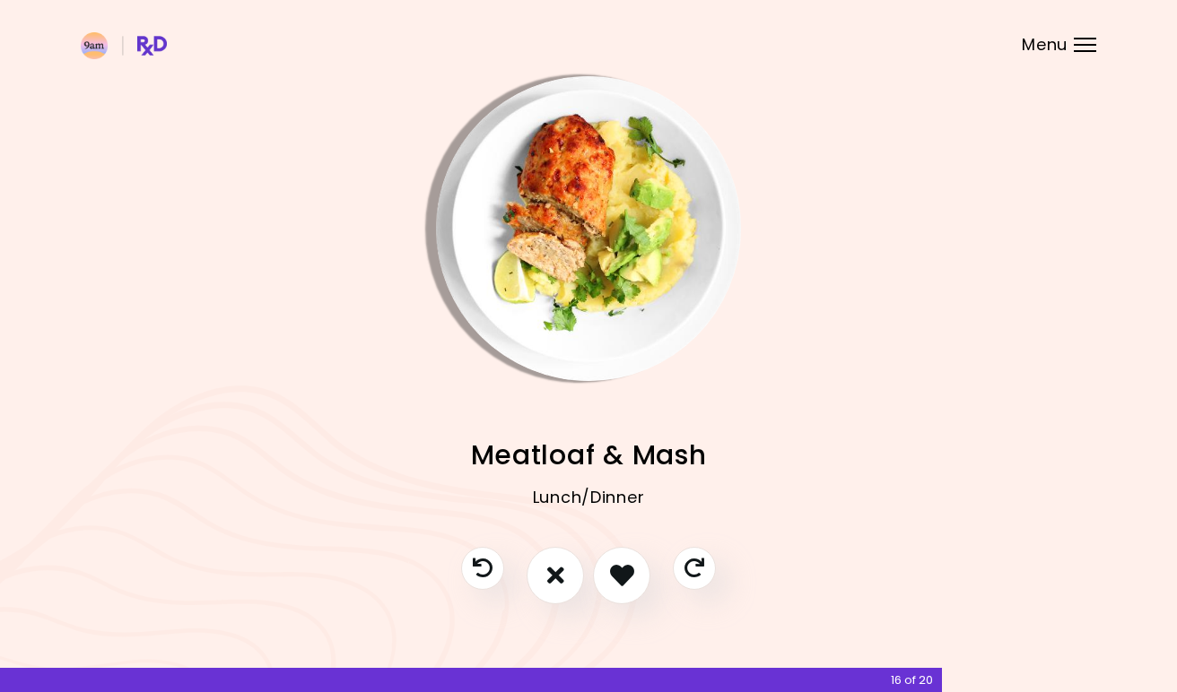
click at [628, 573] on icon "I like this recipe" at bounding box center [622, 575] width 24 height 24
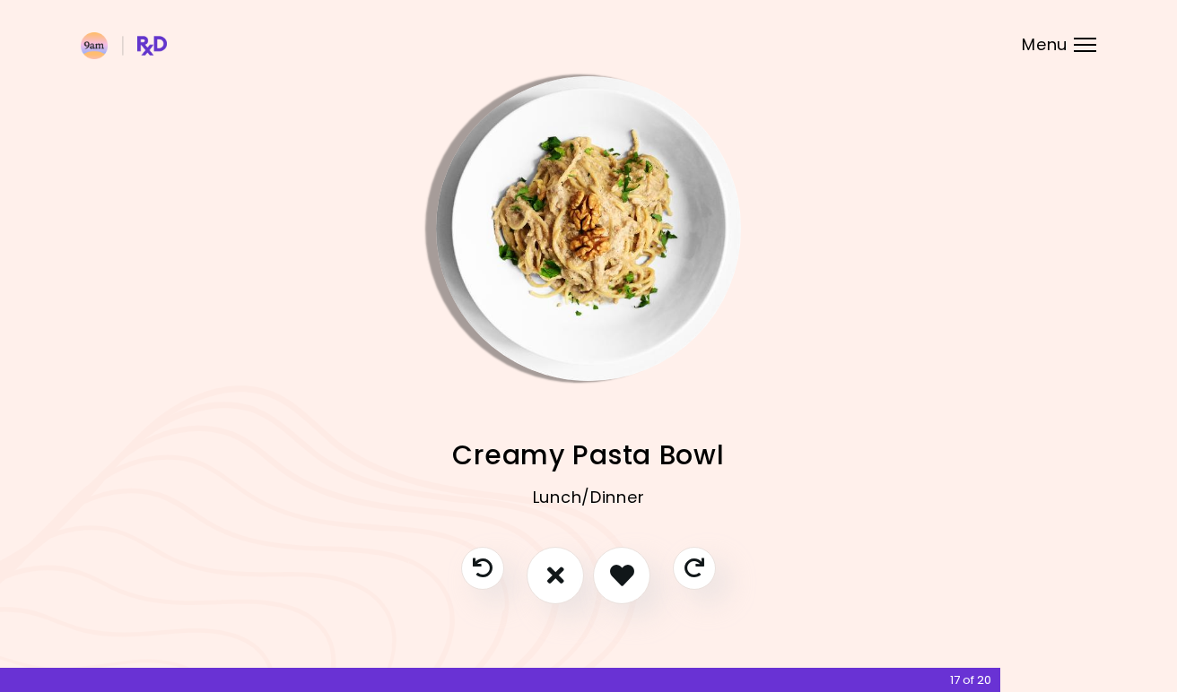
click at [561, 576] on icon "I don't like this recipe" at bounding box center [555, 575] width 17 height 24
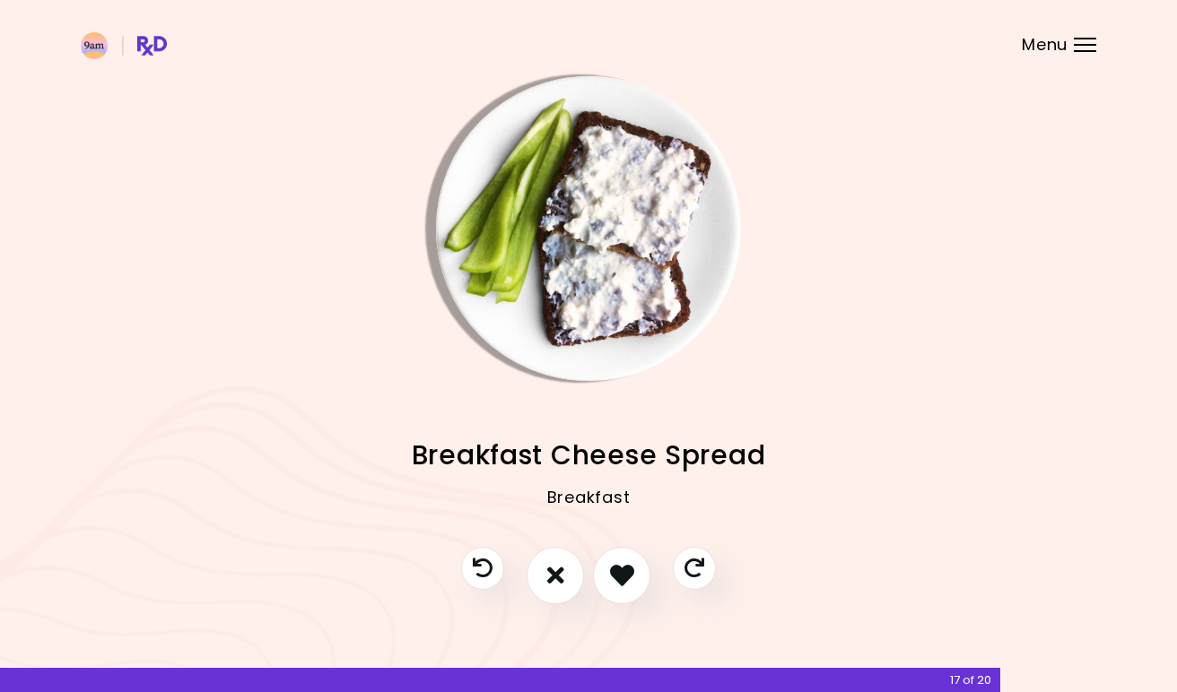
click at [563, 569] on icon "I don't like this recipe" at bounding box center [555, 575] width 17 height 24
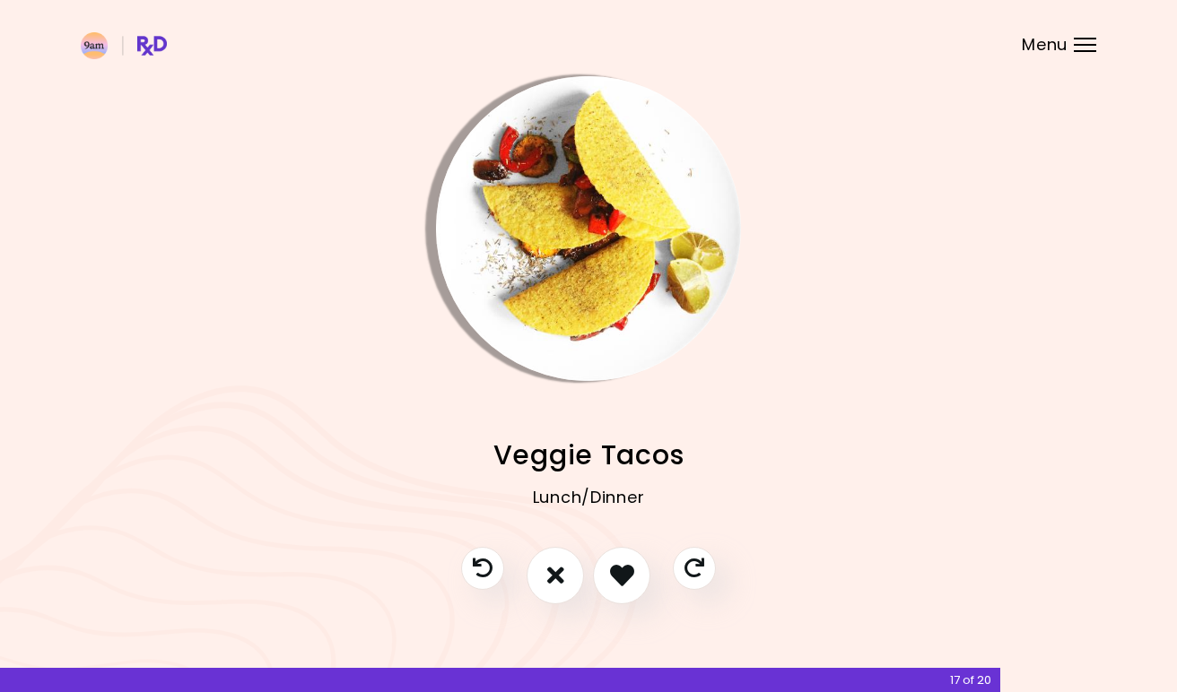
click at [620, 563] on icon "I like this recipe" at bounding box center [622, 575] width 24 height 24
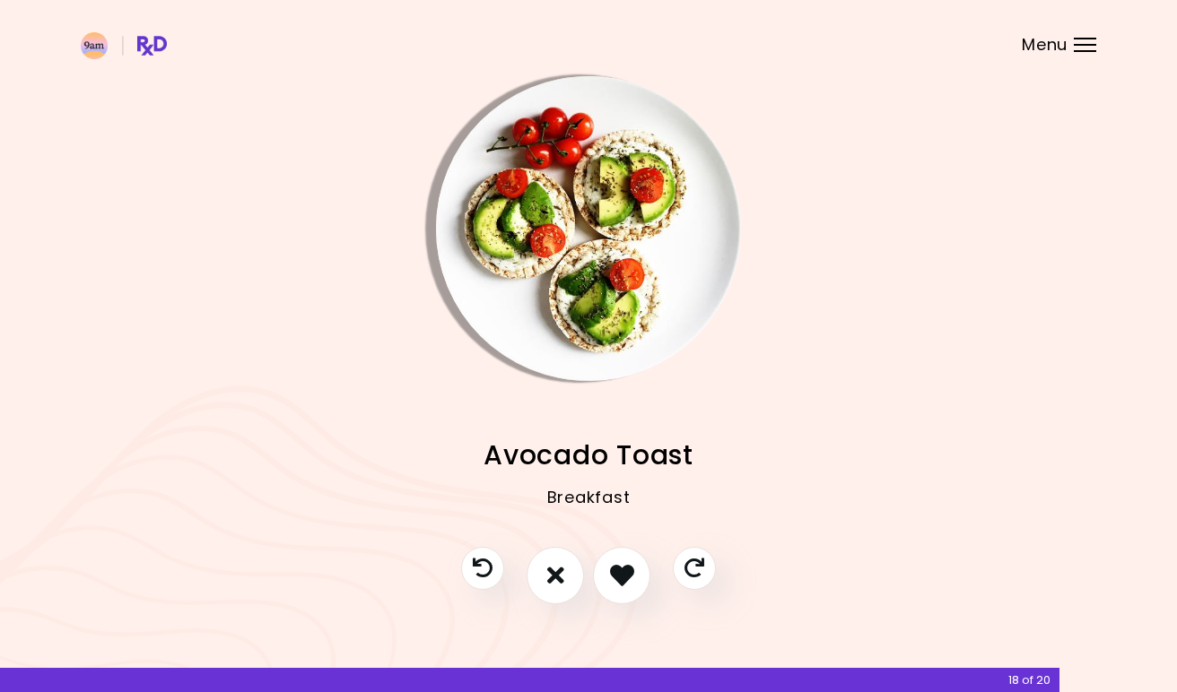
click at [620, 563] on icon "I like this recipe" at bounding box center [622, 575] width 24 height 24
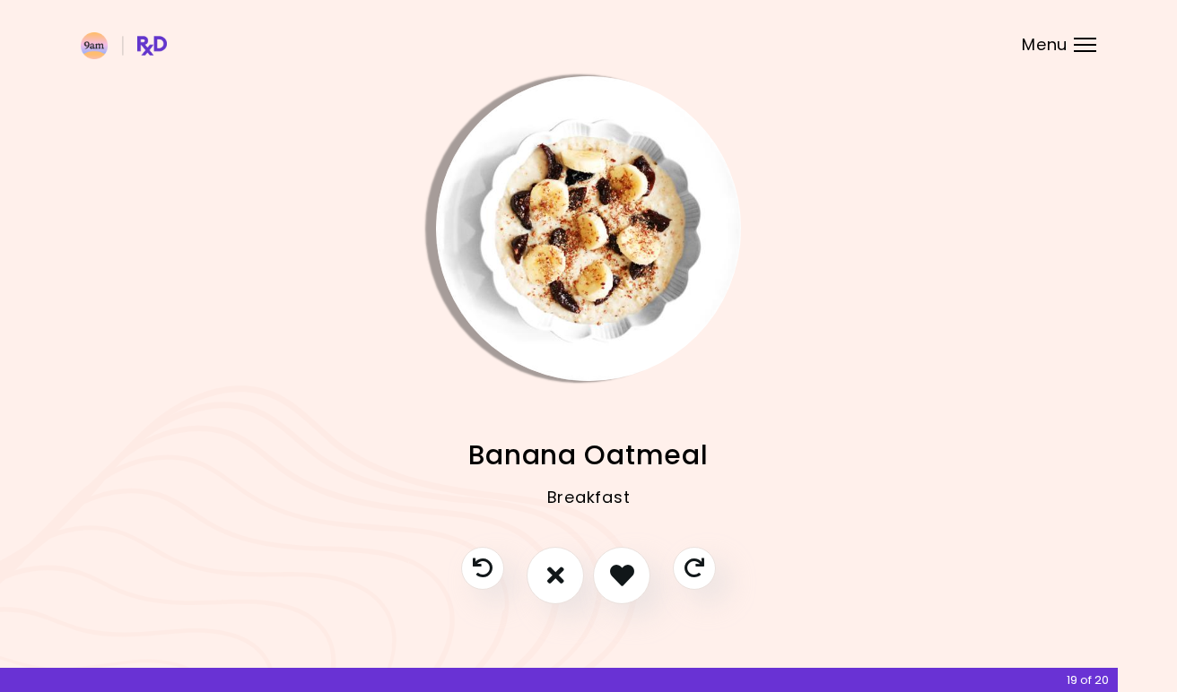
click at [620, 563] on icon "I like this recipe" at bounding box center [622, 575] width 24 height 24
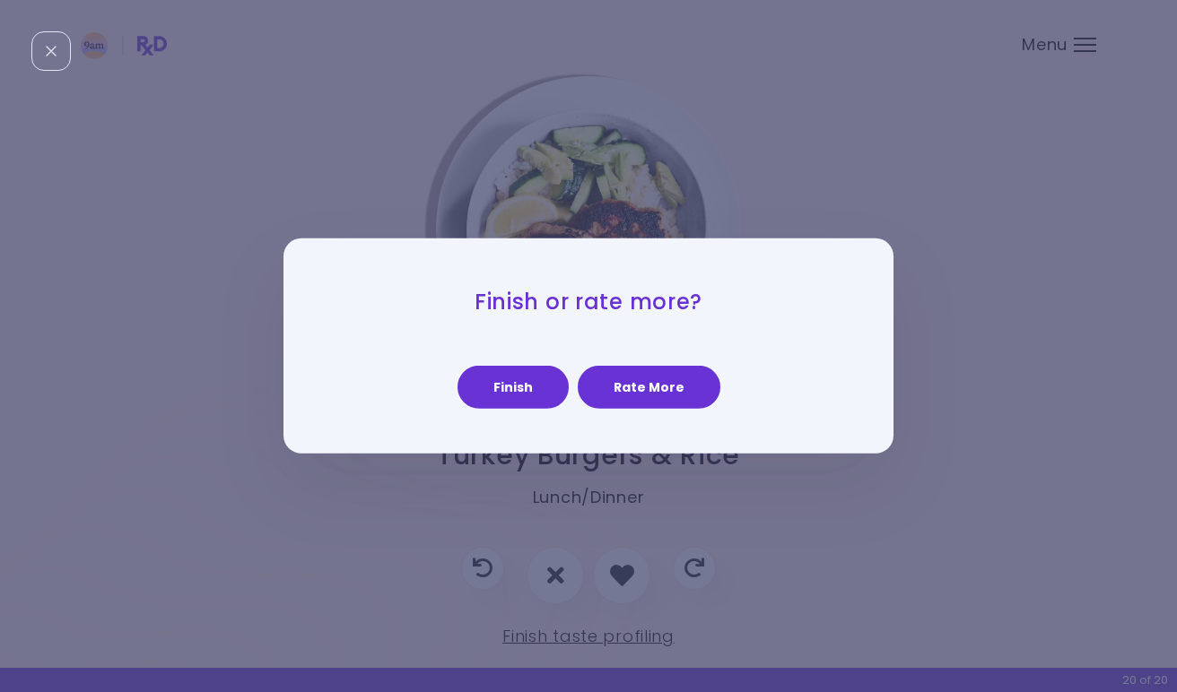
click at [624, 392] on button "Rate More" at bounding box center [649, 387] width 143 height 43
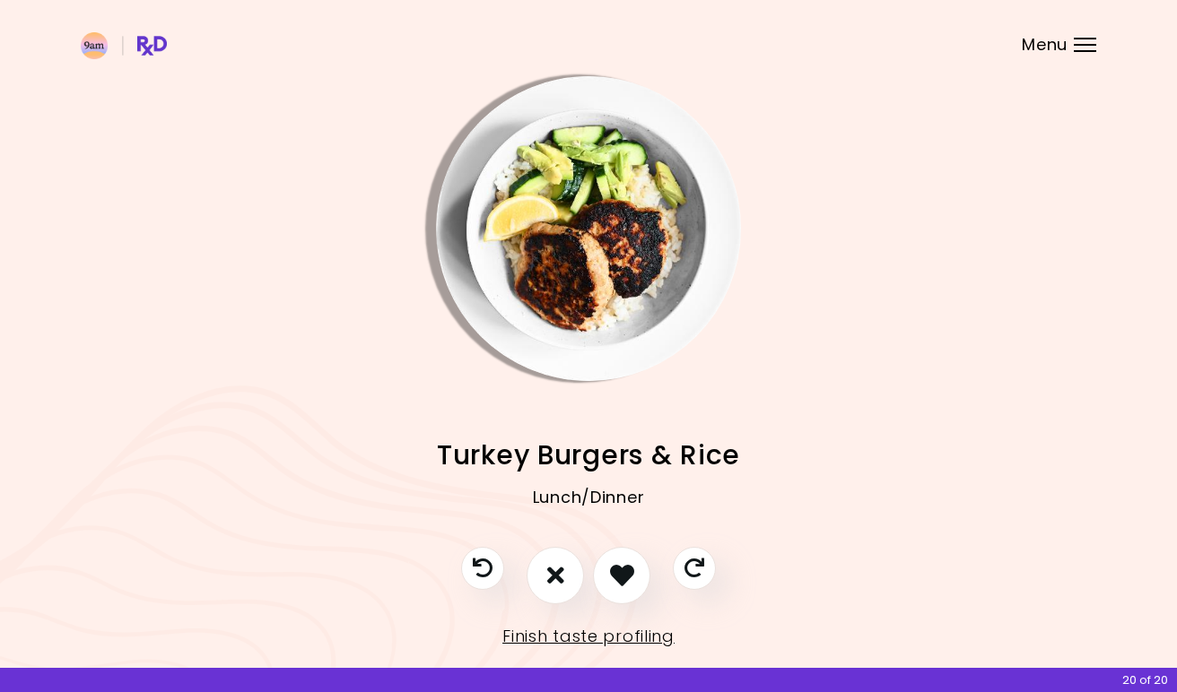
click at [629, 574] on icon "I like this recipe" at bounding box center [622, 575] width 24 height 24
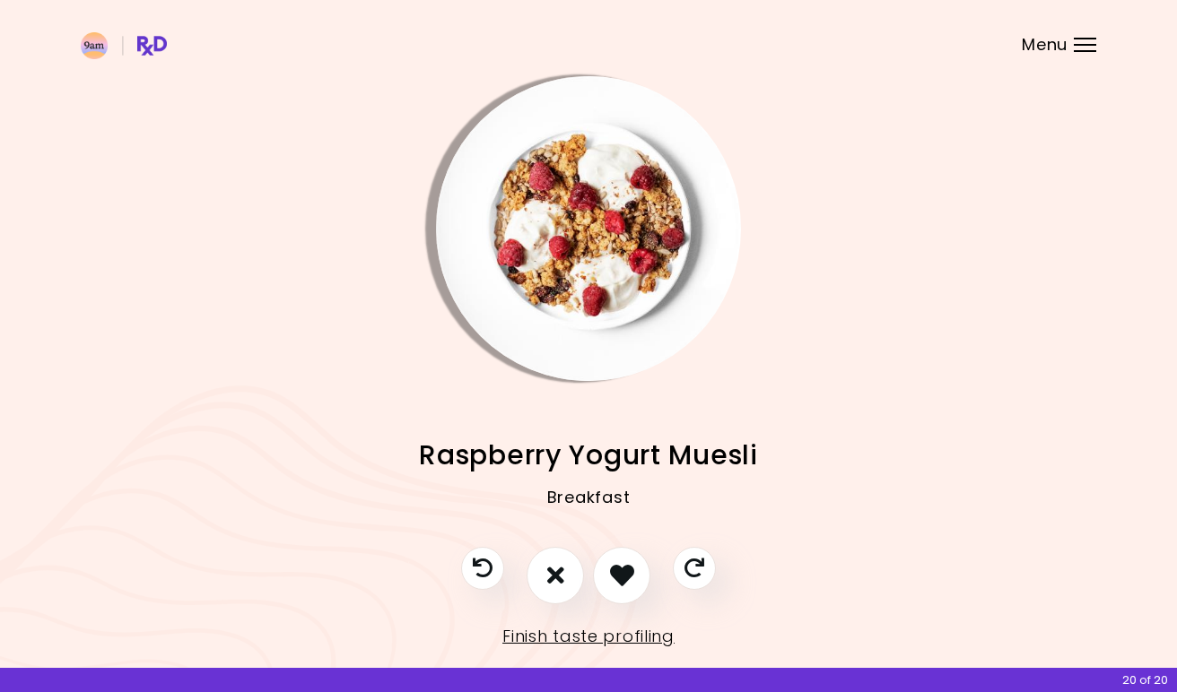
click at [625, 574] on icon "I like this recipe" at bounding box center [622, 575] width 24 height 24
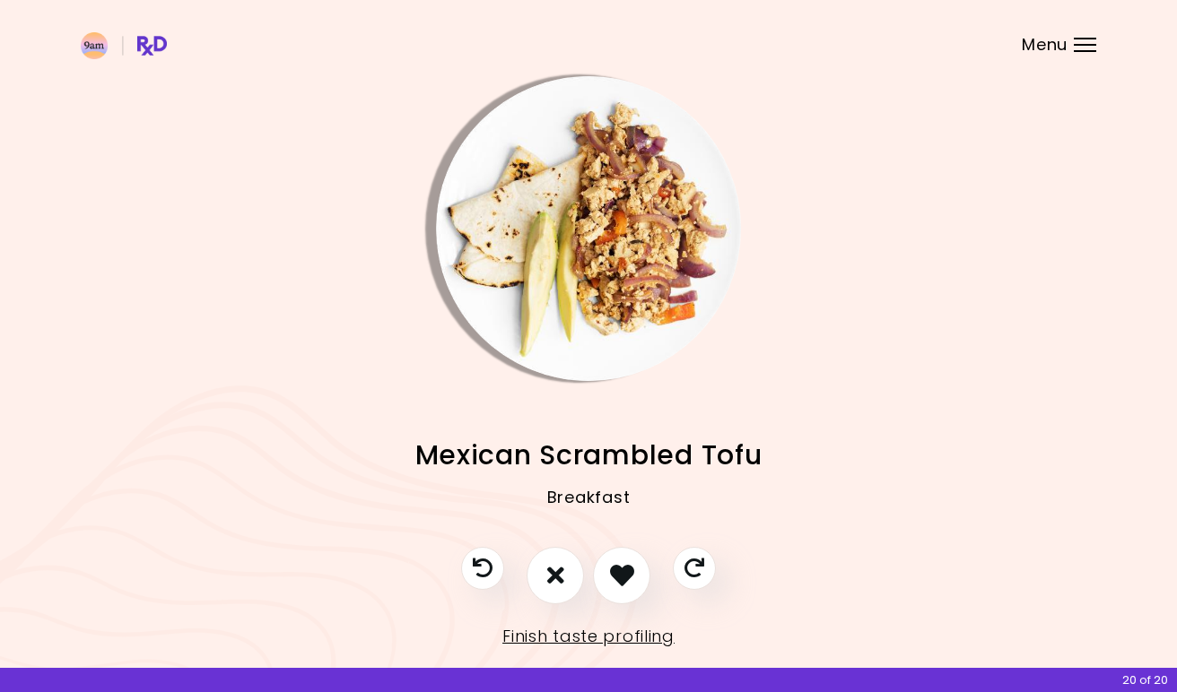
click at [625, 573] on icon "I like this recipe" at bounding box center [622, 575] width 24 height 24
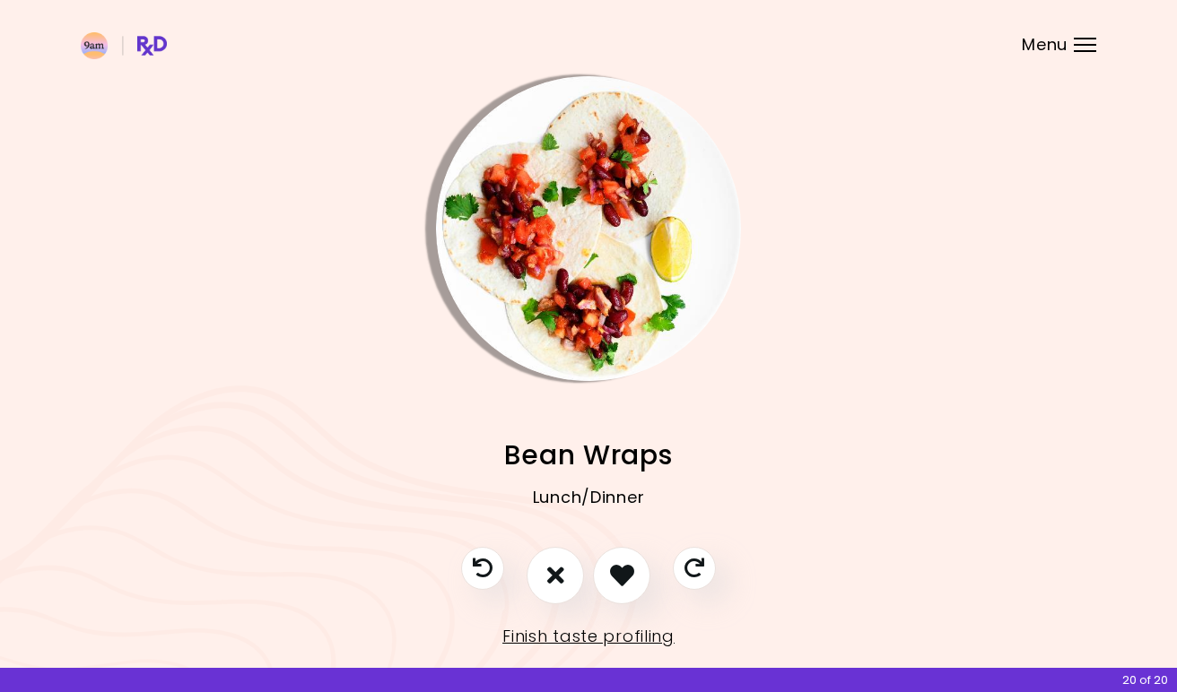
click at [625, 573] on icon "I like this recipe" at bounding box center [622, 575] width 24 height 24
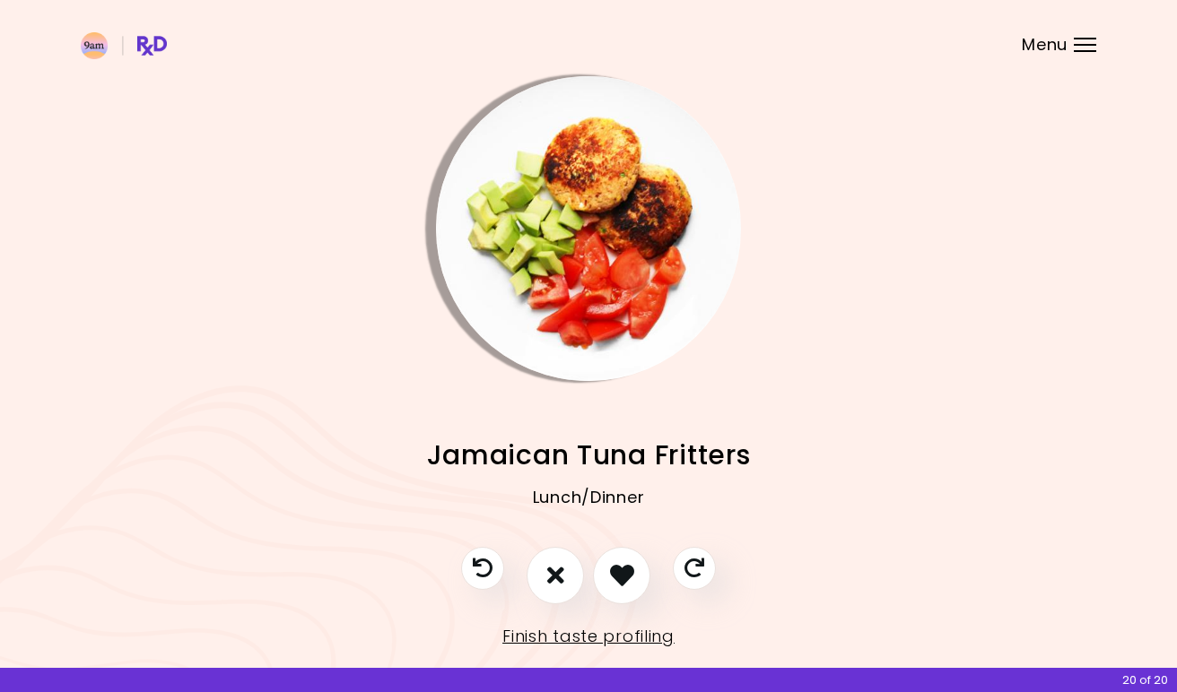
click at [625, 573] on icon "I like this recipe" at bounding box center [622, 575] width 24 height 24
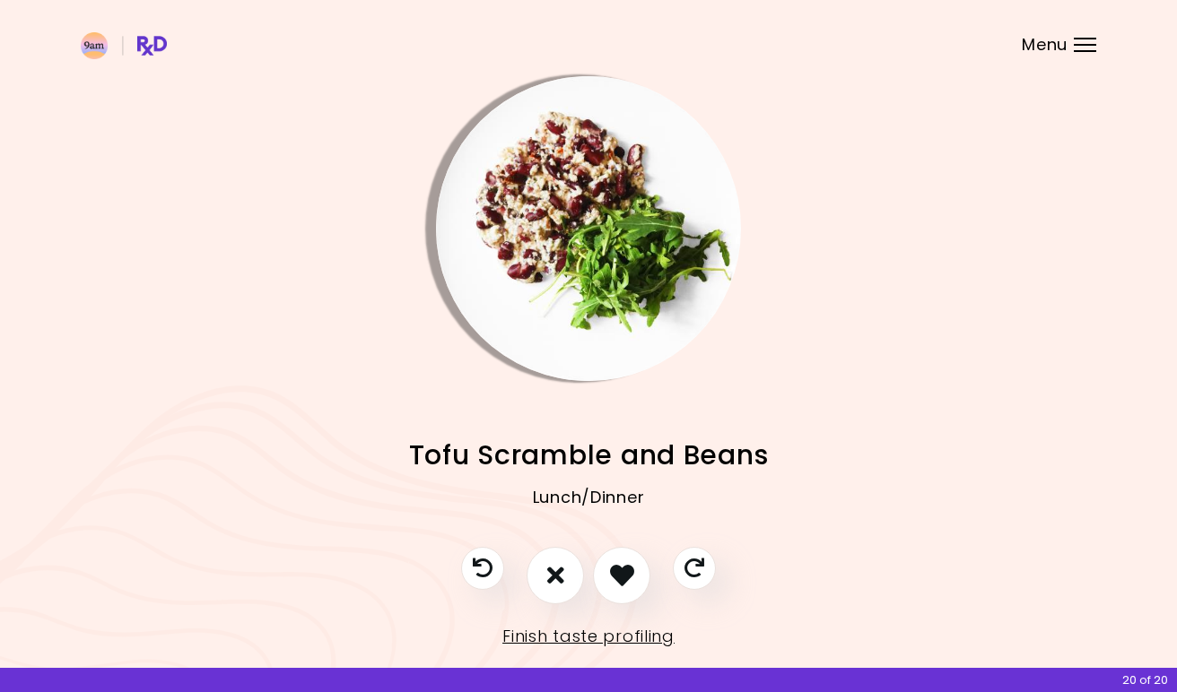
click at [614, 573] on icon "I like this recipe" at bounding box center [622, 575] width 24 height 24
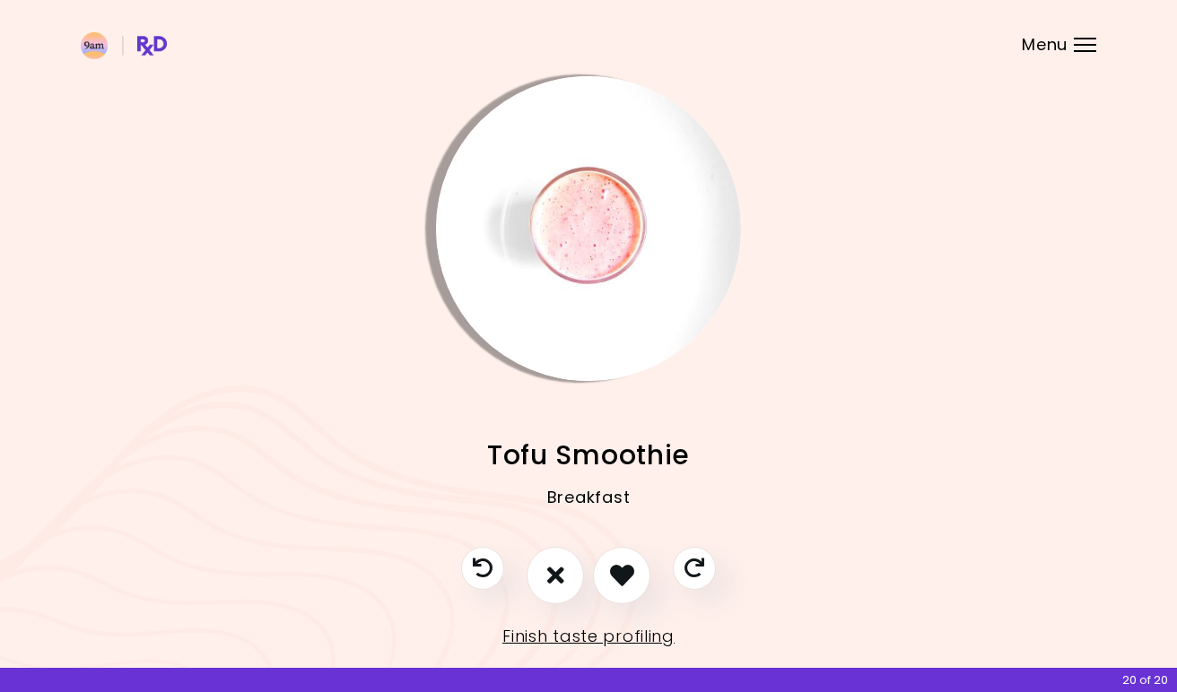
click at [614, 573] on icon "I like this recipe" at bounding box center [622, 575] width 24 height 24
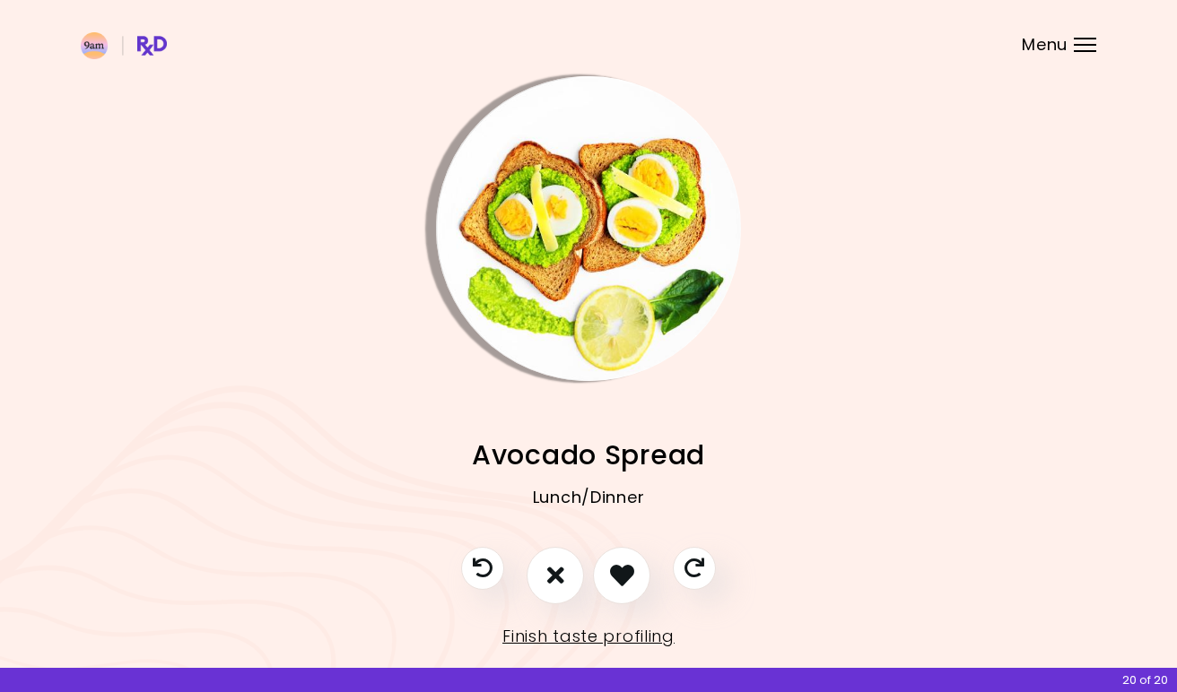
click at [615, 572] on icon "I like this recipe" at bounding box center [622, 575] width 24 height 24
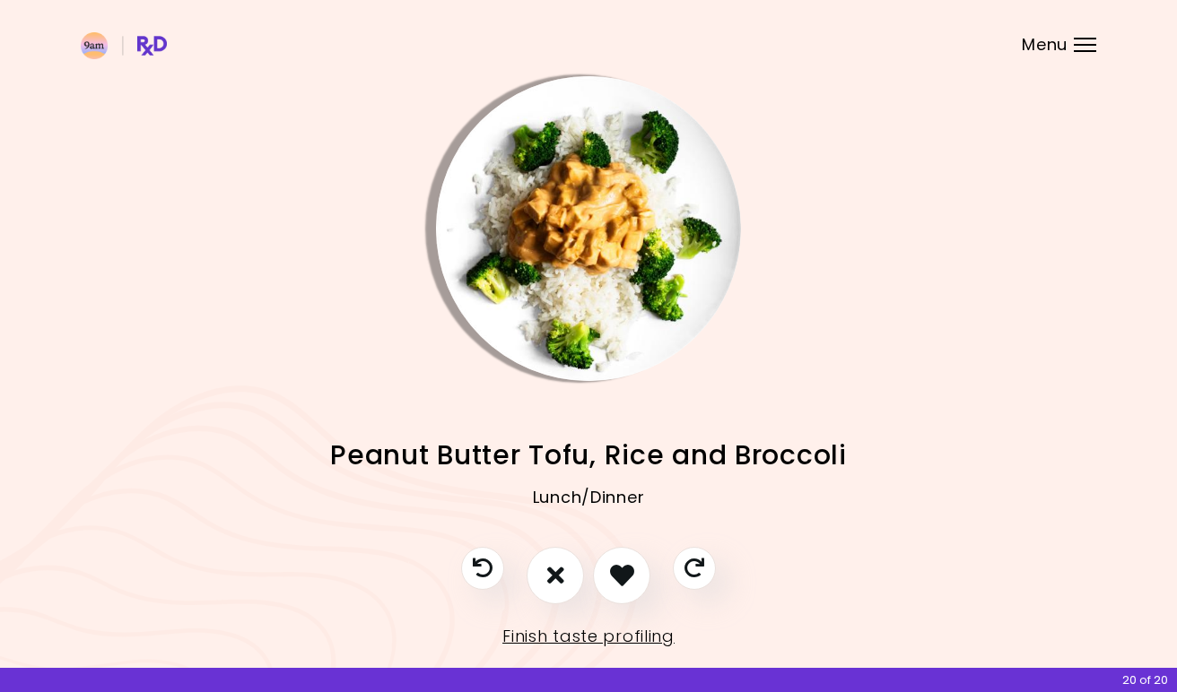
click at [615, 572] on icon "I like this recipe" at bounding box center [622, 575] width 24 height 24
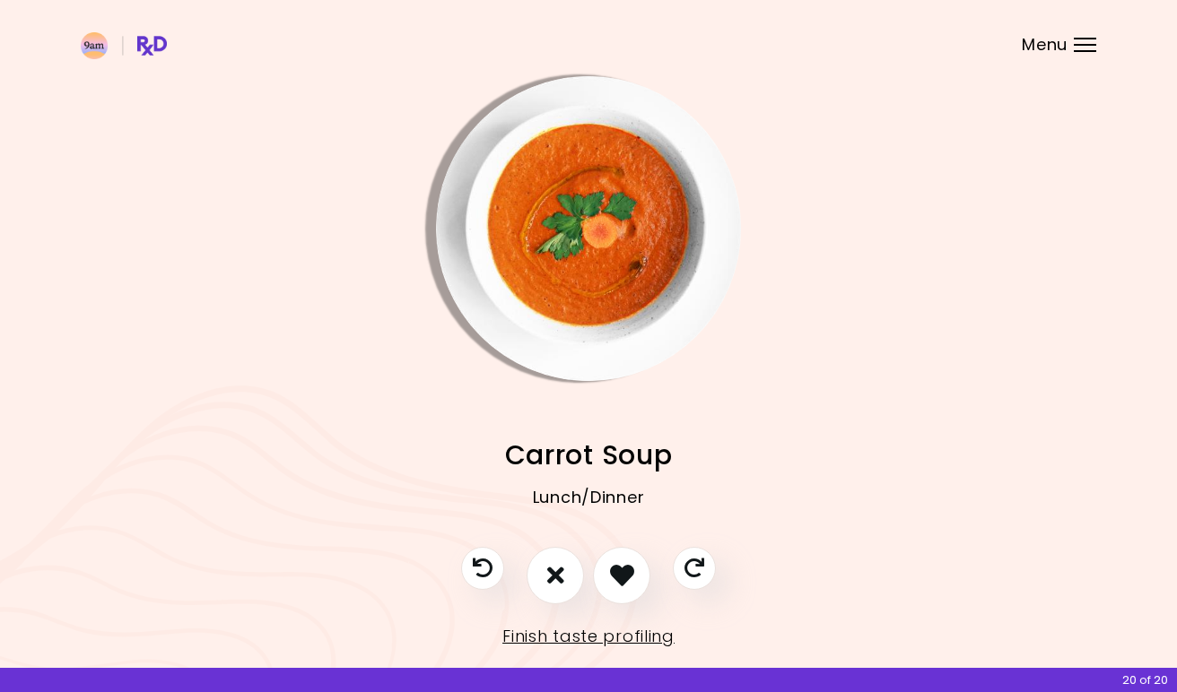
click at [623, 571] on icon "I like this recipe" at bounding box center [622, 575] width 24 height 24
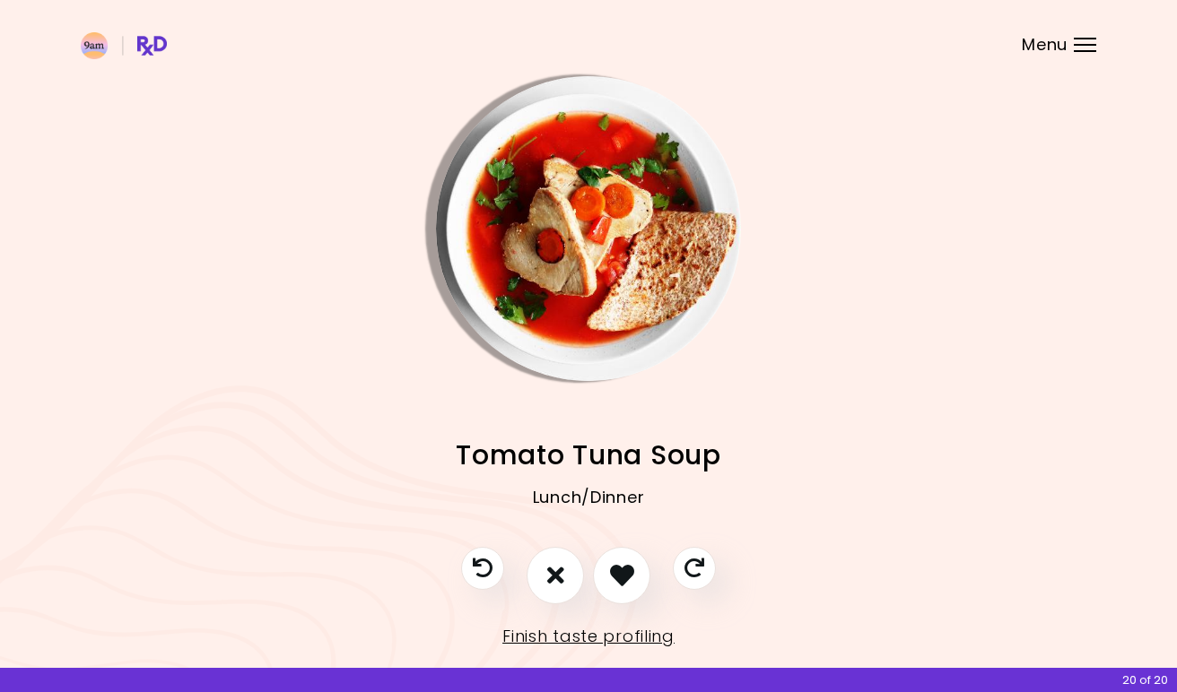
click at [623, 571] on icon "I like this recipe" at bounding box center [622, 575] width 24 height 24
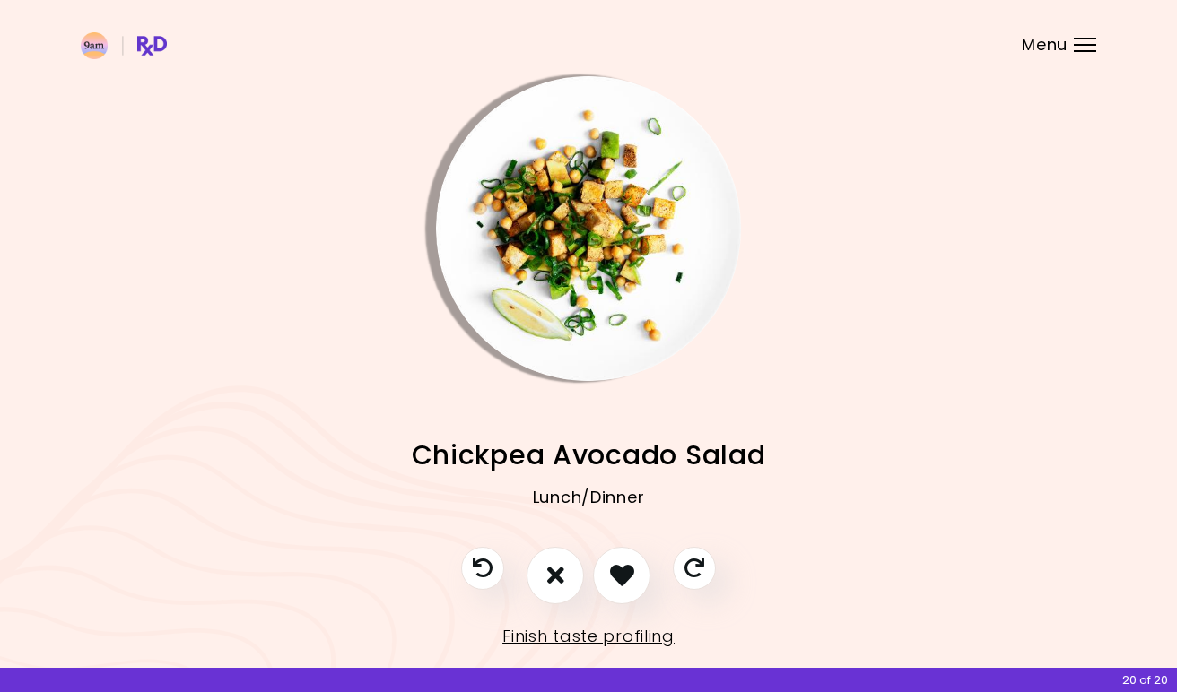
click at [623, 571] on icon "I like this recipe" at bounding box center [622, 575] width 24 height 24
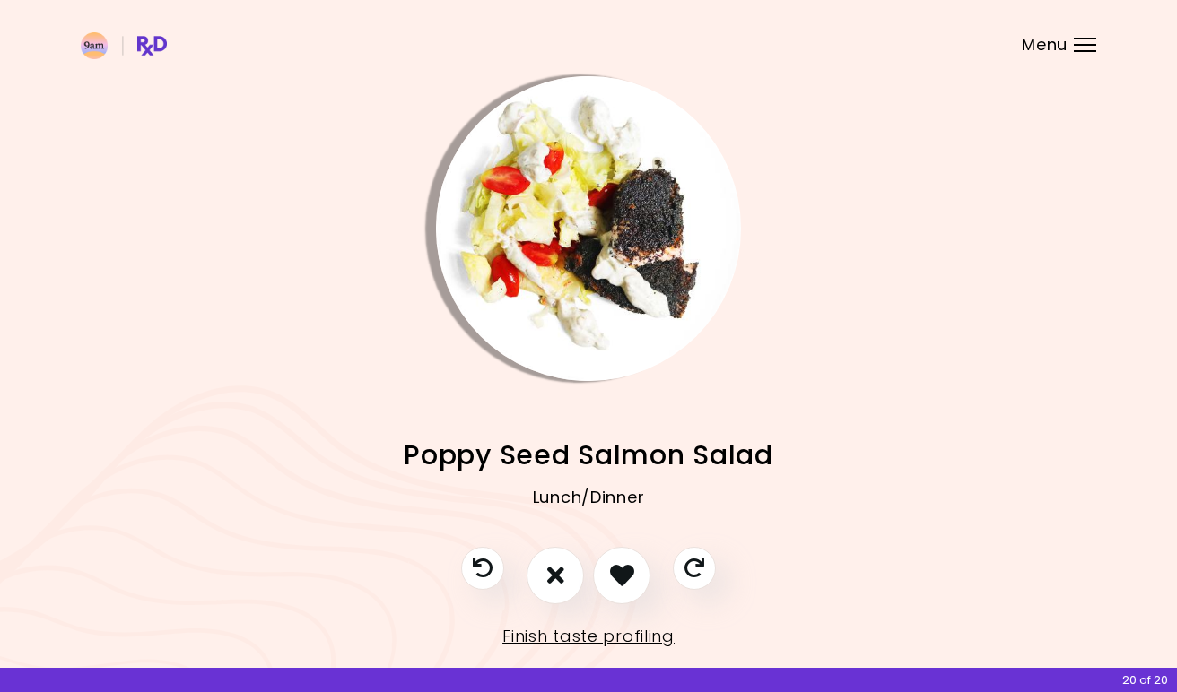
click at [623, 571] on icon "I like this recipe" at bounding box center [622, 575] width 24 height 24
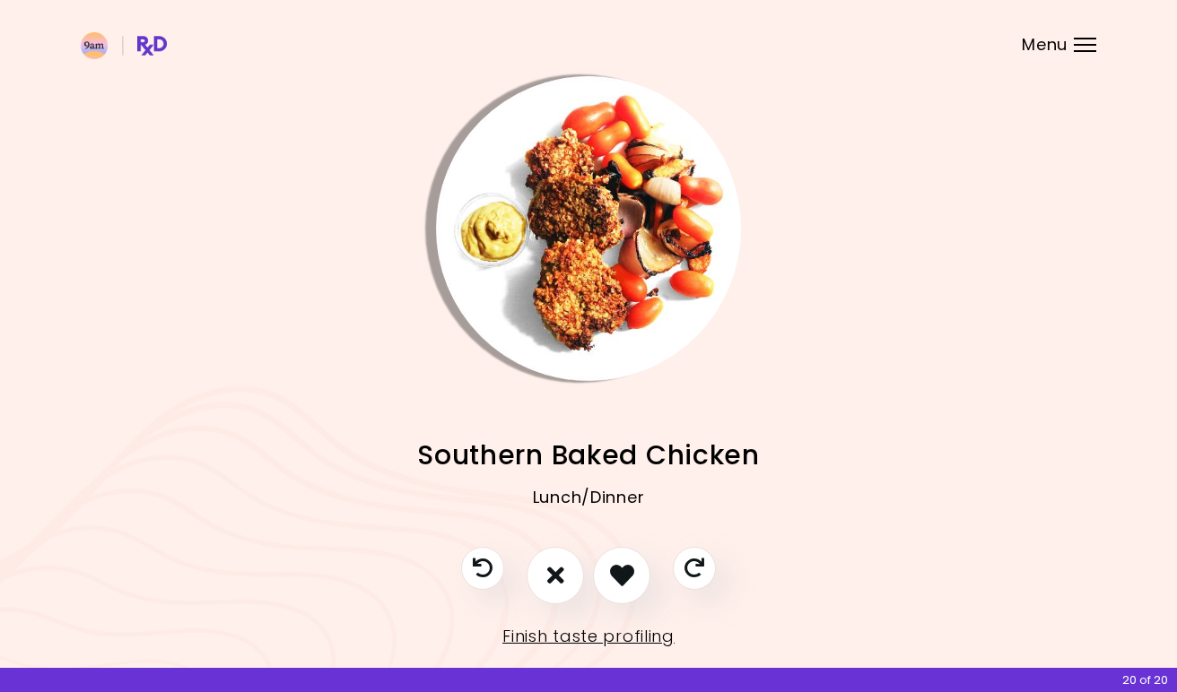
click at [623, 571] on icon "I like this recipe" at bounding box center [622, 575] width 24 height 24
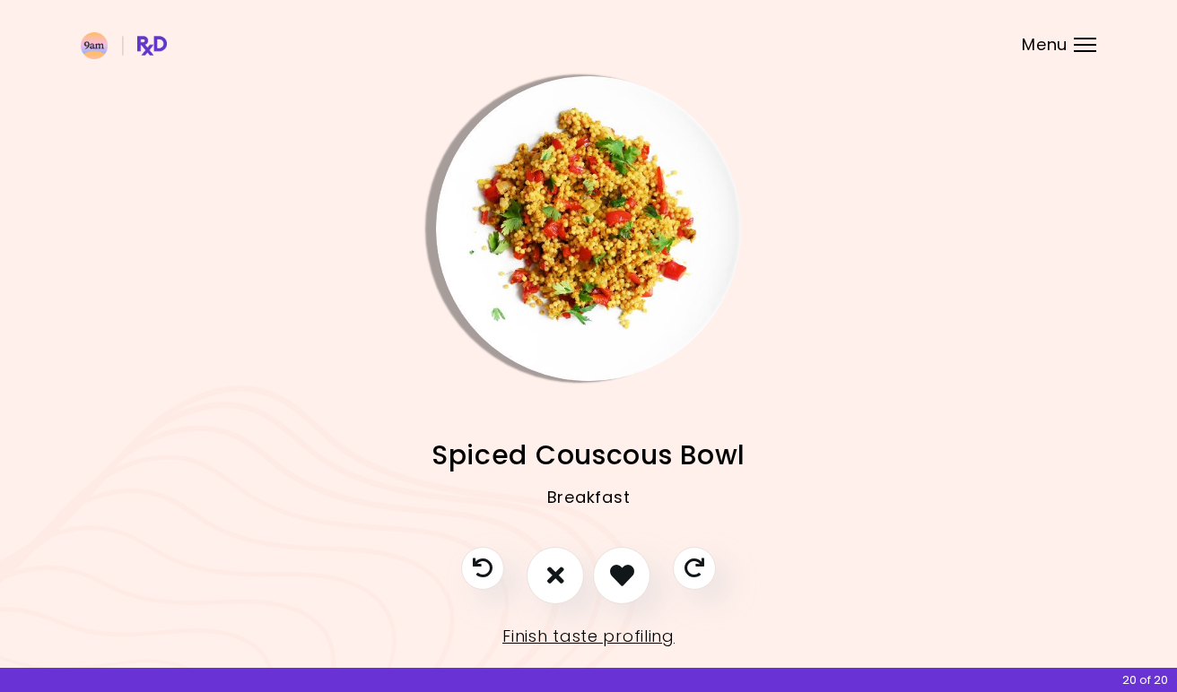
click at [623, 571] on icon "I like this recipe" at bounding box center [622, 575] width 24 height 24
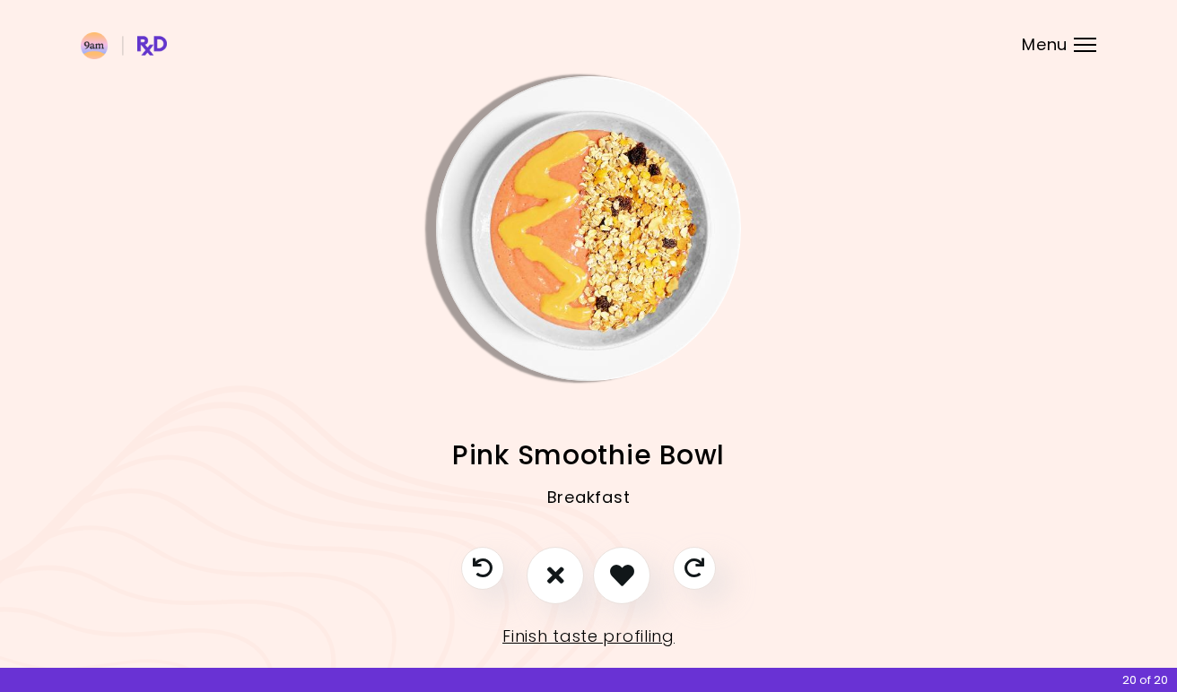
click at [556, 583] on icon "I don't like this recipe" at bounding box center [555, 575] width 17 height 24
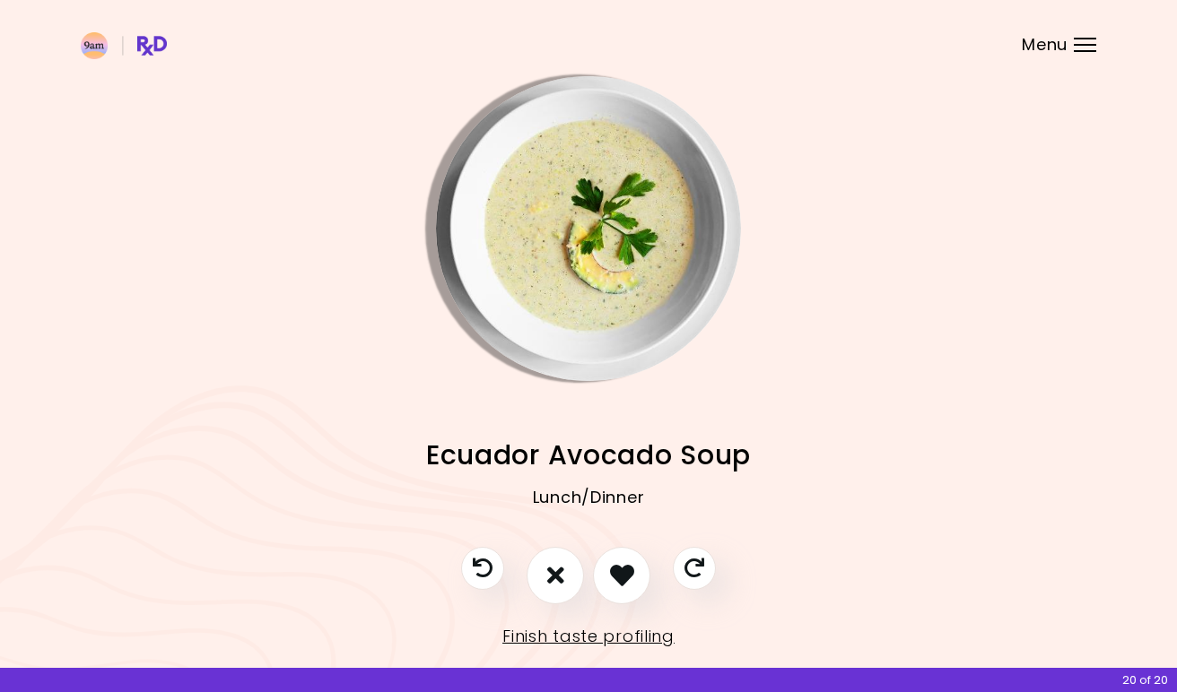
click at [614, 575] on icon "I like this recipe" at bounding box center [622, 575] width 24 height 24
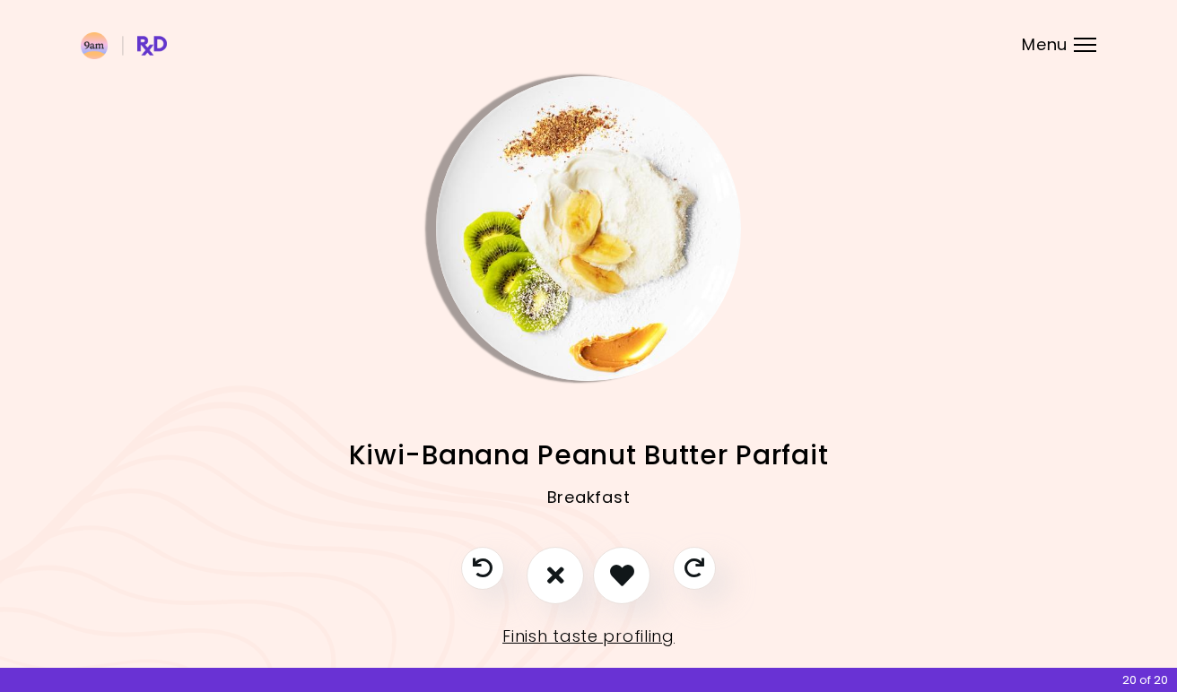
click at [631, 569] on icon "I like this recipe" at bounding box center [622, 575] width 24 height 24
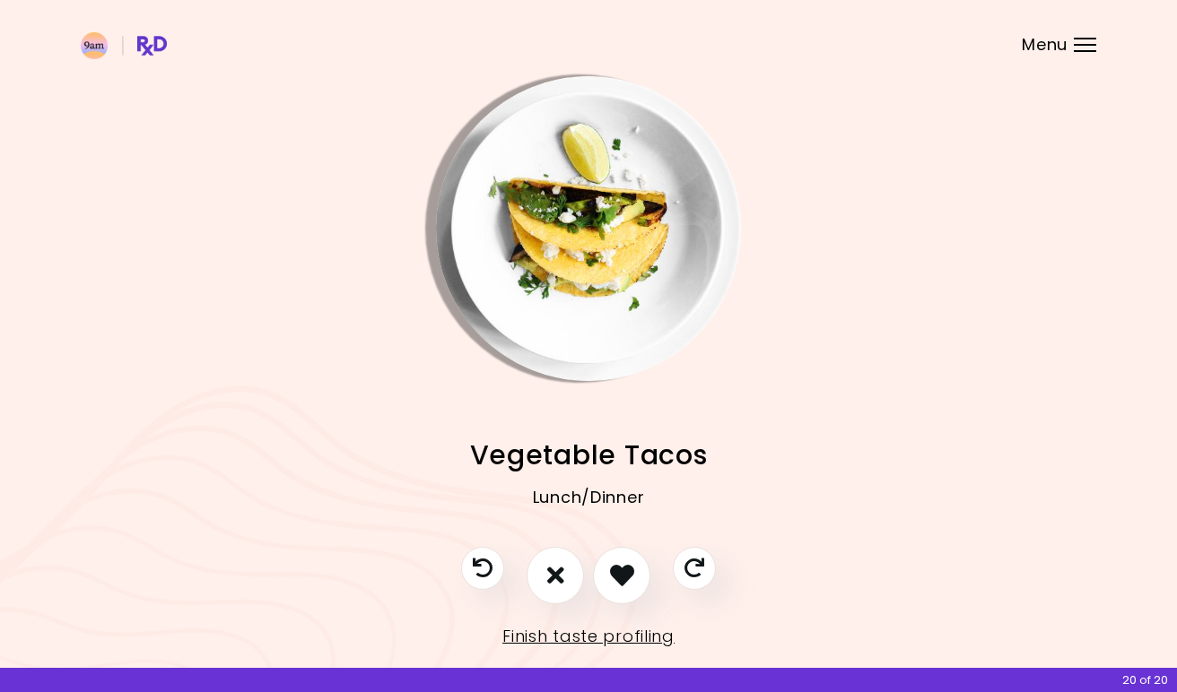
click at [631, 569] on icon "I like this recipe" at bounding box center [622, 575] width 24 height 24
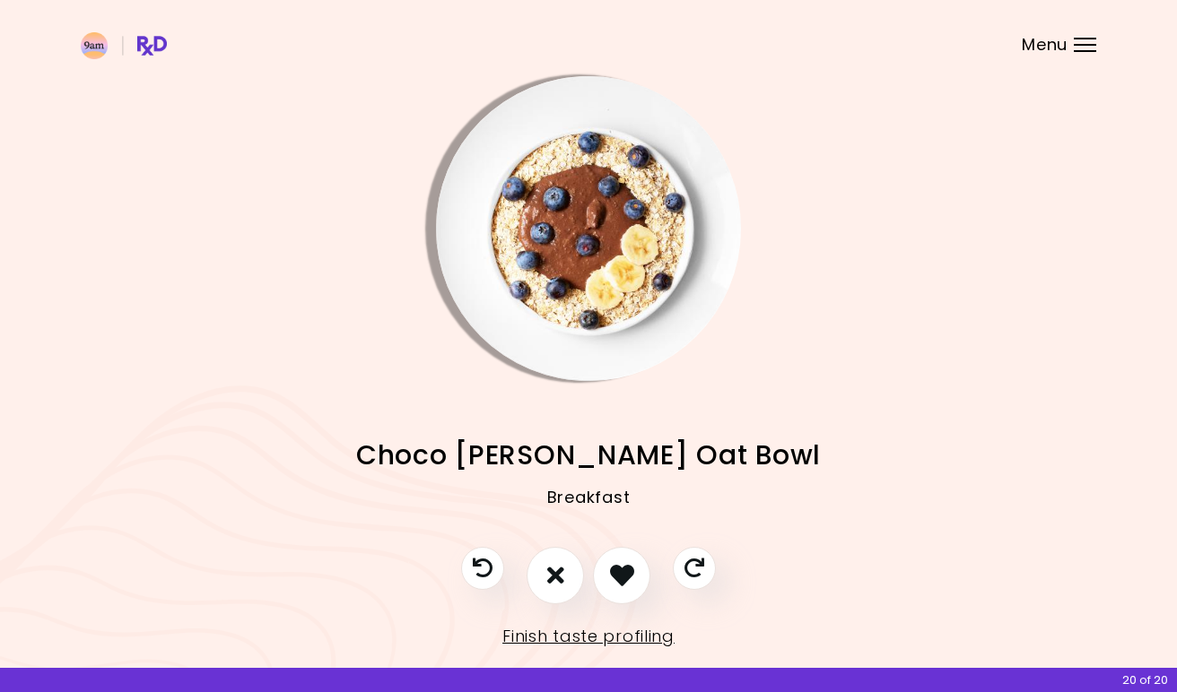
click at [554, 570] on icon "I don't like this recipe" at bounding box center [555, 575] width 17 height 24
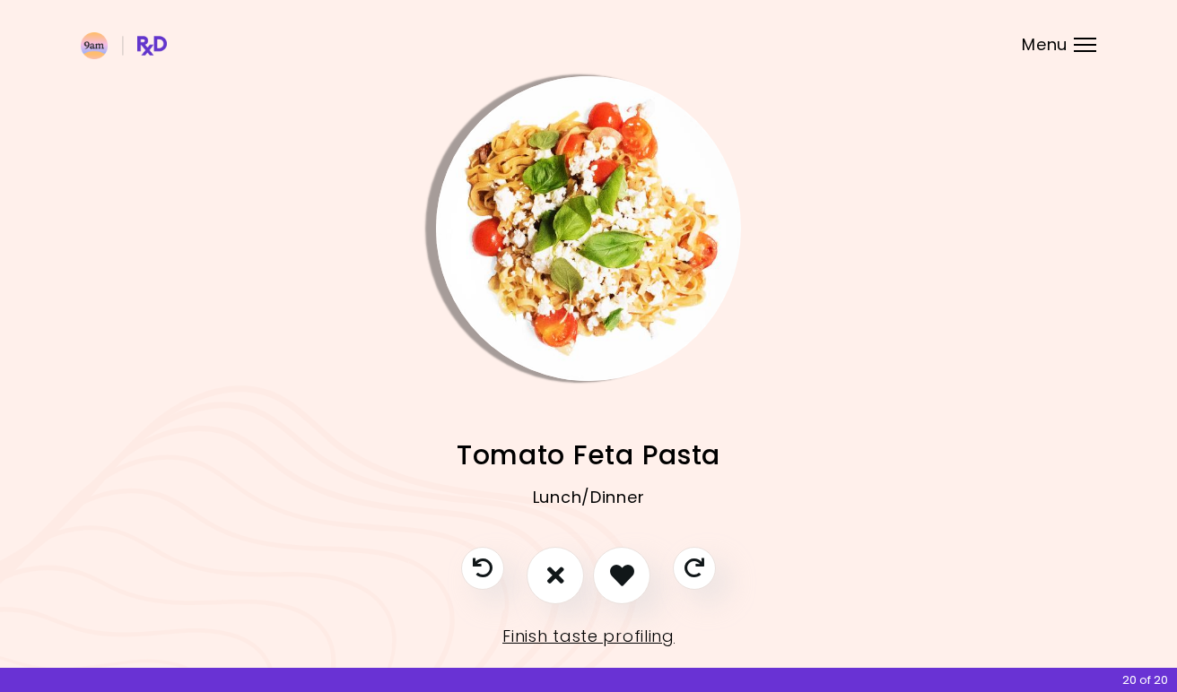
click at [626, 574] on icon "I like this recipe" at bounding box center [622, 575] width 24 height 24
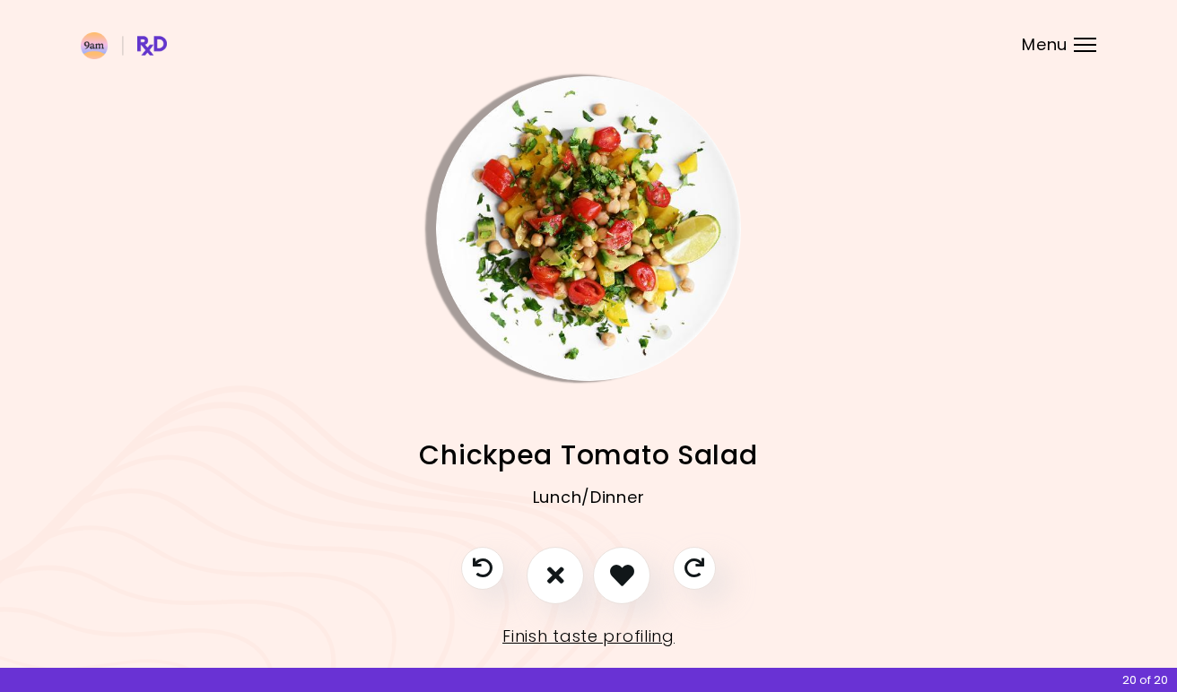
click at [626, 574] on icon "I like this recipe" at bounding box center [622, 575] width 24 height 24
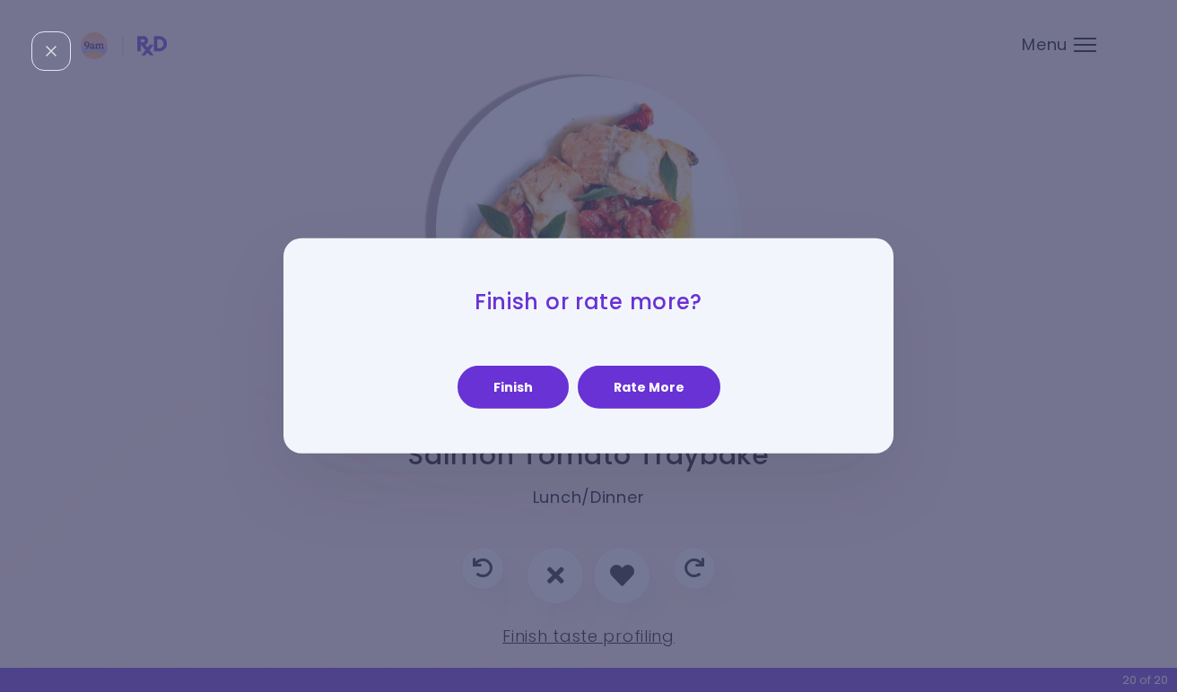
click at [503, 383] on button "Finish" at bounding box center [512, 387] width 111 height 43
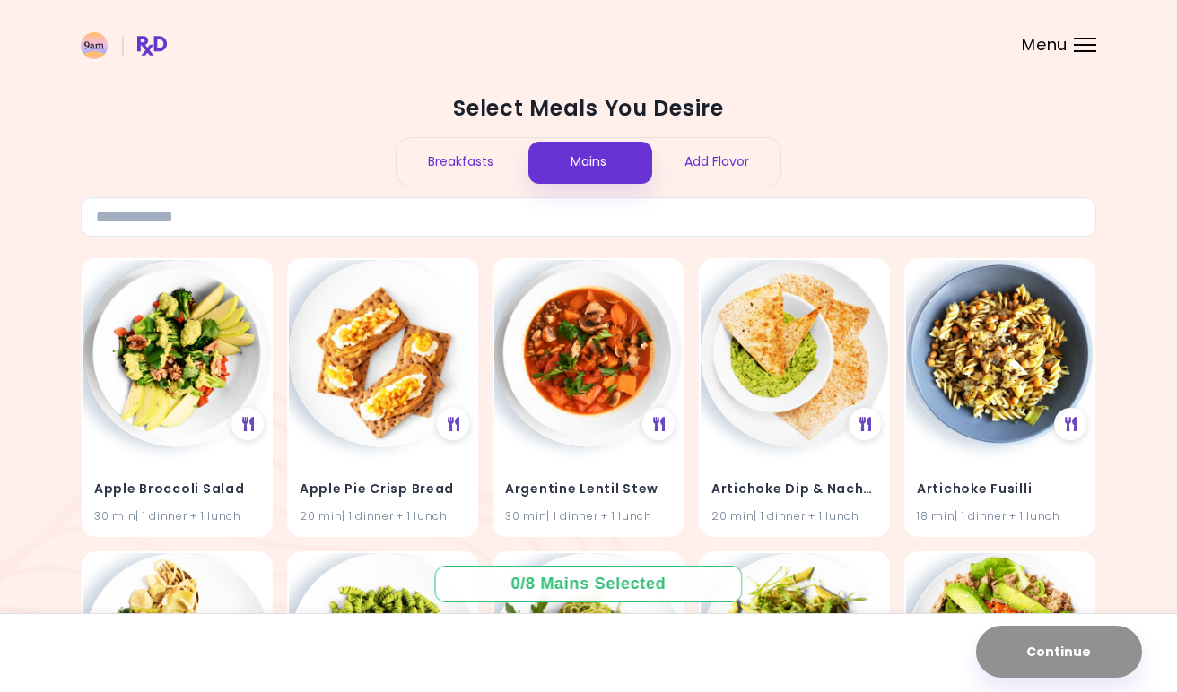
click at [460, 164] on div "Breakfasts" at bounding box center [460, 162] width 128 height 48
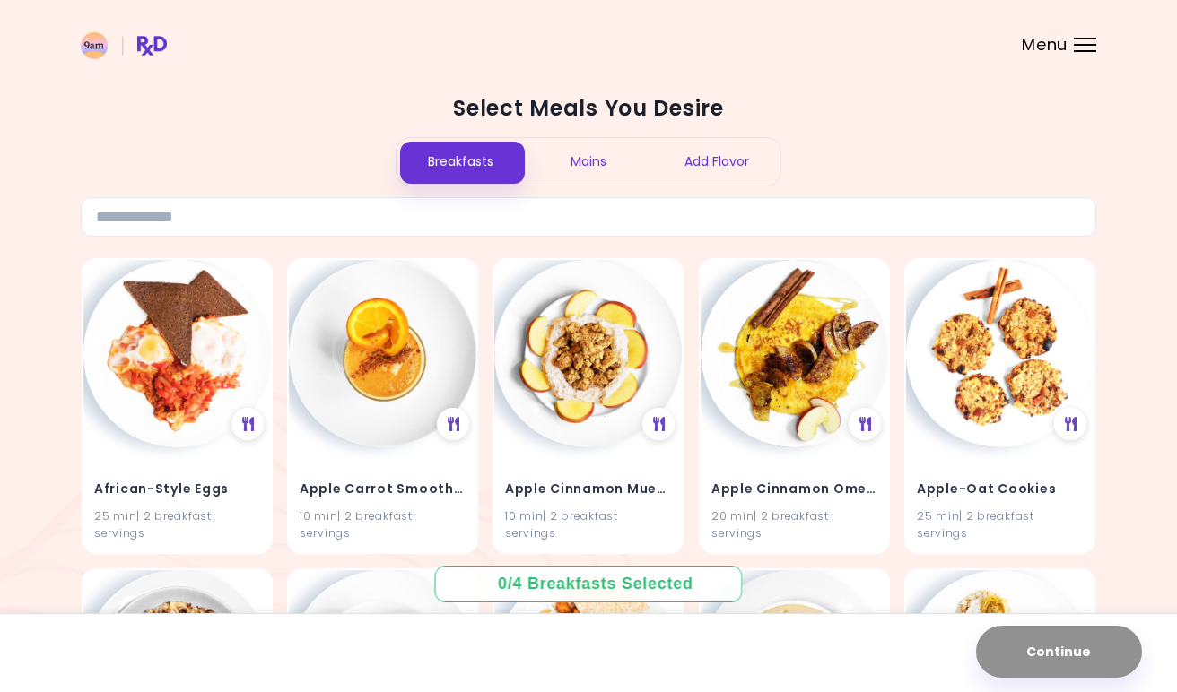
click at [704, 163] on div "Add Flavor" at bounding box center [716, 162] width 128 height 48
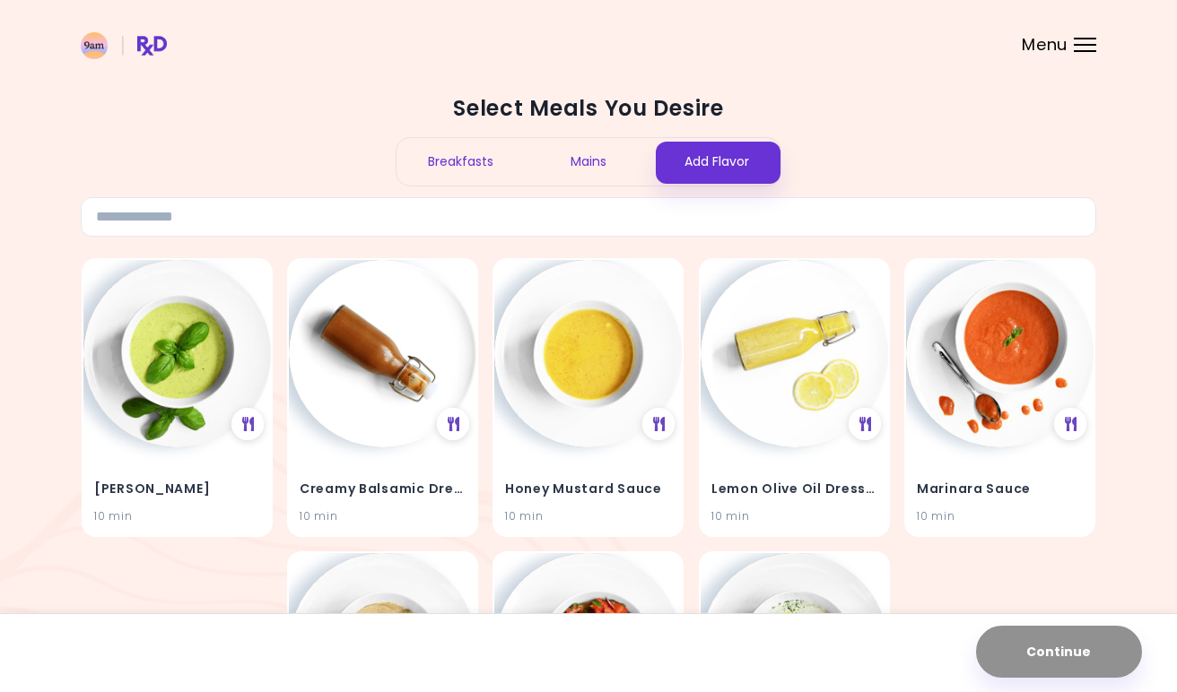
click at [616, 146] on div "Mains" at bounding box center [589, 162] width 128 height 48
